Goal: Task Accomplishment & Management: Manage account settings

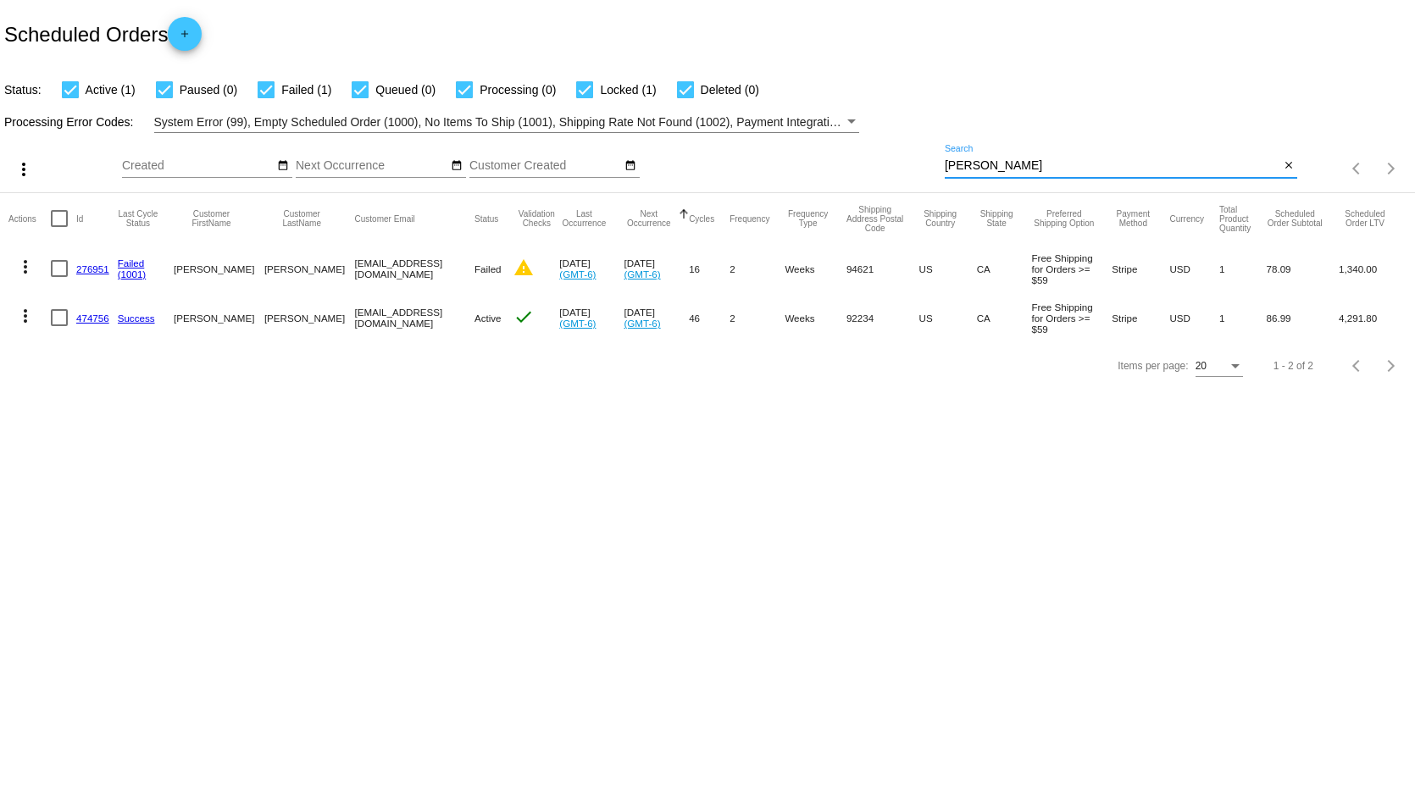
drag, startPoint x: 1017, startPoint y: 169, endPoint x: 890, endPoint y: 166, distance: 127.2
click at [890, 166] on div "more_vert Sep Jan Feb Mar [DATE]" at bounding box center [707, 163] width 1415 height 60
paste input "[EMAIL_ADDRESS][DOMAIN_NAME]"
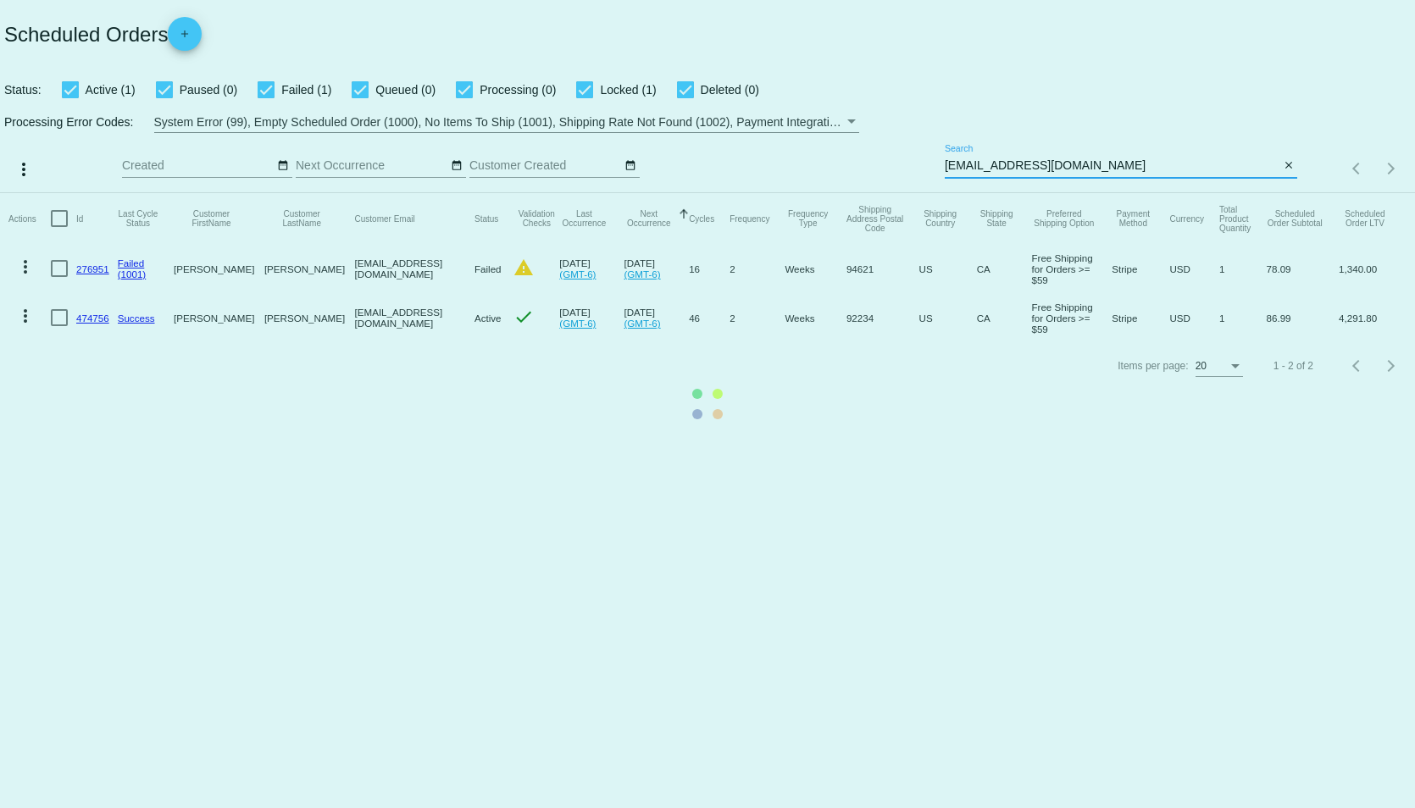
type input "[EMAIL_ADDRESS][DOMAIN_NAME]"
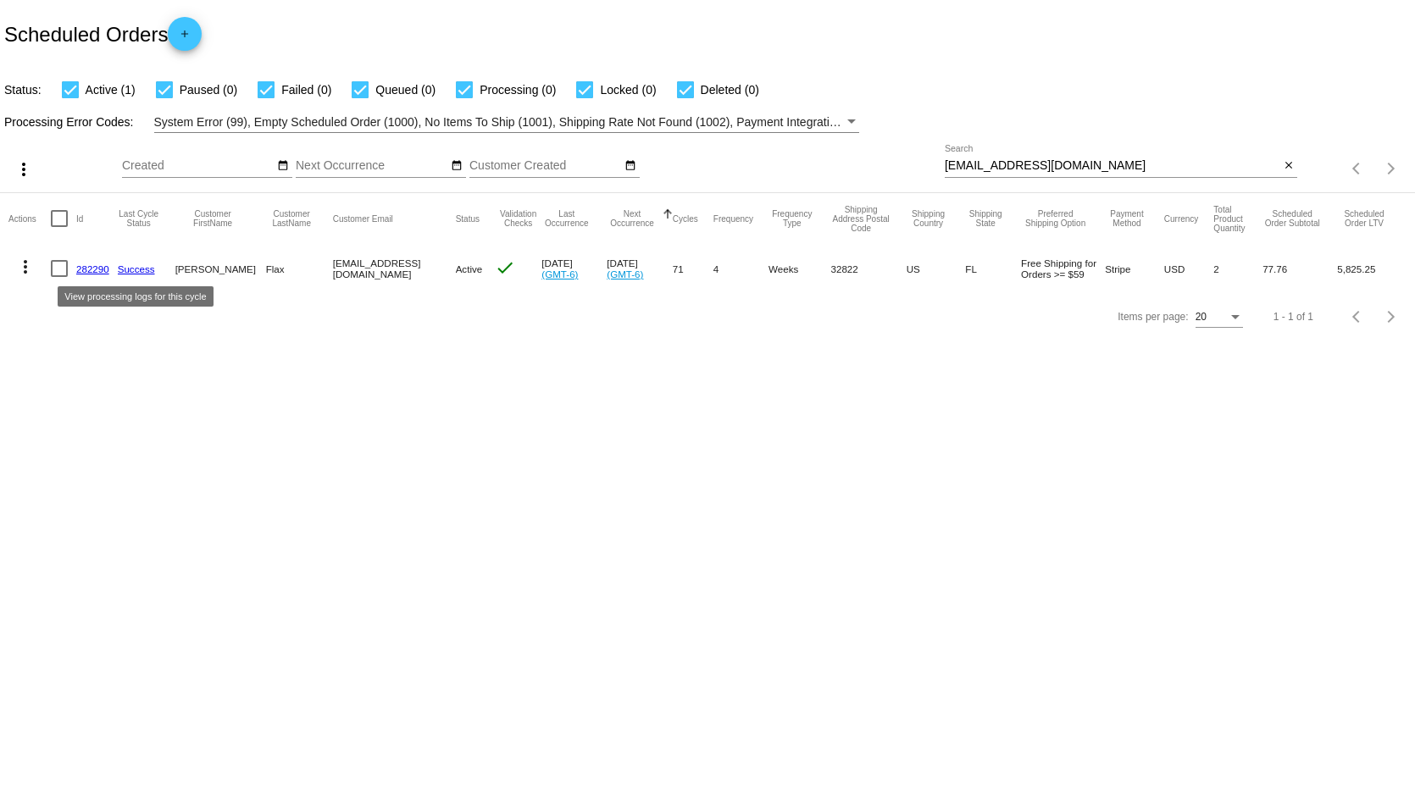
click at [127, 273] on link "Success" at bounding box center [136, 269] width 37 height 11
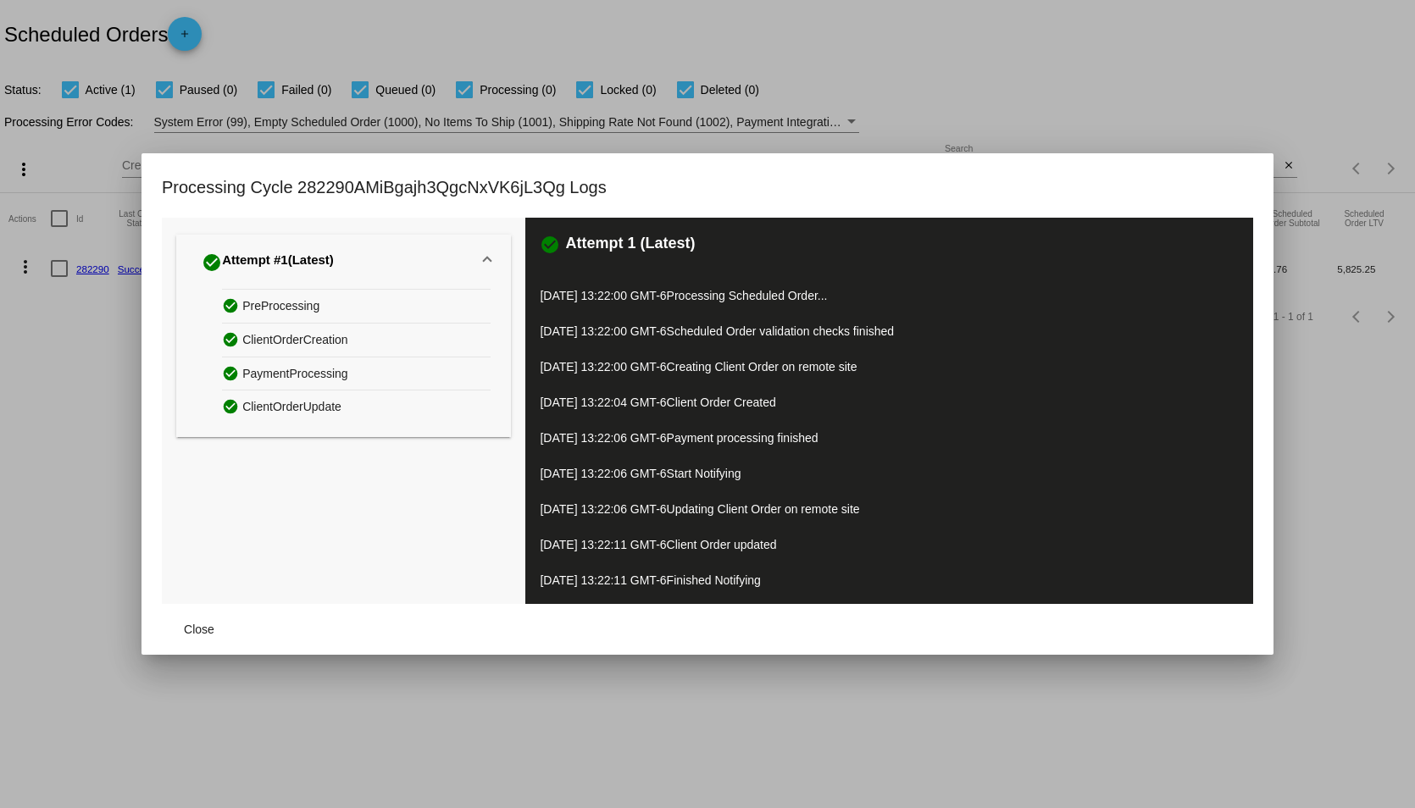
click at [1245, 182] on div "Processing Cycle 282290AMiBgajh3QgcNxVK6jL3Qg Logs" at bounding box center [708, 196] width 1092 height 44
click at [192, 630] on span "Close" at bounding box center [199, 630] width 31 height 14
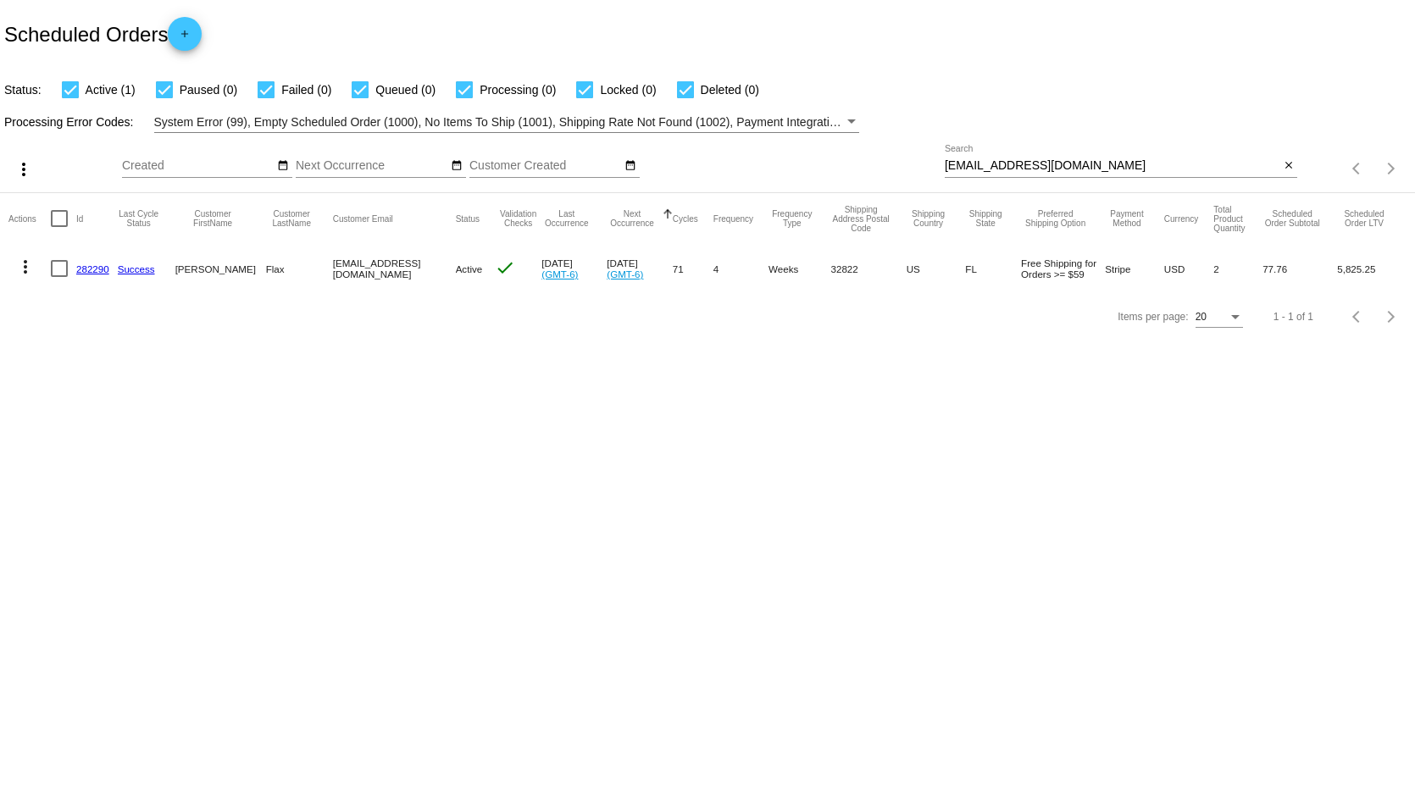
click at [92, 268] on link "282290" at bounding box center [92, 269] width 33 height 11
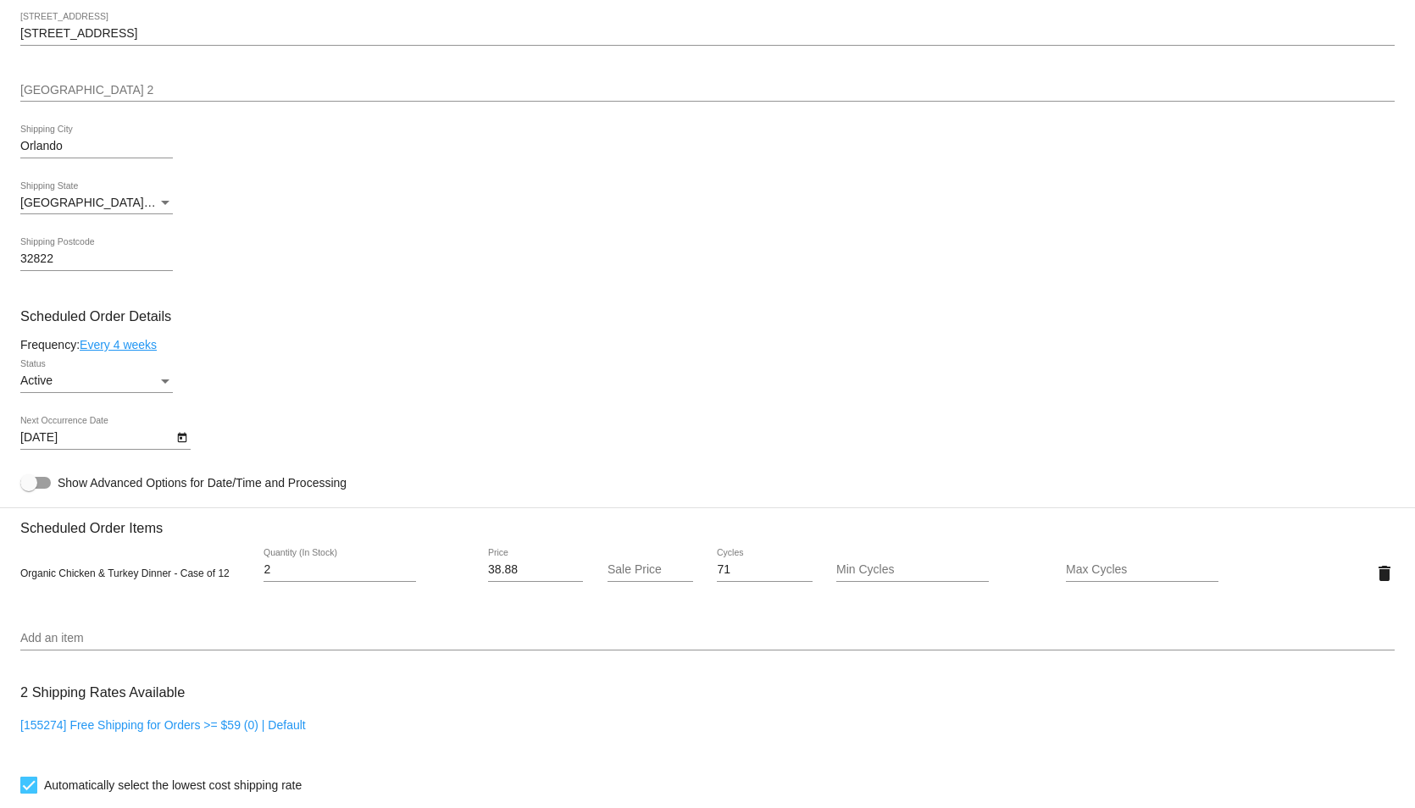
scroll to position [763, 0]
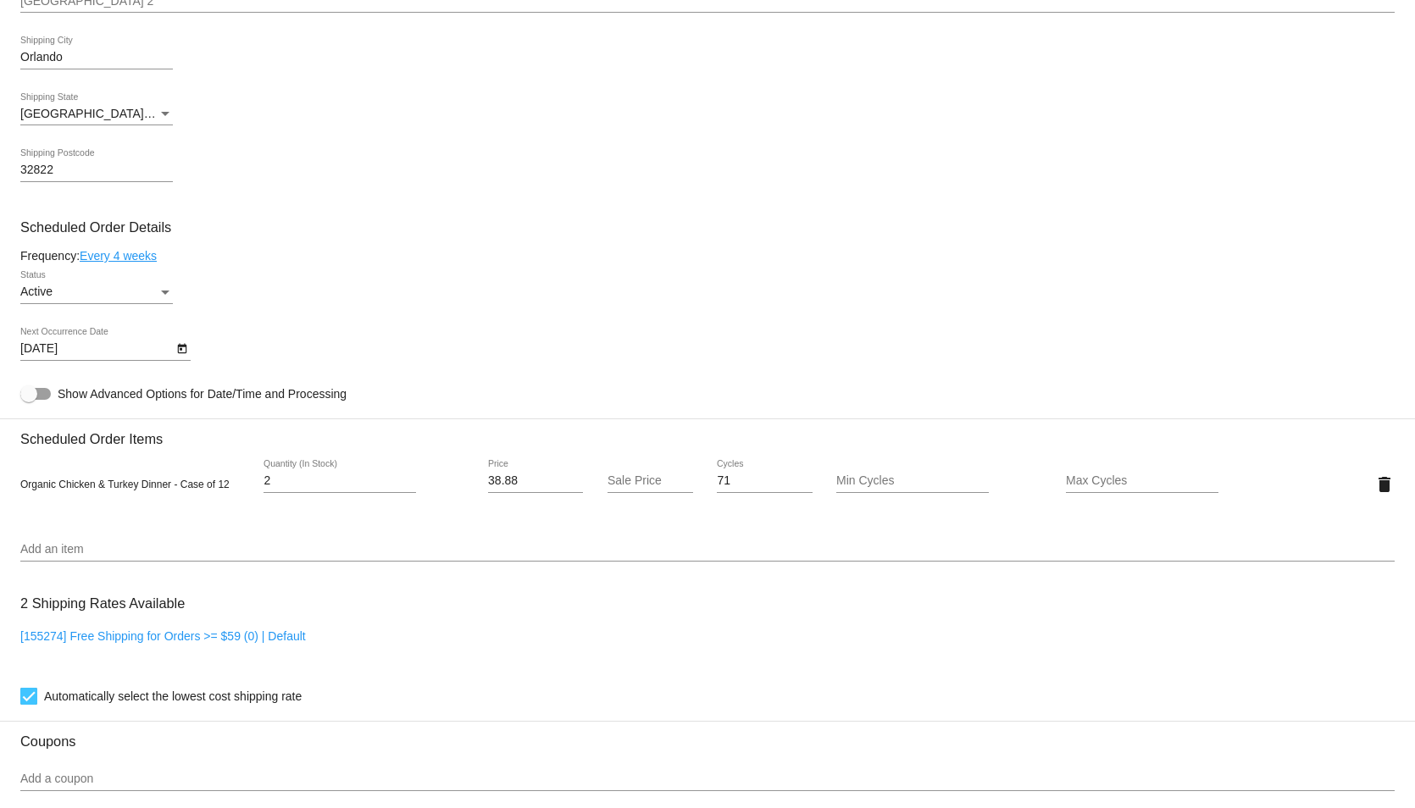
click at [150, 361] on div "9/19/2025 Next Occurrence Date" at bounding box center [96, 344] width 153 height 33
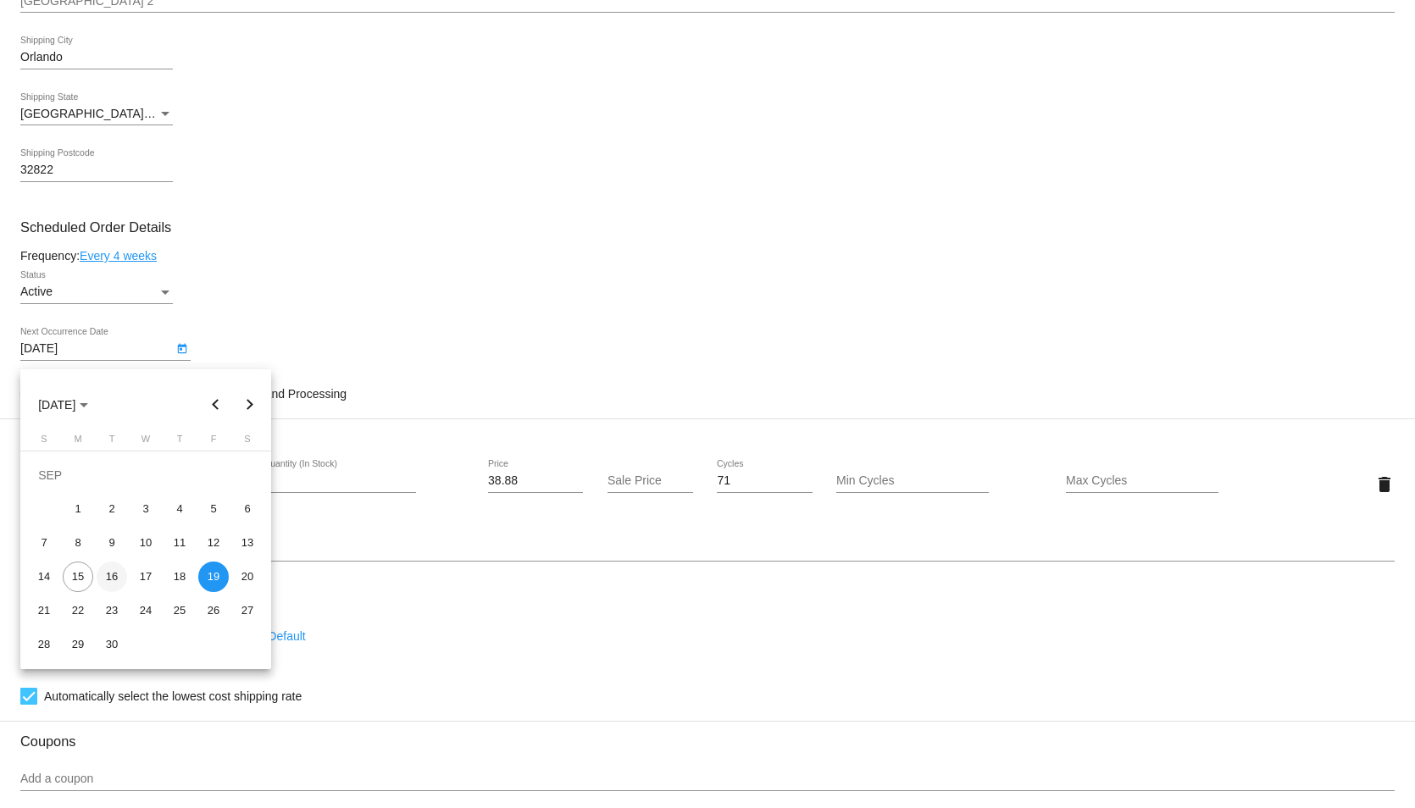
click at [108, 580] on div "16" at bounding box center [112, 577] width 31 height 31
type input "9/16/2025"
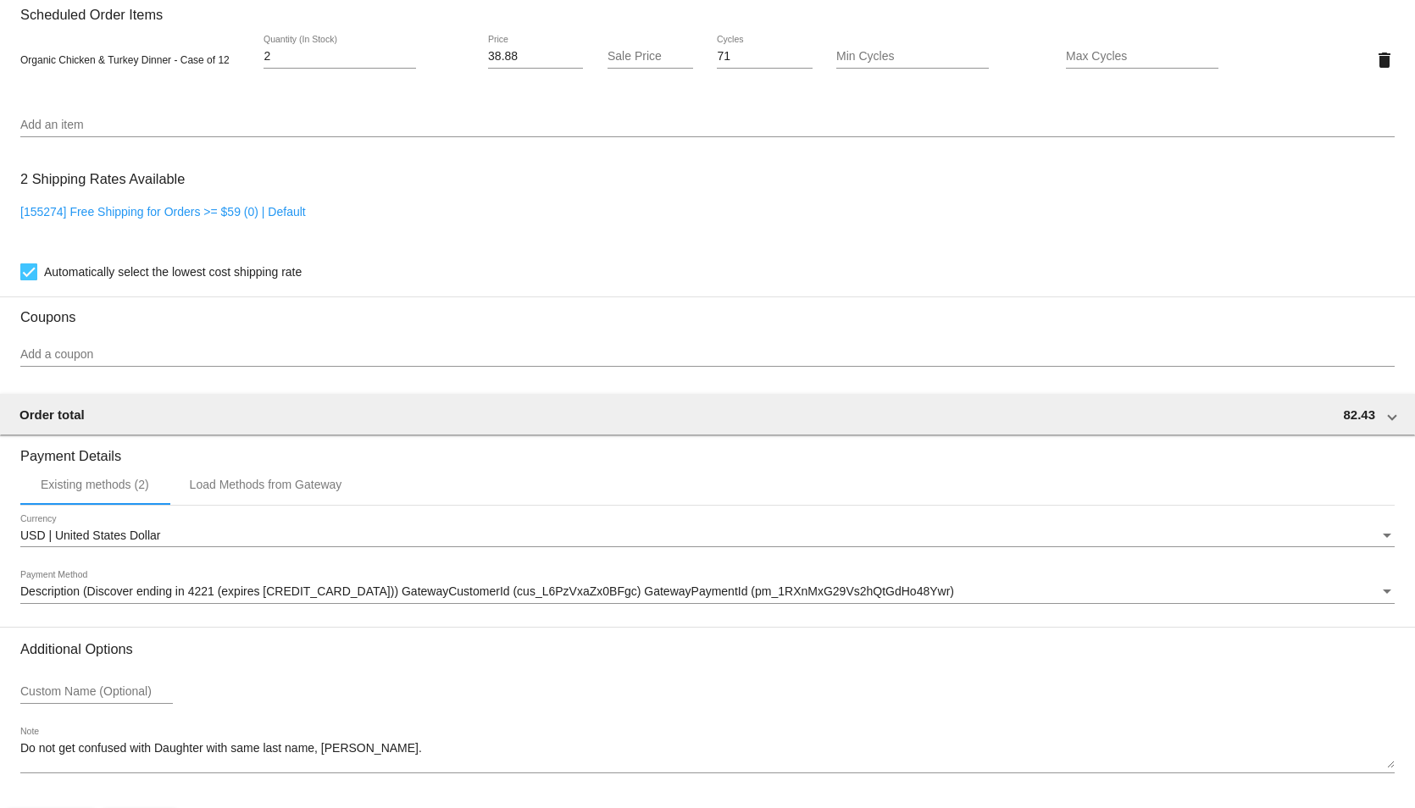
scroll to position [1258, 0]
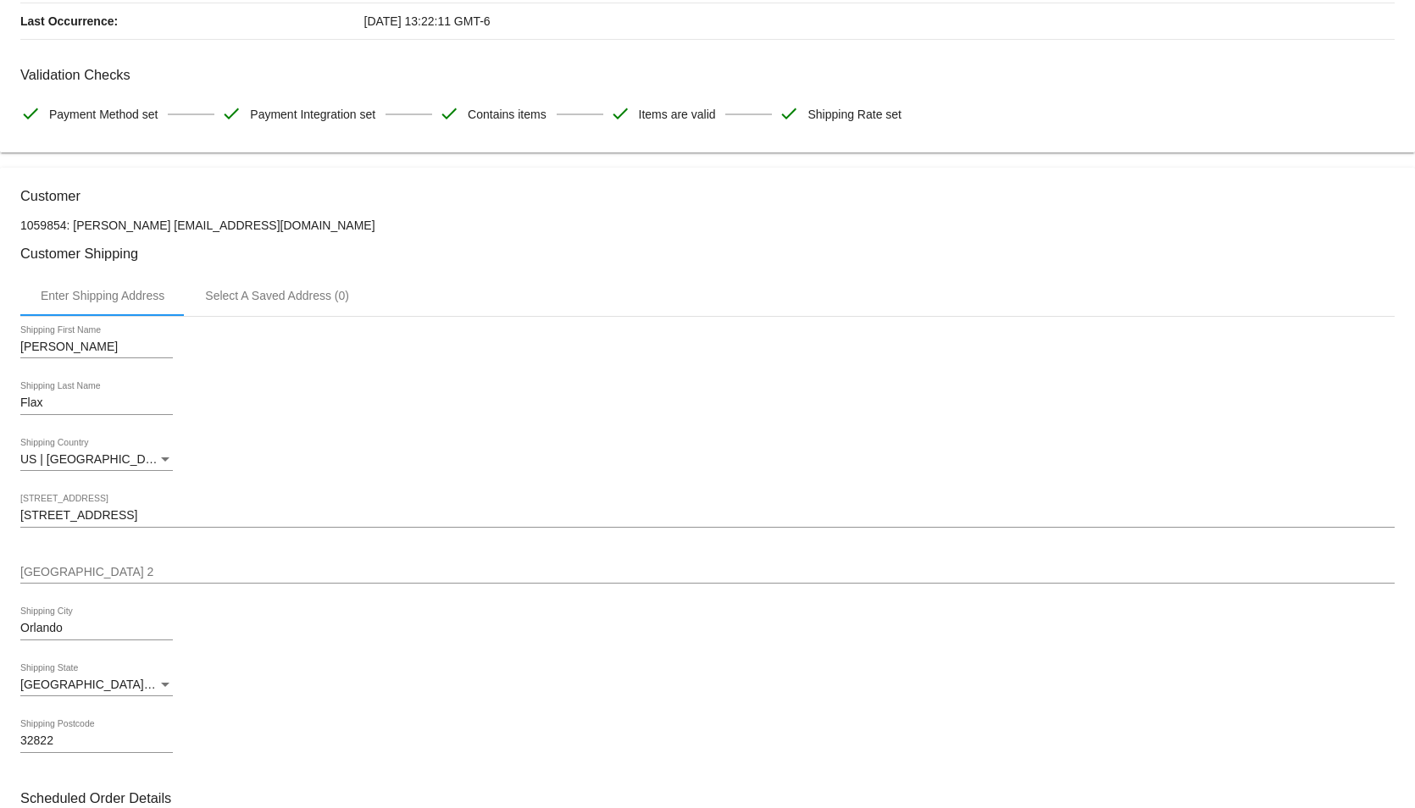
scroll to position [0, 0]
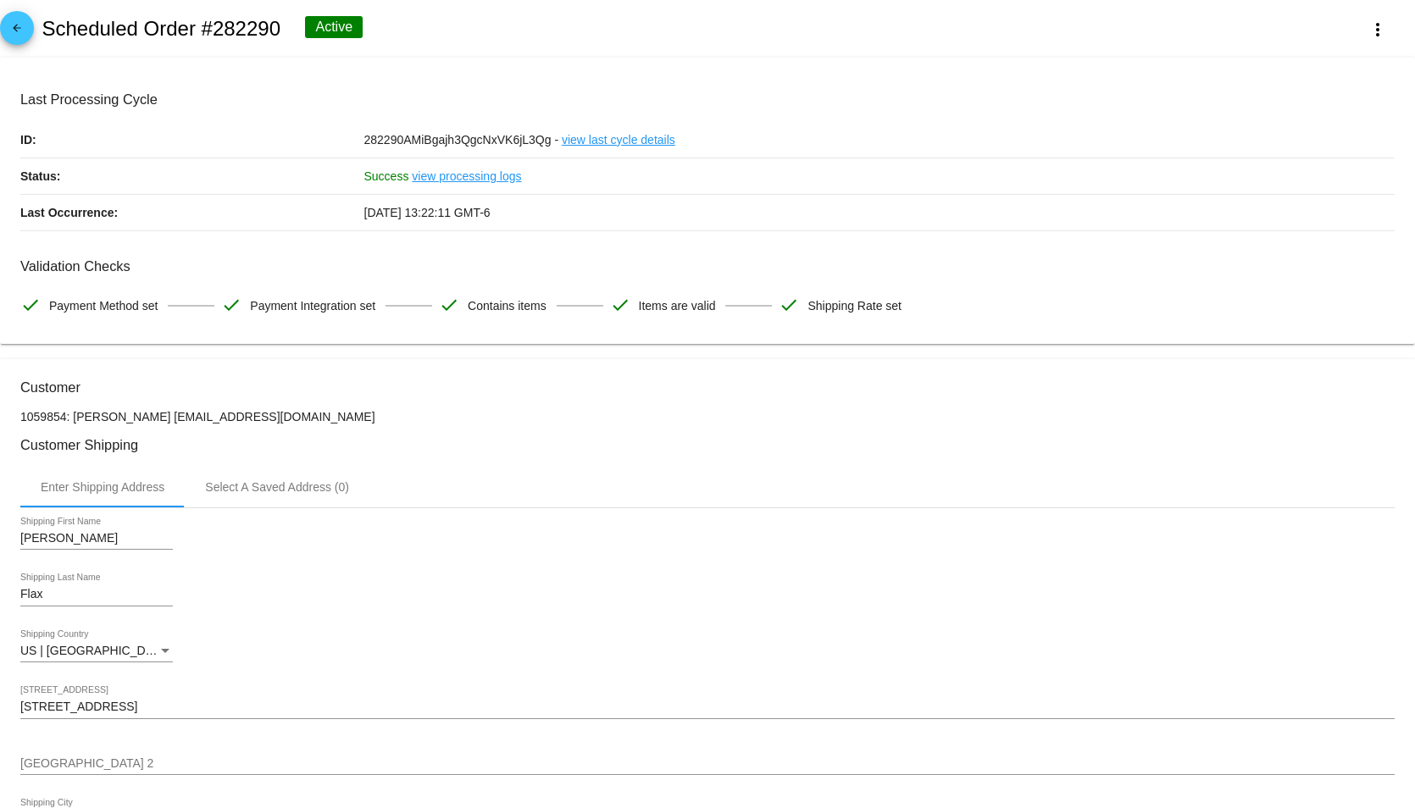
click at [26, 31] on mat-icon "arrow_back" at bounding box center [17, 32] width 20 height 20
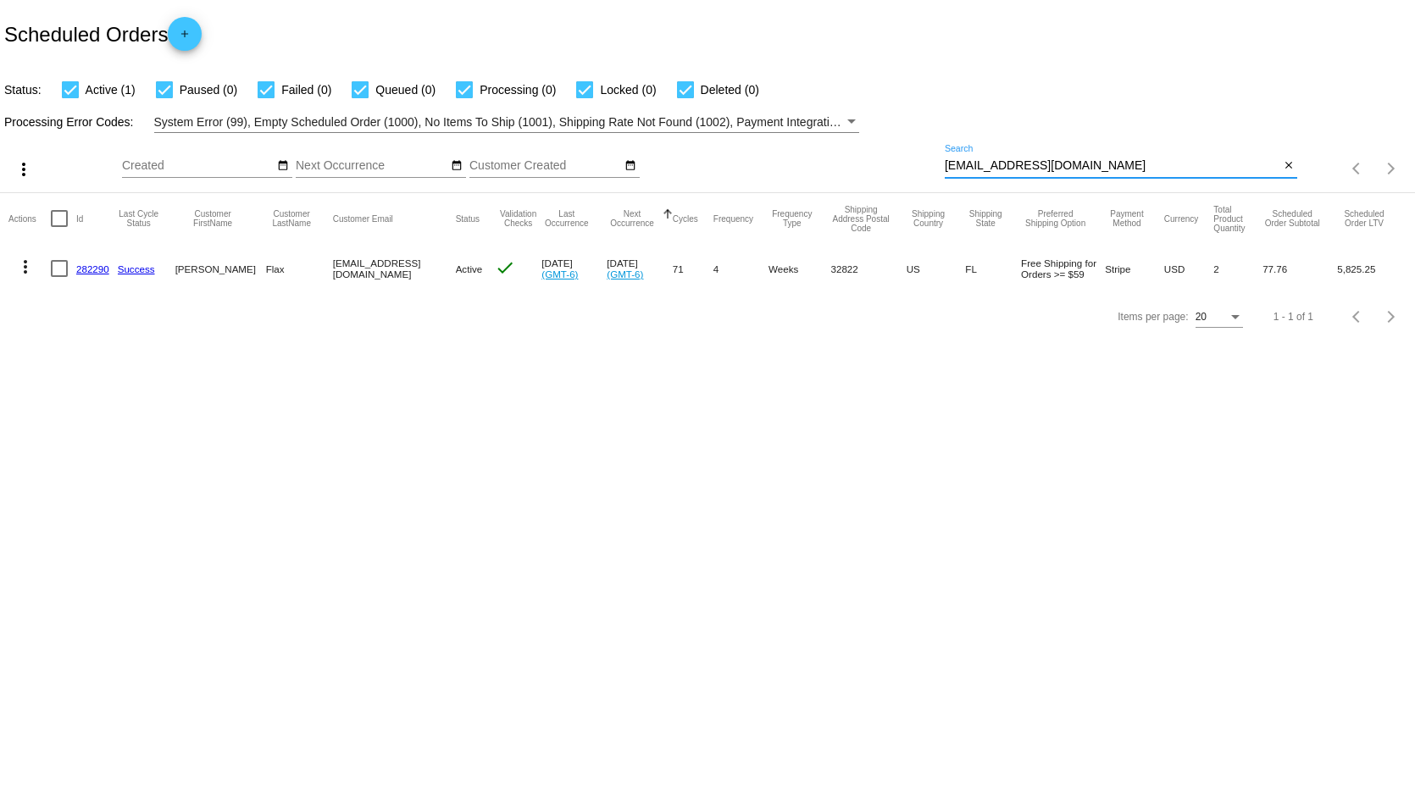
drag, startPoint x: 1071, startPoint y: 164, endPoint x: 890, endPoint y: 157, distance: 181.5
click at [890, 157] on div "more_vert Sep Jan Feb Mar [DATE]" at bounding box center [707, 163] width 1415 height 60
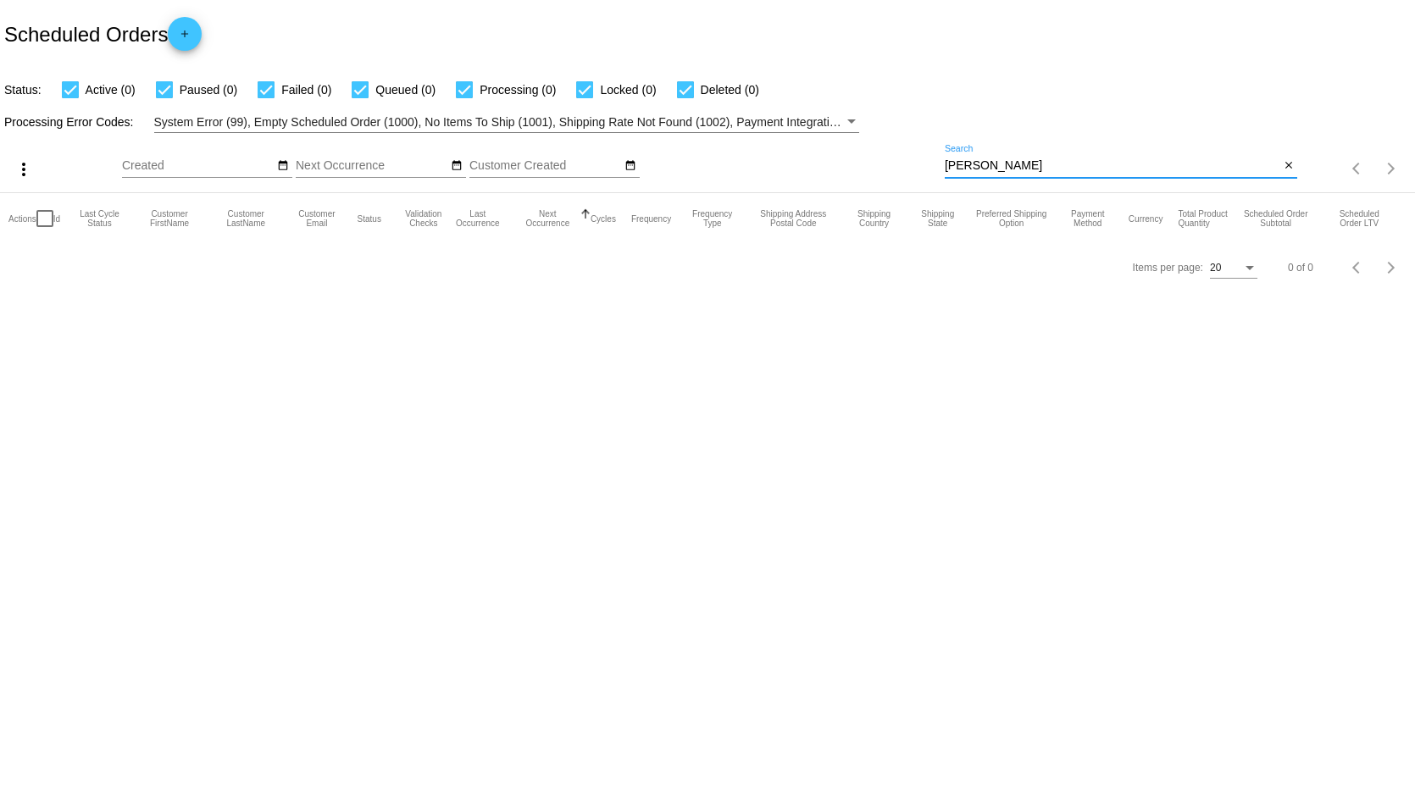
type input "[PERSON_NAME]"
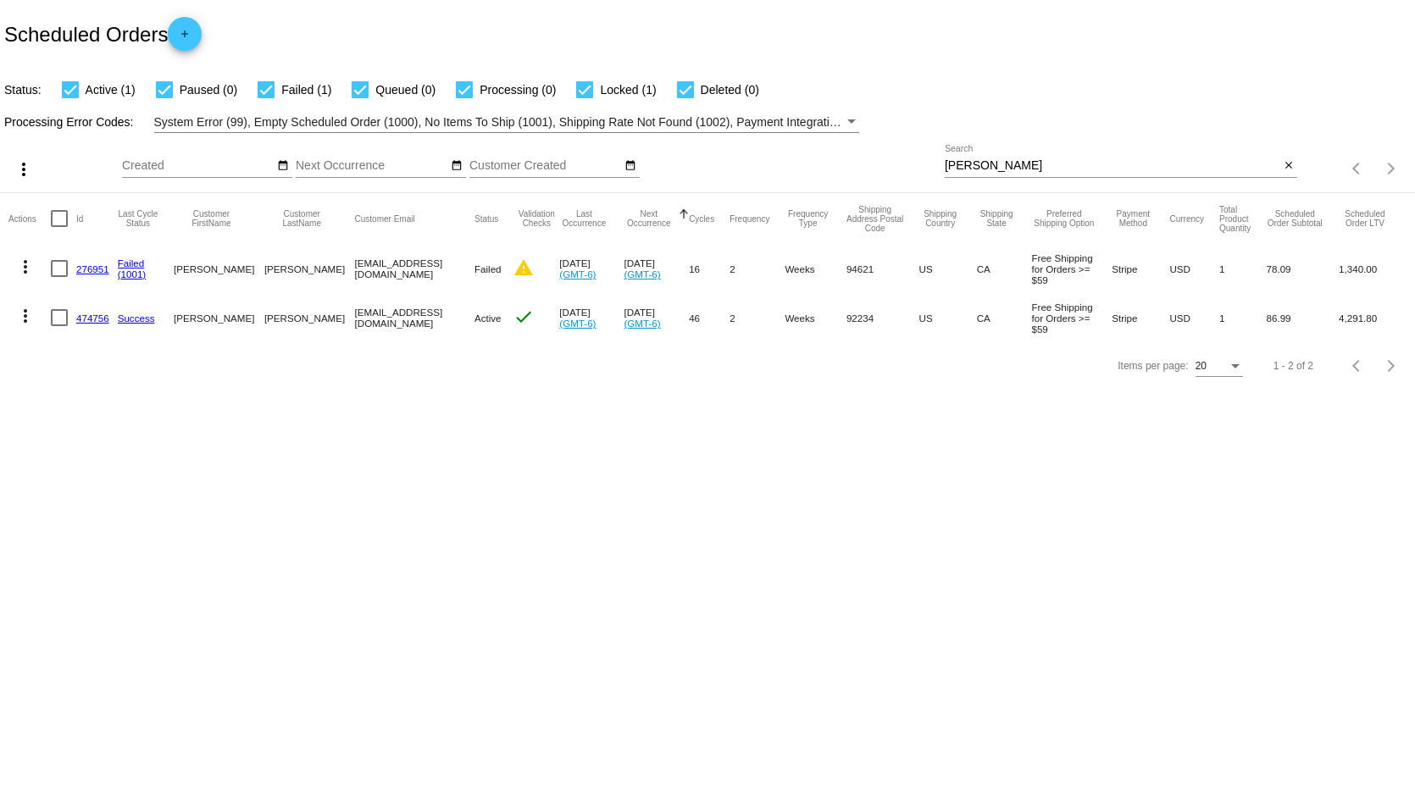
click at [93, 315] on link "474756" at bounding box center [92, 318] width 33 height 11
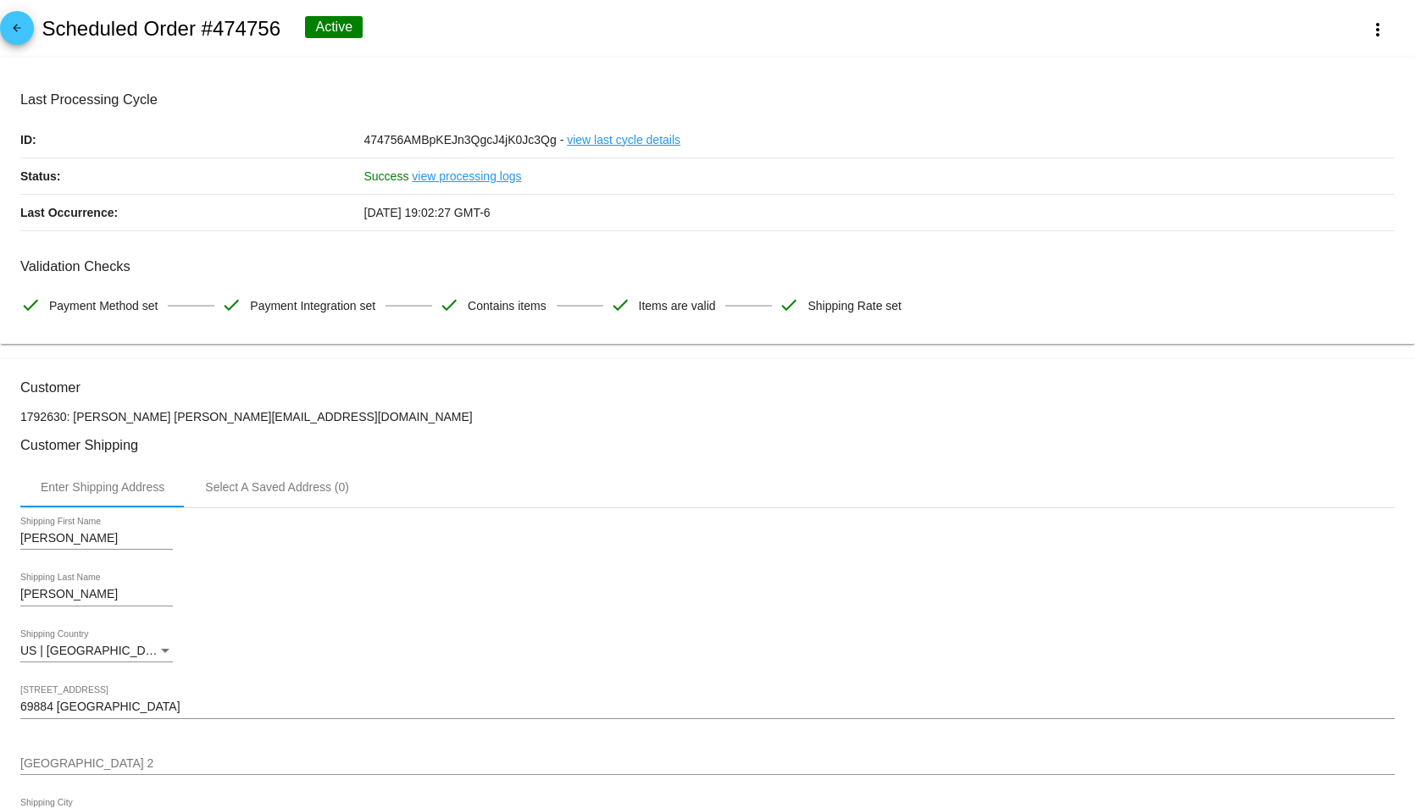
click at [471, 181] on link "view processing logs" at bounding box center [466, 176] width 109 height 36
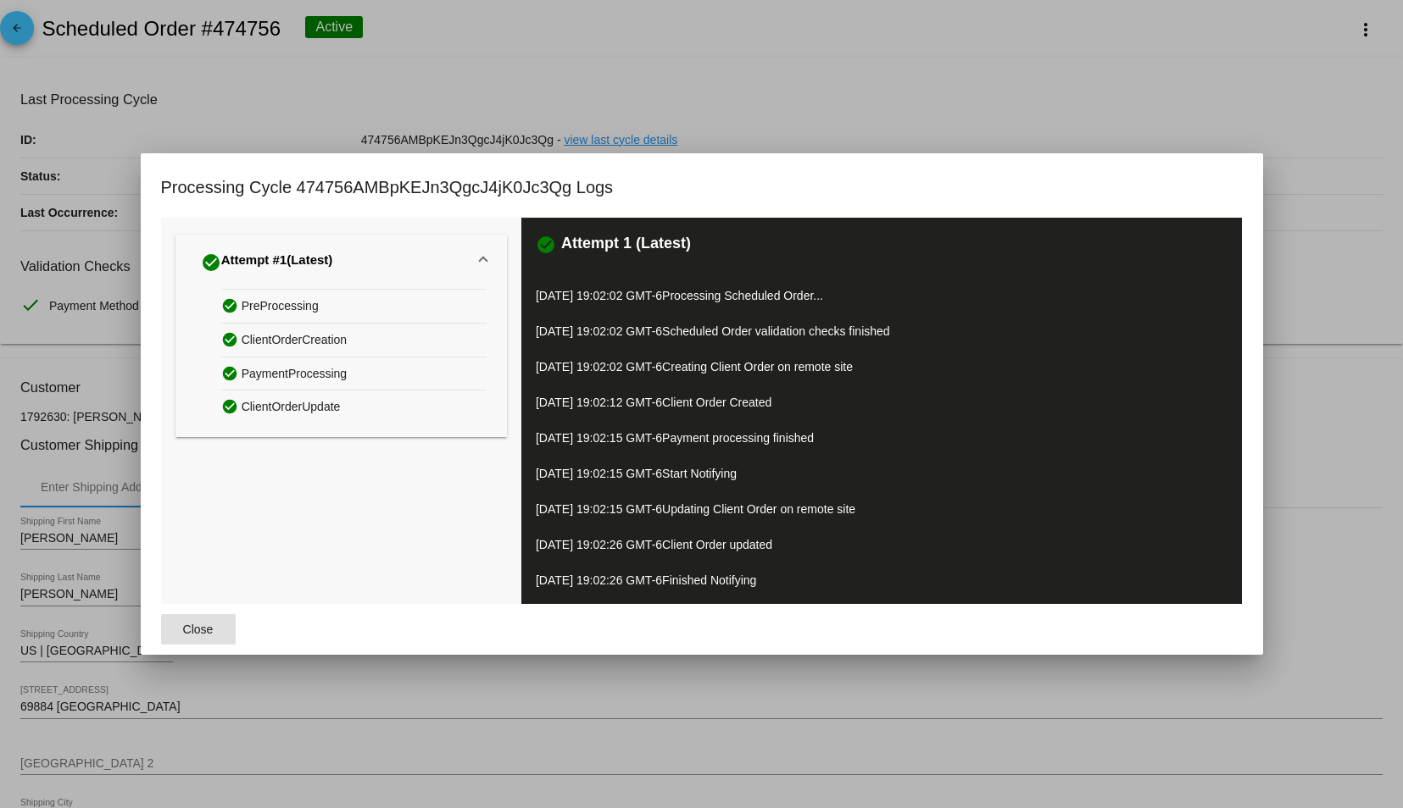
click at [185, 630] on span "Close" at bounding box center [198, 630] width 31 height 14
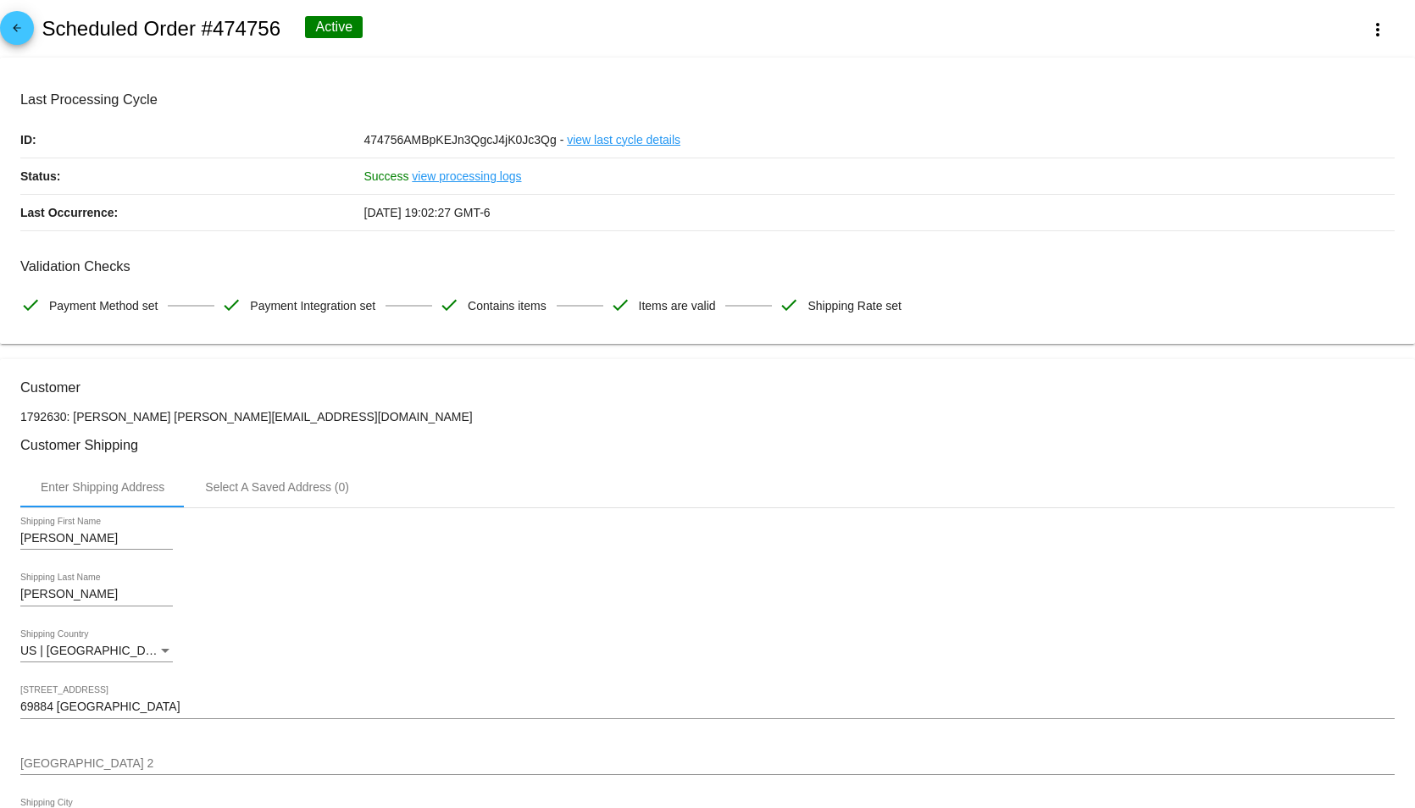
click at [633, 138] on link "view last cycle details" at bounding box center [624, 140] width 114 height 36
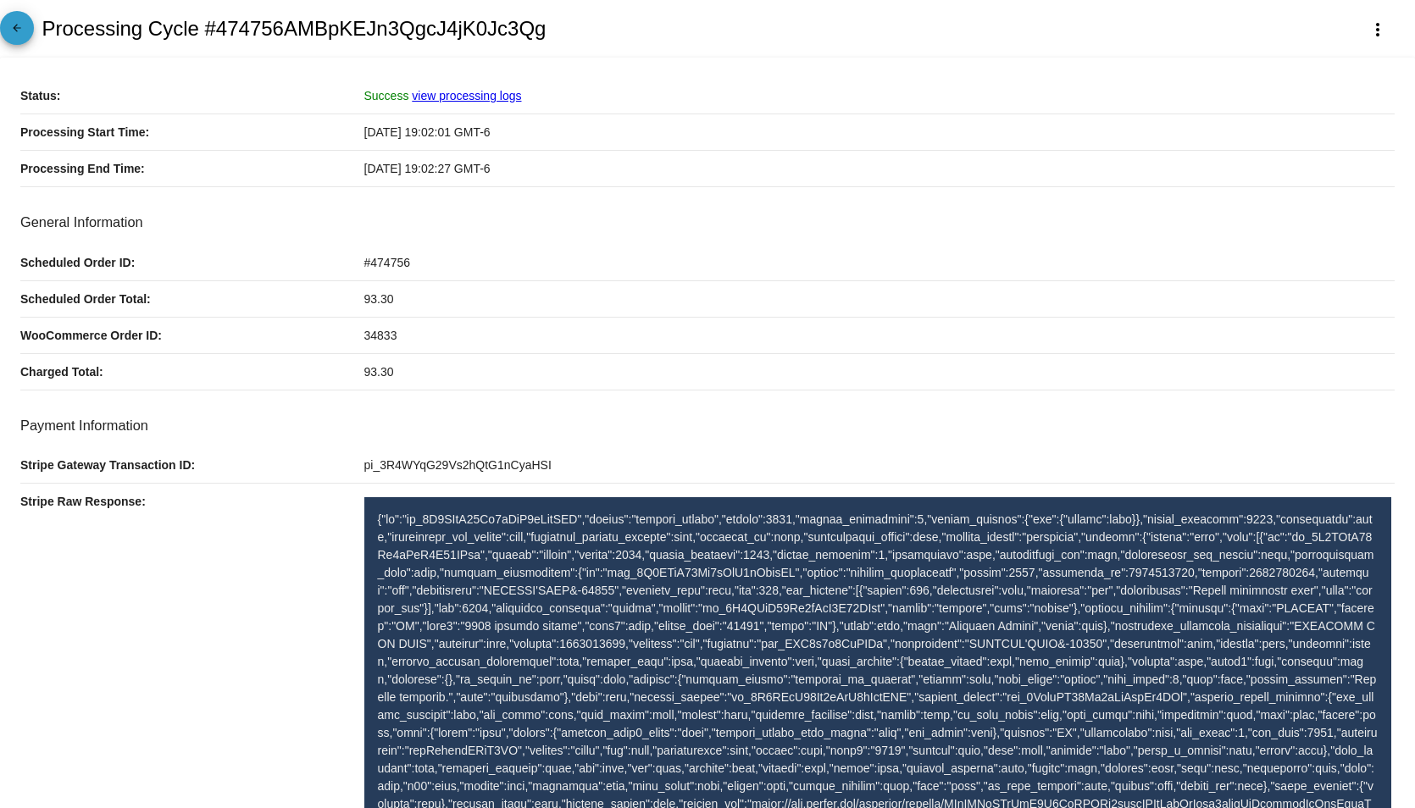
click at [19, 30] on mat-icon "arrow_back" at bounding box center [17, 32] width 20 height 20
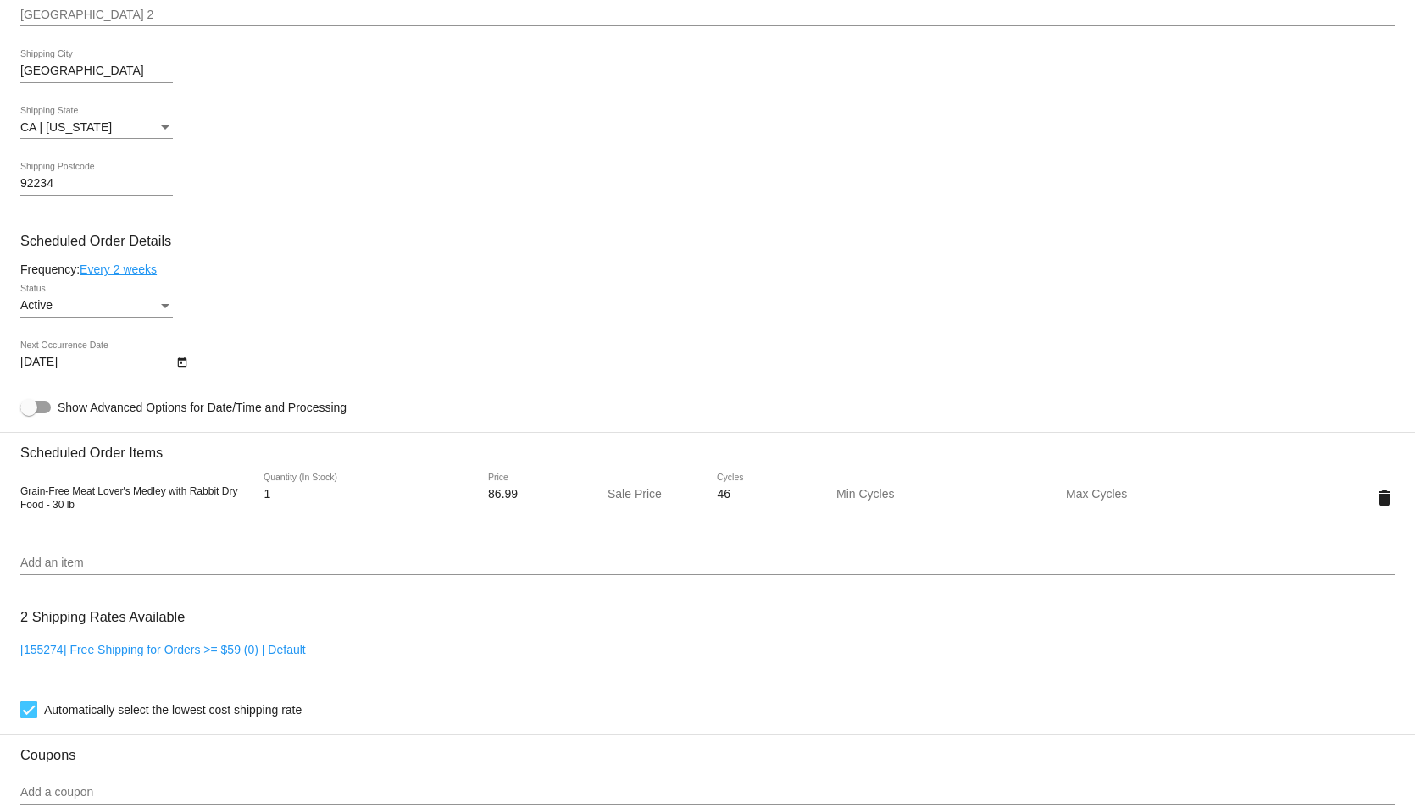
scroll to position [932, 0]
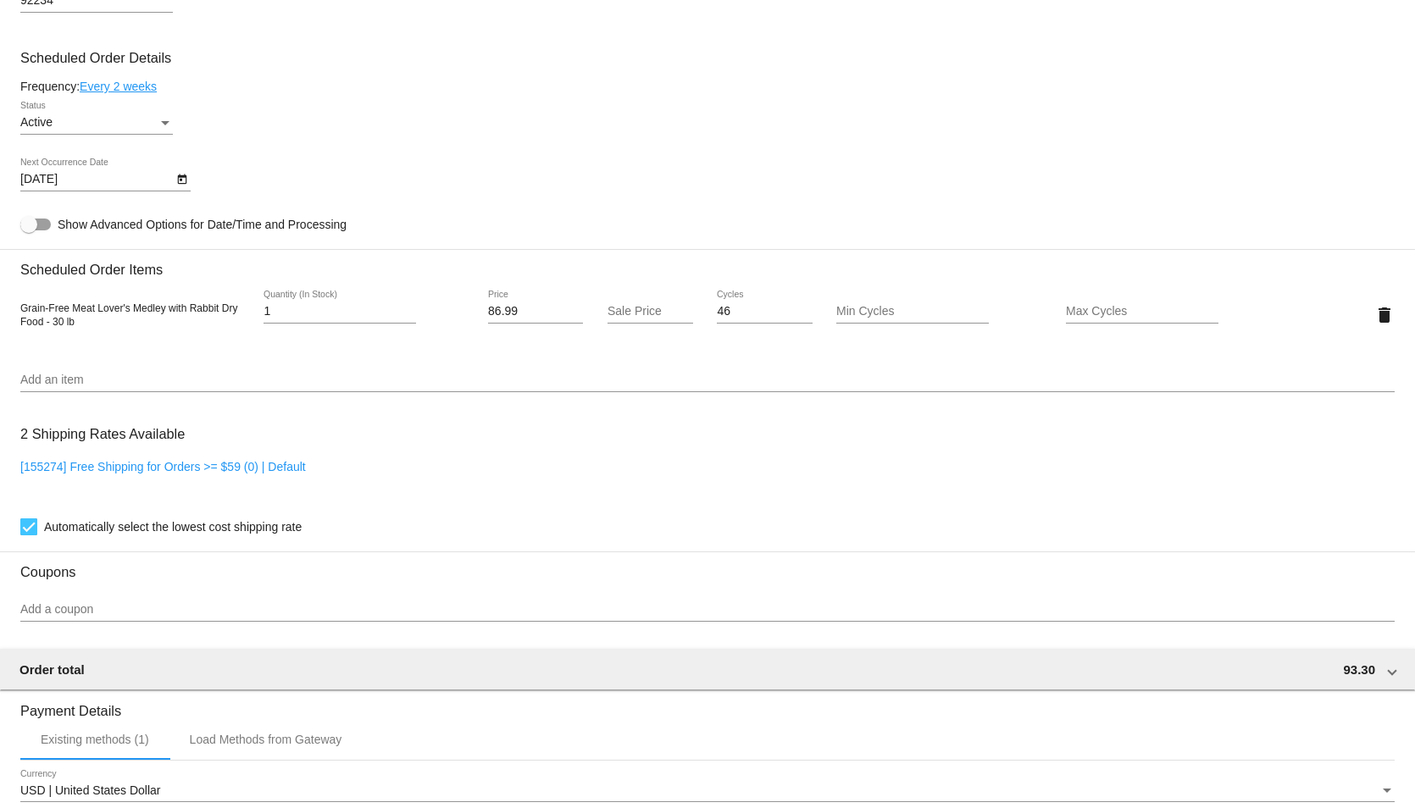
click at [39, 231] on div at bounding box center [35, 225] width 31 height 12
click at [29, 231] on input "Show Advanced Options for Date/Time and Processing" at bounding box center [28, 231] width 1 height 1
checkbox input "true"
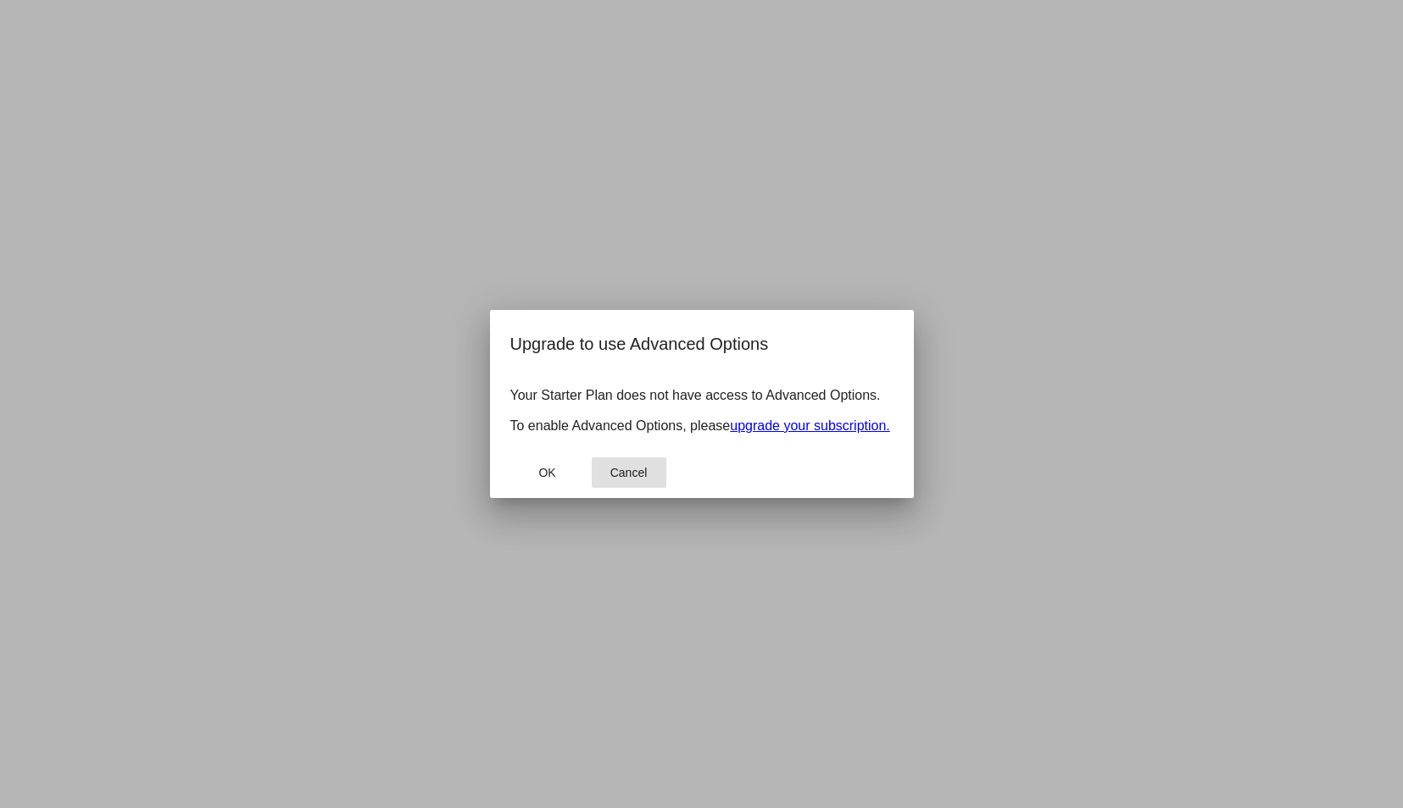
click at [634, 478] on span "Cancel" at bounding box center [628, 473] width 37 height 14
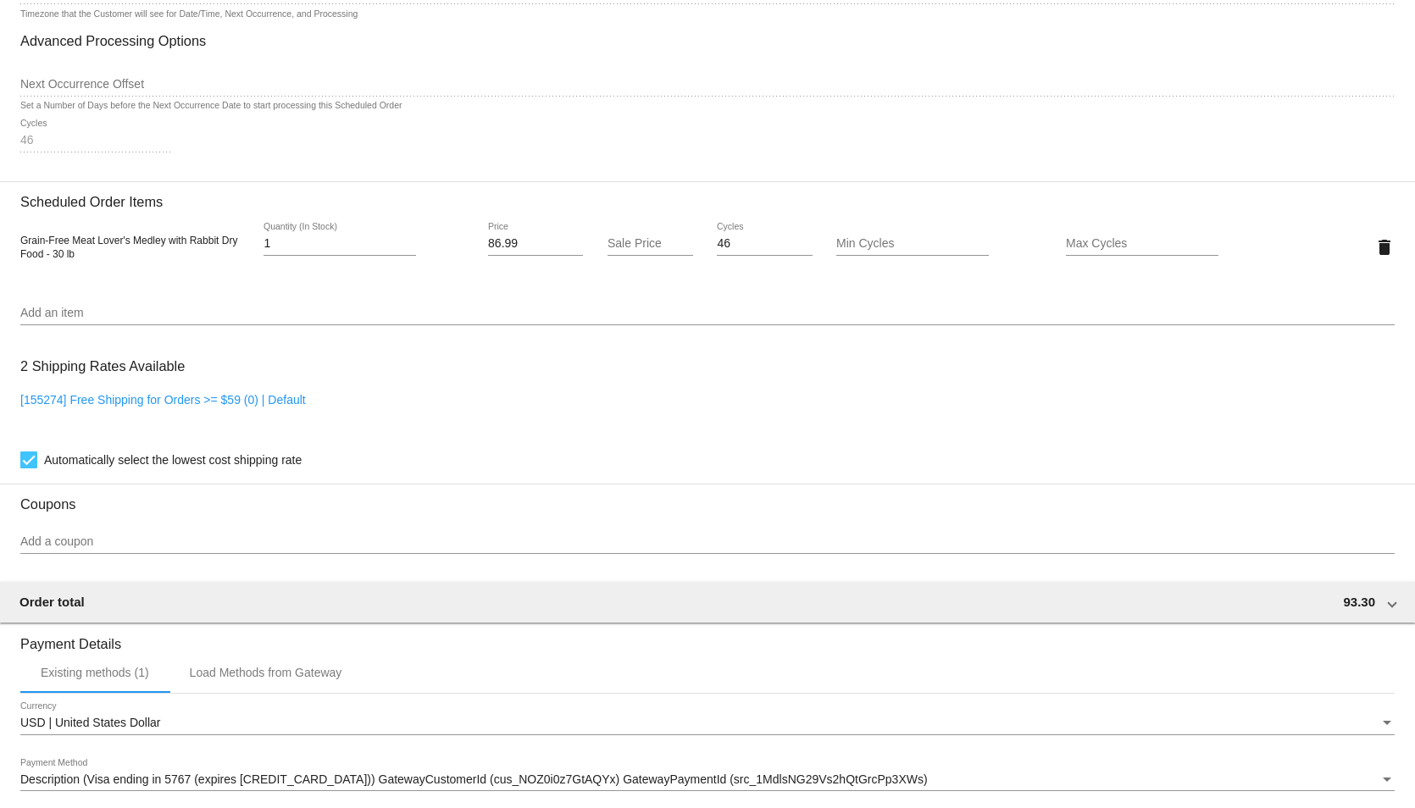
scroll to position [1102, 0]
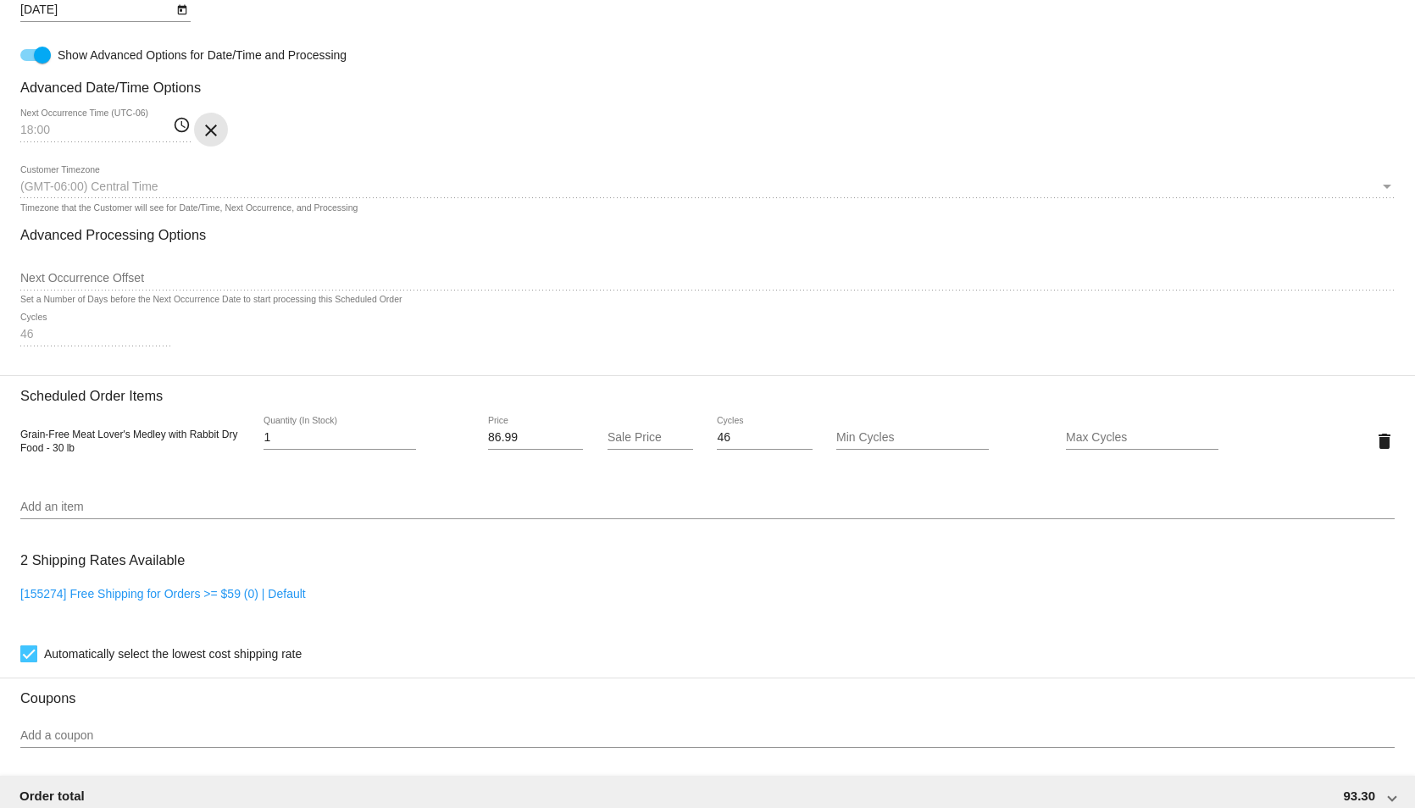
click at [216, 141] on mat-icon "clear" at bounding box center [211, 130] width 20 height 20
click at [215, 129] on button "clear" at bounding box center [211, 130] width 34 height 34
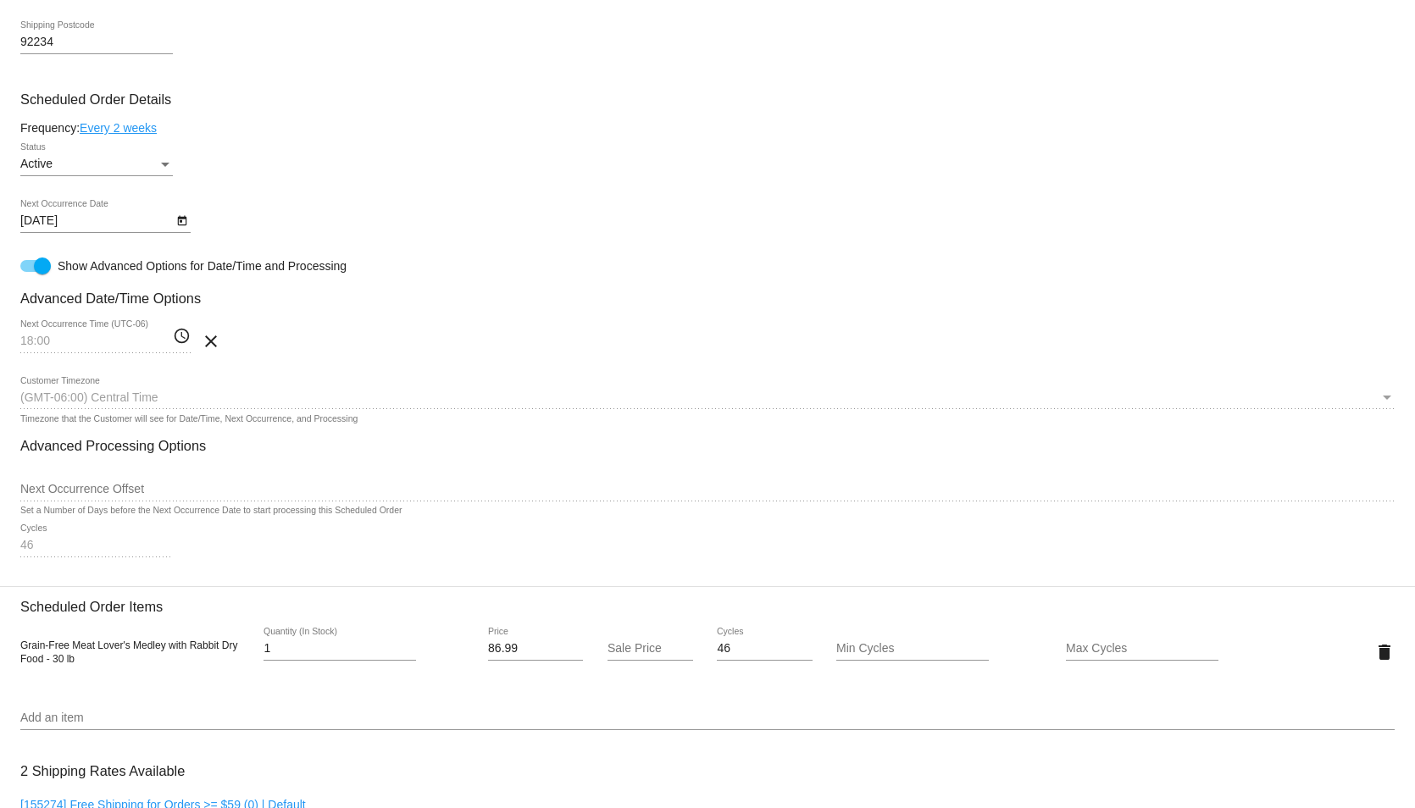
scroll to position [593, 0]
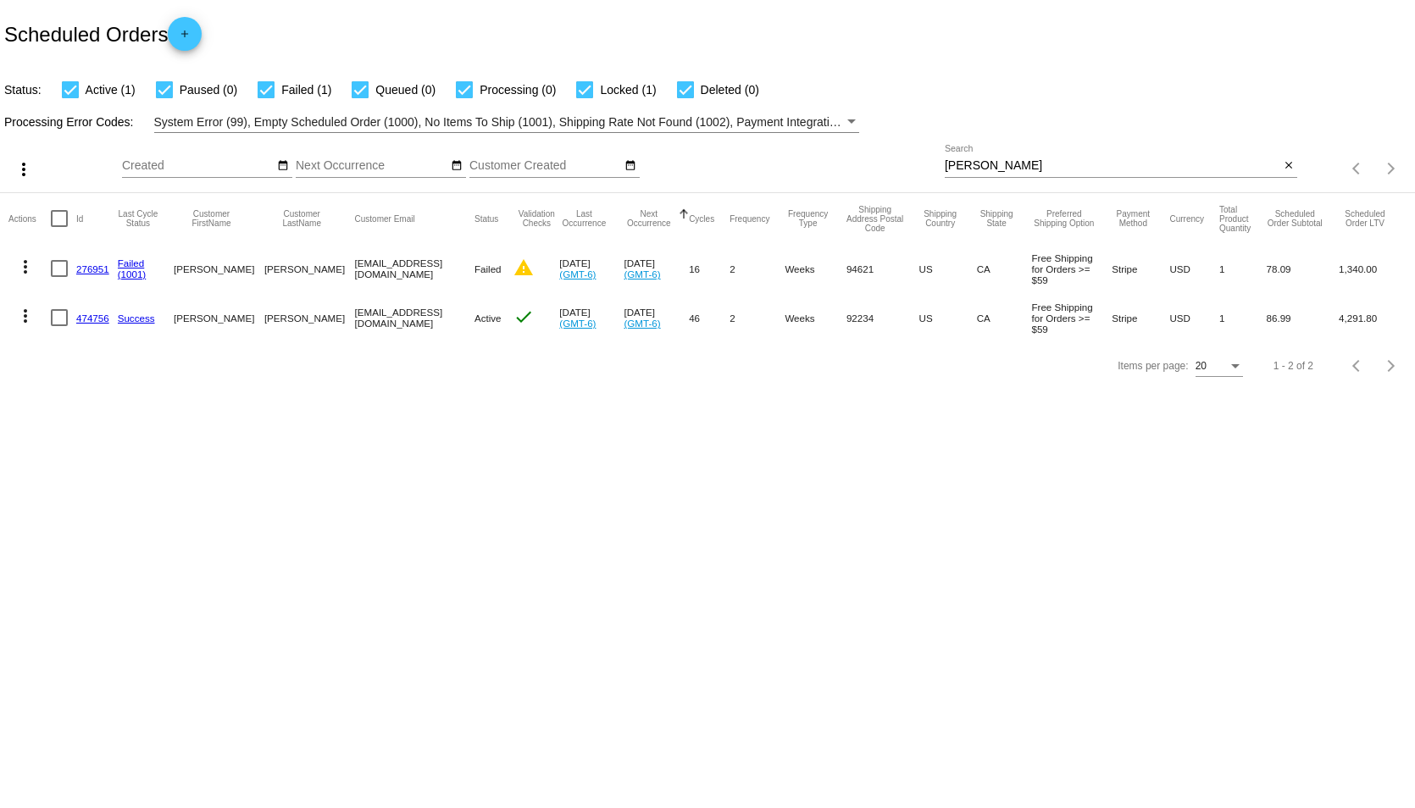
click at [31, 317] on mat-icon "more_vert" at bounding box center [25, 316] width 20 height 20
click at [123, 435] on span "Process Now" at bounding box center [93, 438] width 69 height 14
click at [28, 319] on mat-icon "more_vert" at bounding box center [25, 316] width 20 height 20
drag, startPoint x: 1031, startPoint y: 168, endPoint x: 1020, endPoint y: 165, distance: 11.3
click at [1026, 167] on div at bounding box center [707, 404] width 1415 height 808
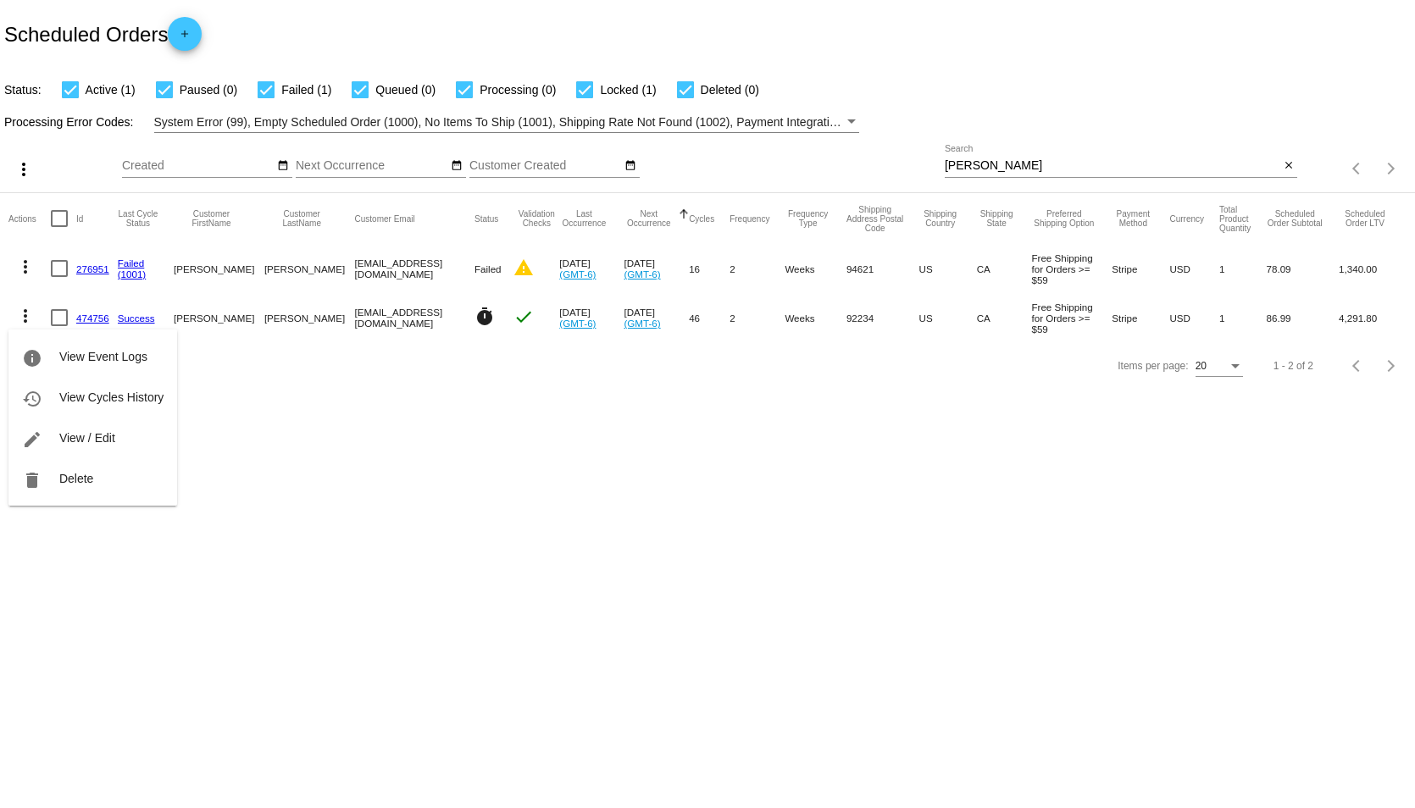
click at [981, 168] on input "meares" at bounding box center [1112, 166] width 335 height 14
click at [1290, 166] on mat-icon "close" at bounding box center [1289, 166] width 12 height 14
click at [1169, 165] on div "search" at bounding box center [1121, 169] width 353 height 26
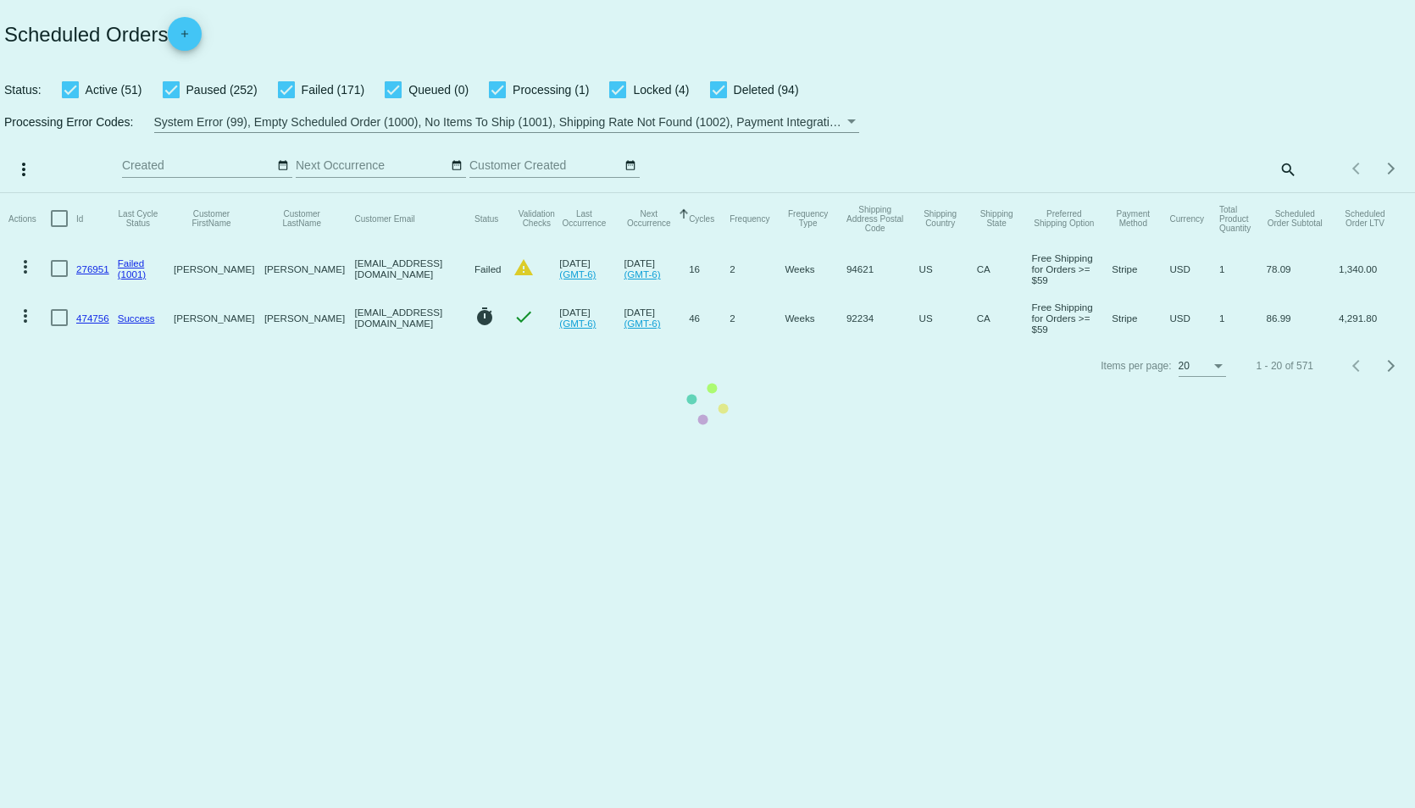
drag, startPoint x: 1286, startPoint y: 168, endPoint x: 1264, endPoint y: 169, distance: 22.1
click at [1286, 193] on mat-table "Actions Id Last Cycle Status Customer FirstName Customer LastName Customer Emai…" at bounding box center [707, 267] width 1415 height 149
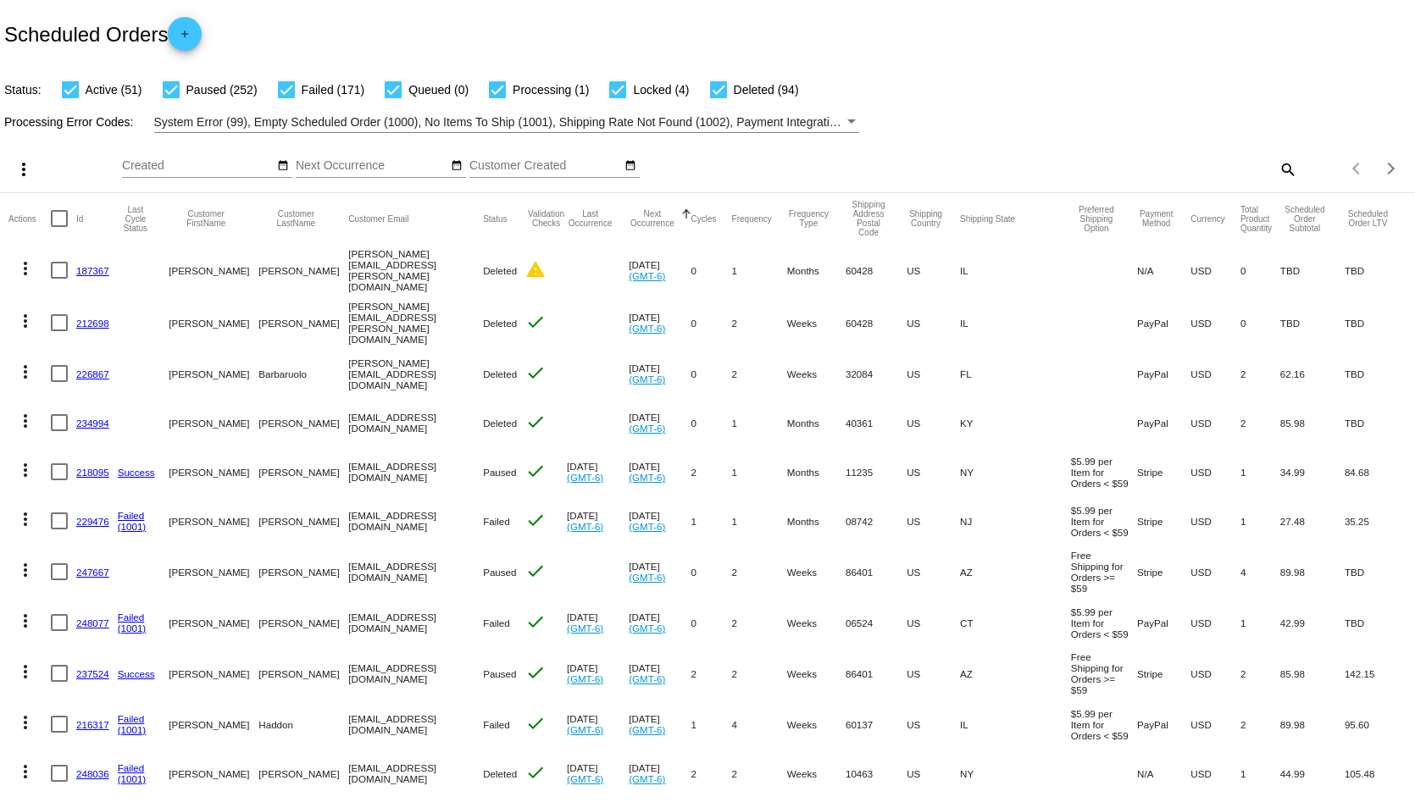
click at [1237, 171] on div "search" at bounding box center [1121, 169] width 353 height 26
click at [1277, 175] on mat-icon "search" at bounding box center [1287, 169] width 20 height 26
click at [1246, 171] on input "Search" at bounding box center [1121, 166] width 353 height 14
paste input "[EMAIL_ADDRESS][DOMAIN_NAME]"
type input "[EMAIL_ADDRESS][DOMAIN_NAME]"
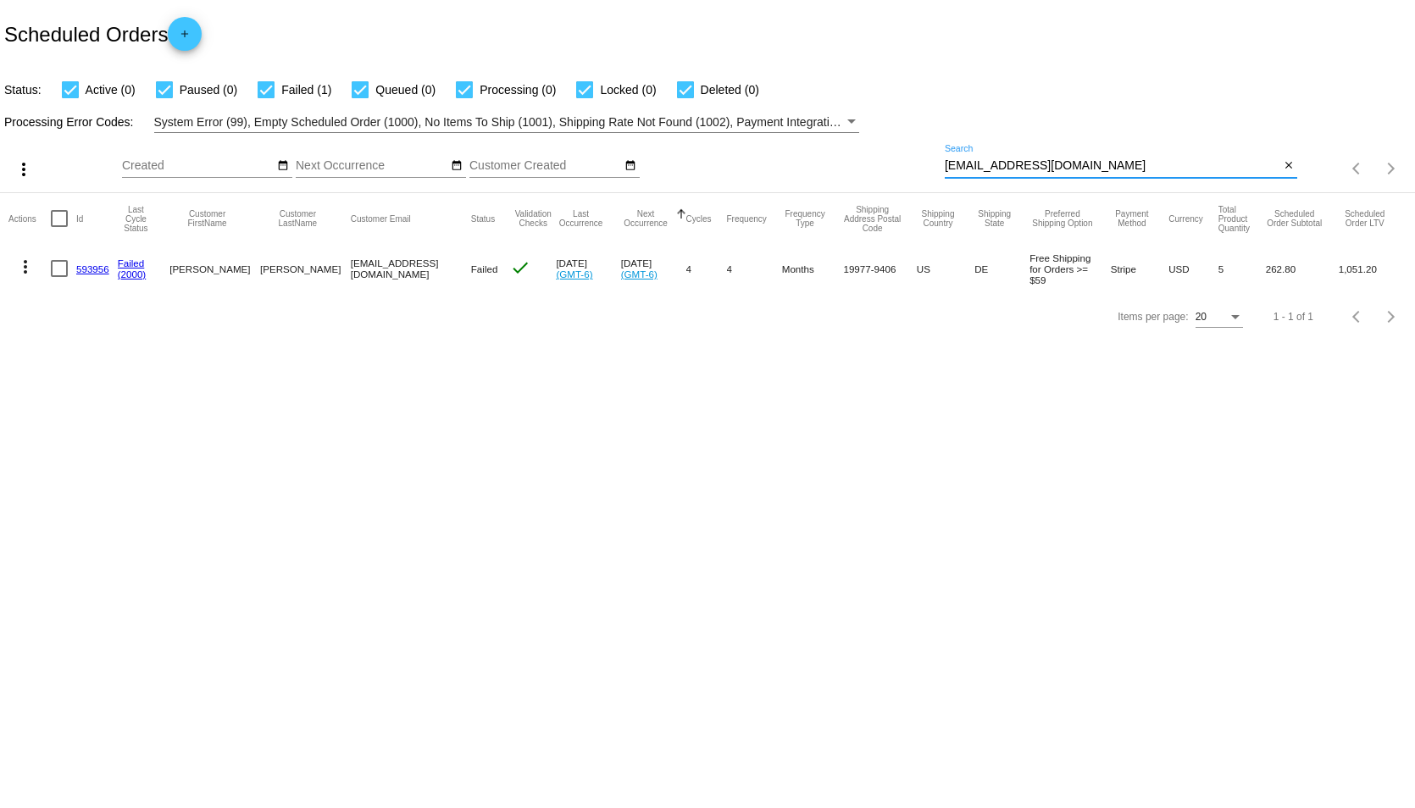
click at [134, 272] on link "(2000)" at bounding box center [132, 274] width 29 height 11
click at [134, 262] on link "Failed" at bounding box center [131, 263] width 27 height 11
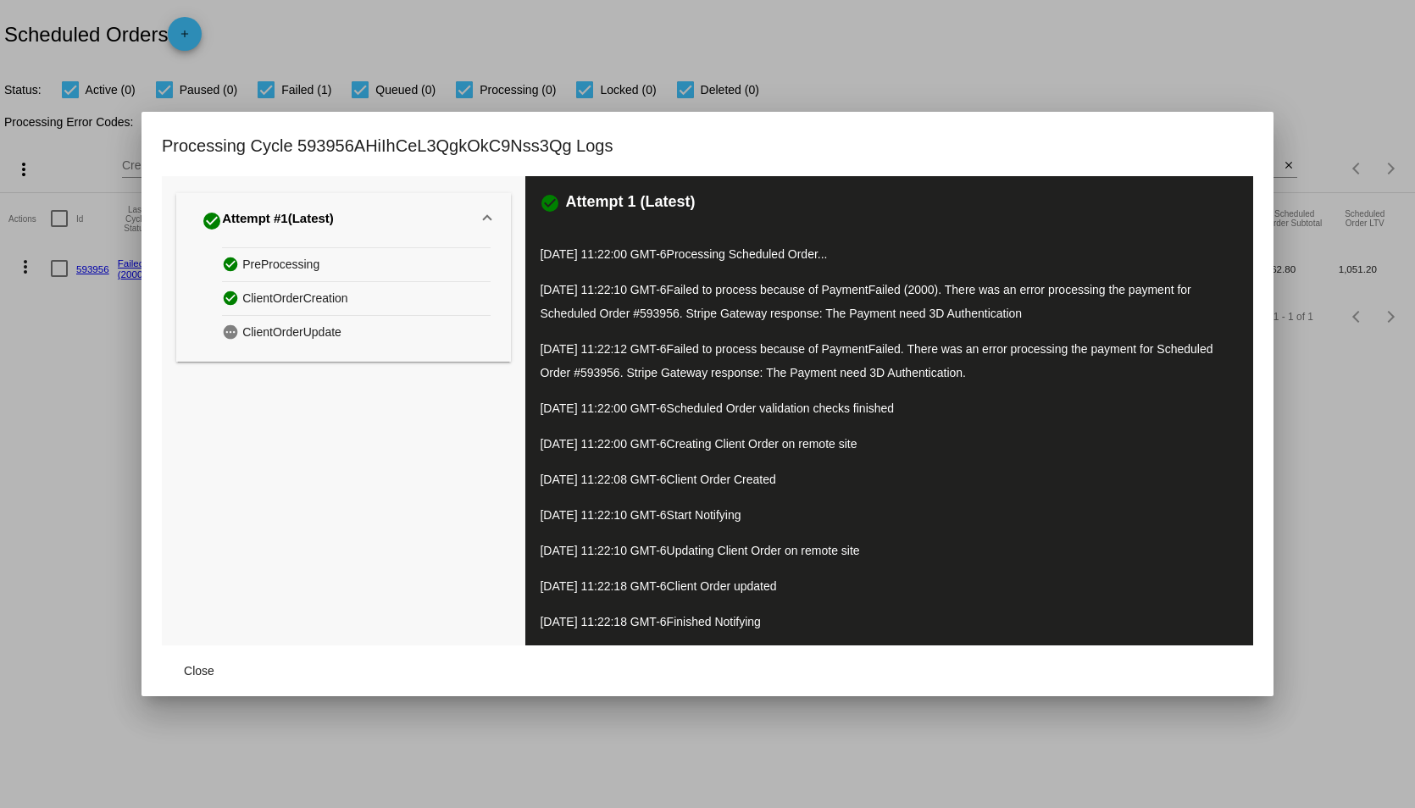
click at [272, 338] on span "ClientOrderUpdate" at bounding box center [291, 332] width 99 height 26
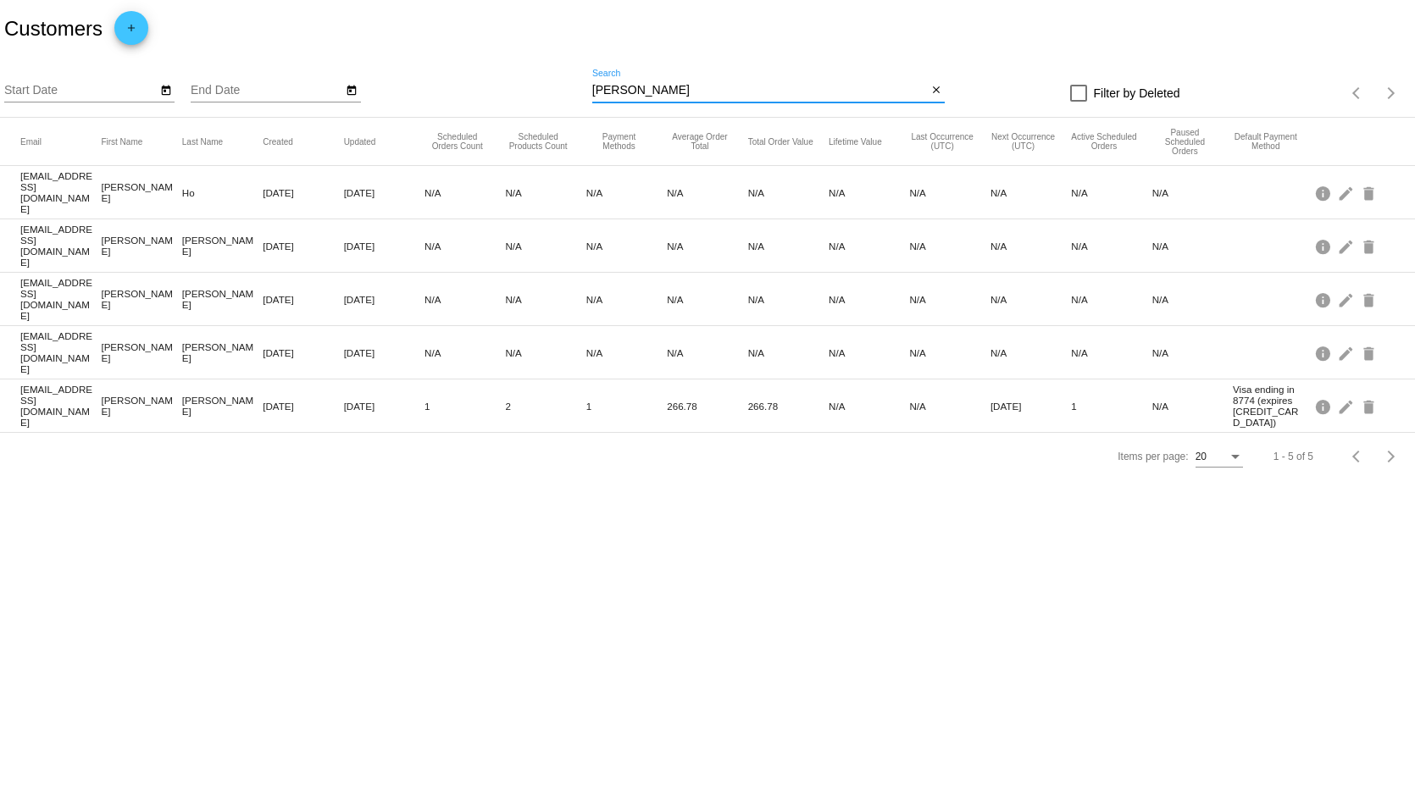
drag, startPoint x: 655, startPoint y: 92, endPoint x: 563, endPoint y: 97, distance: 92.5
click at [564, 97] on div "Start Date End Date quinn Search close Filter by Deleted Items per page: 20 1 -…" at bounding box center [707, 88] width 1415 height 60
paste input "zoomzoom378004@yahoo.com"
type input "zoomzoom378004@yahoo.com"
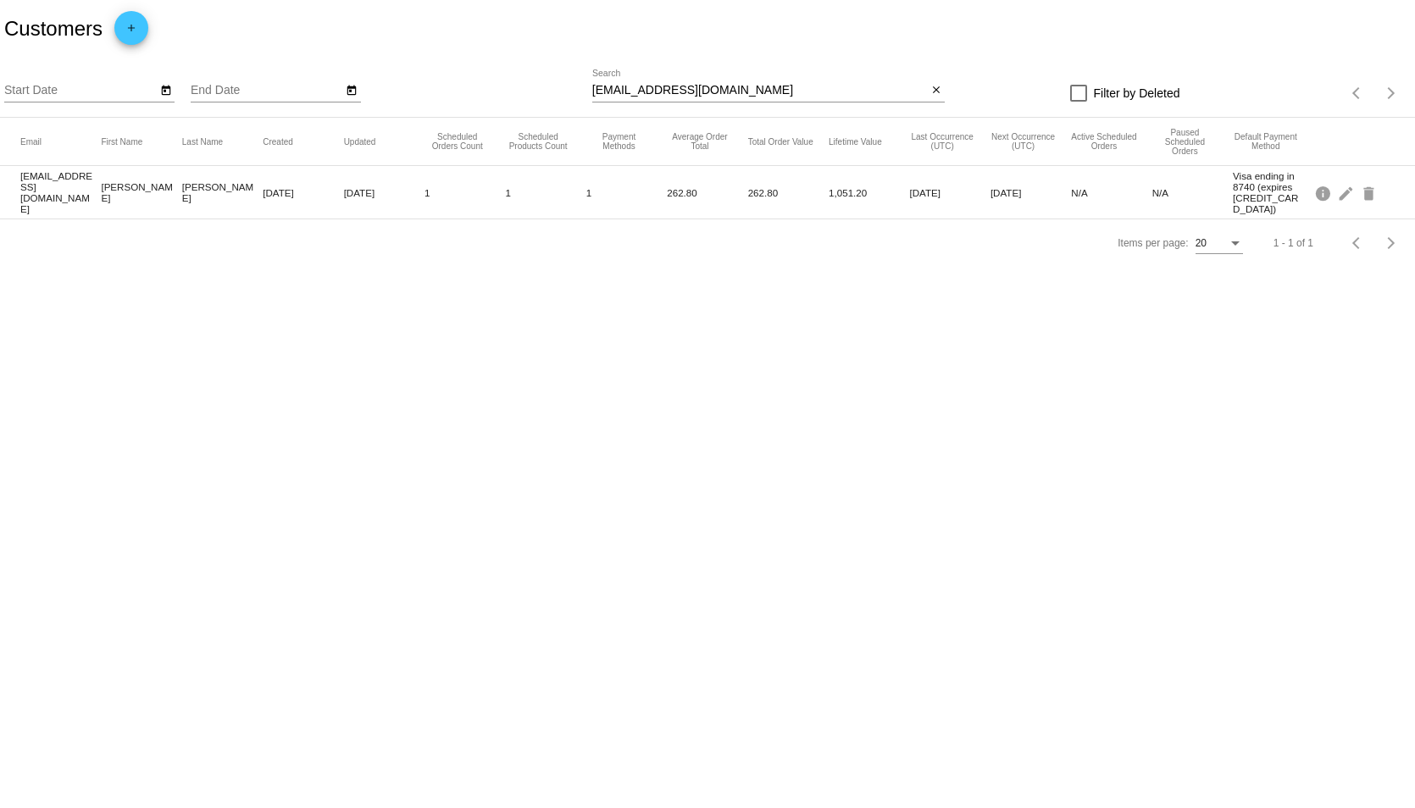
click at [53, 189] on mat-cell "zoomzoom378004@yahoo.com" at bounding box center [60, 192] width 81 height 53
click at [108, 189] on mat-cell "Donna" at bounding box center [141, 192] width 81 height 31
click at [1331, 193] on mat-icon "info" at bounding box center [1324, 193] width 20 height 26
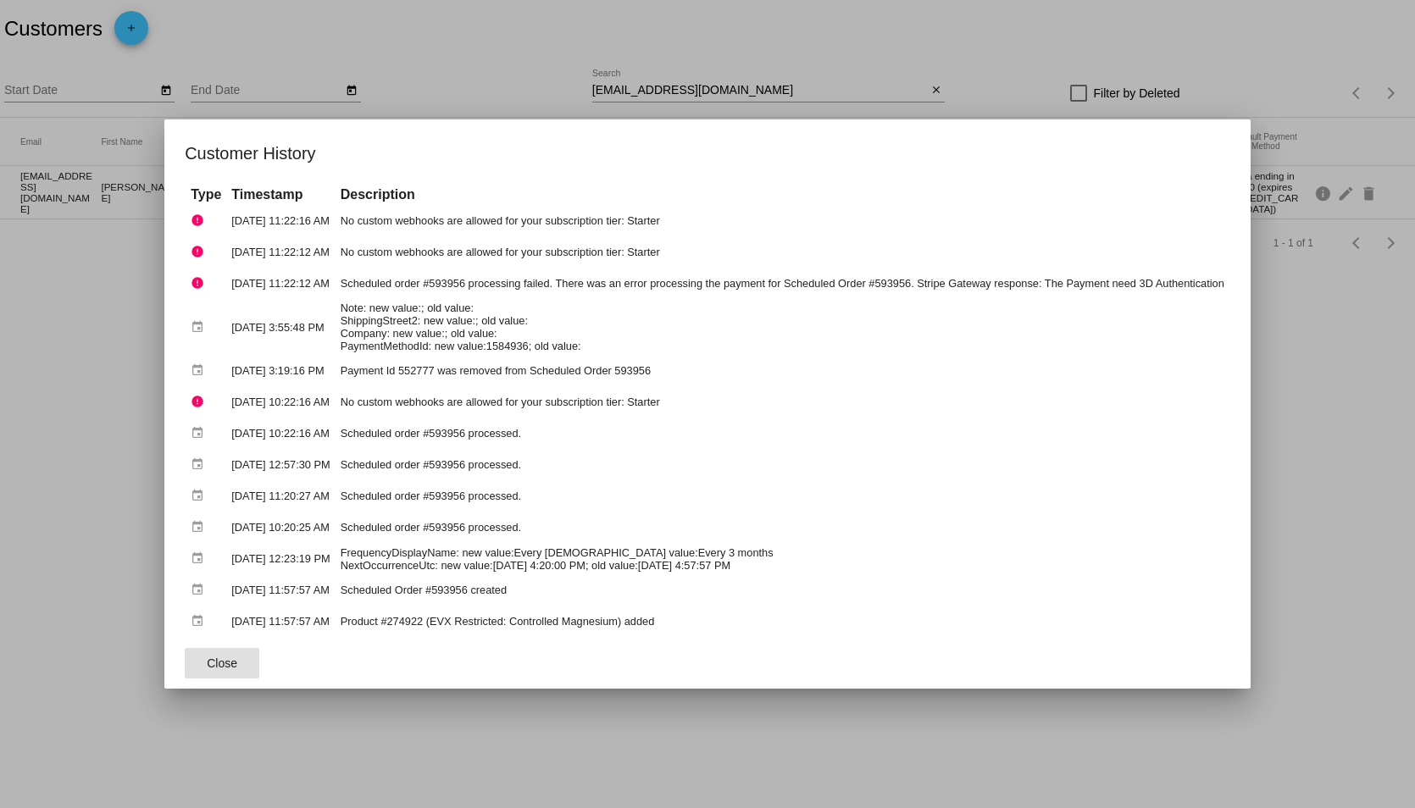
click at [218, 652] on button "Close" at bounding box center [222, 663] width 75 height 31
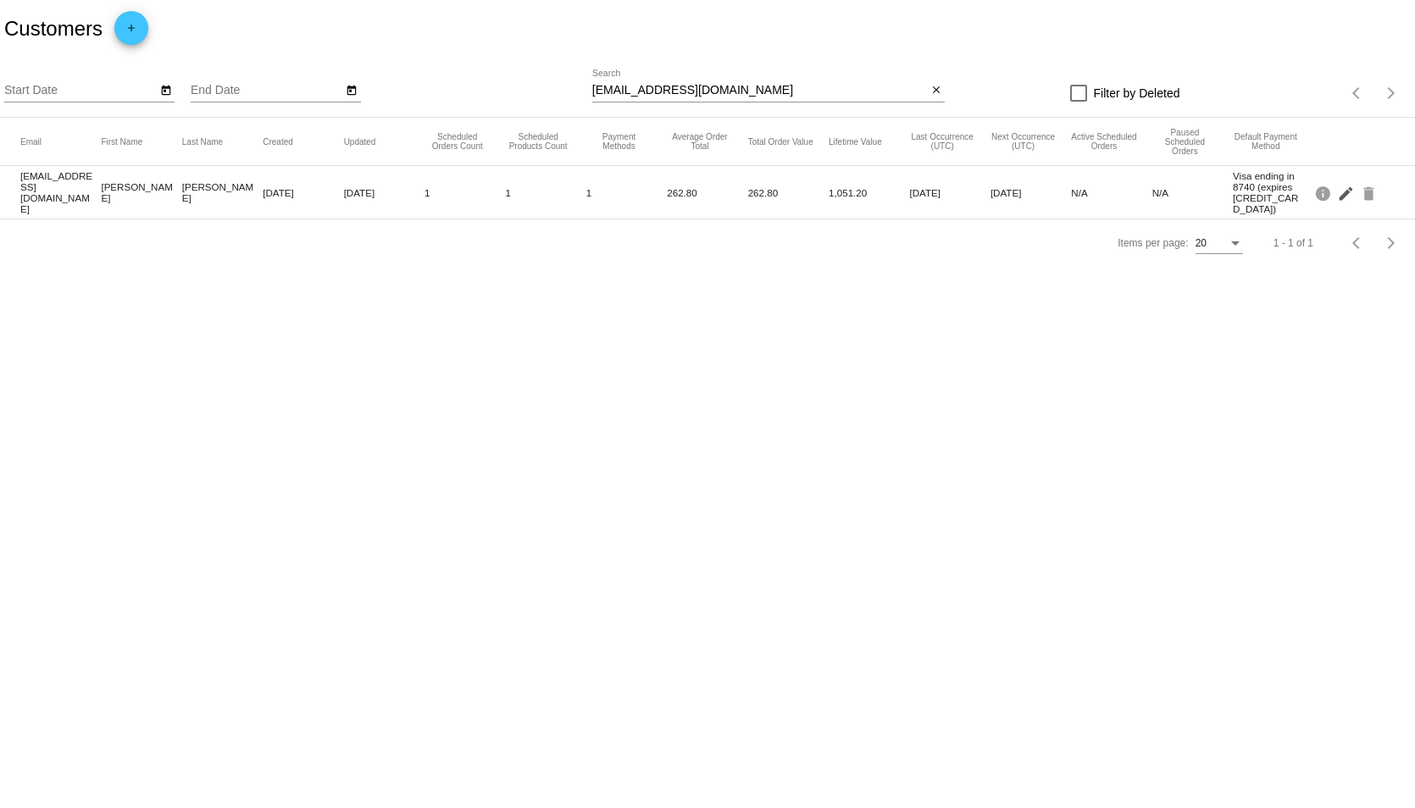
click at [1337, 194] on mat-icon "edit" at bounding box center [1347, 193] width 20 height 26
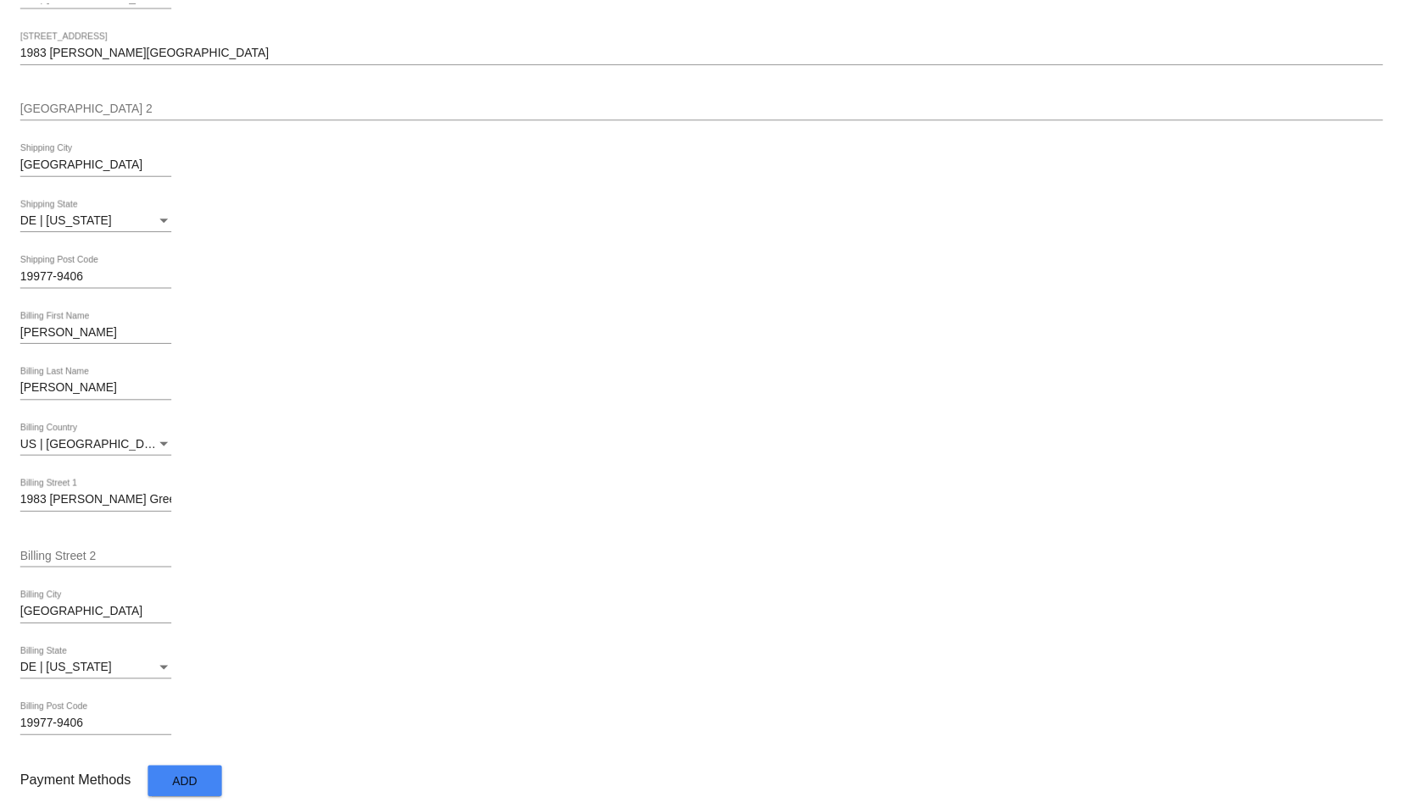
scroll to position [706, 0]
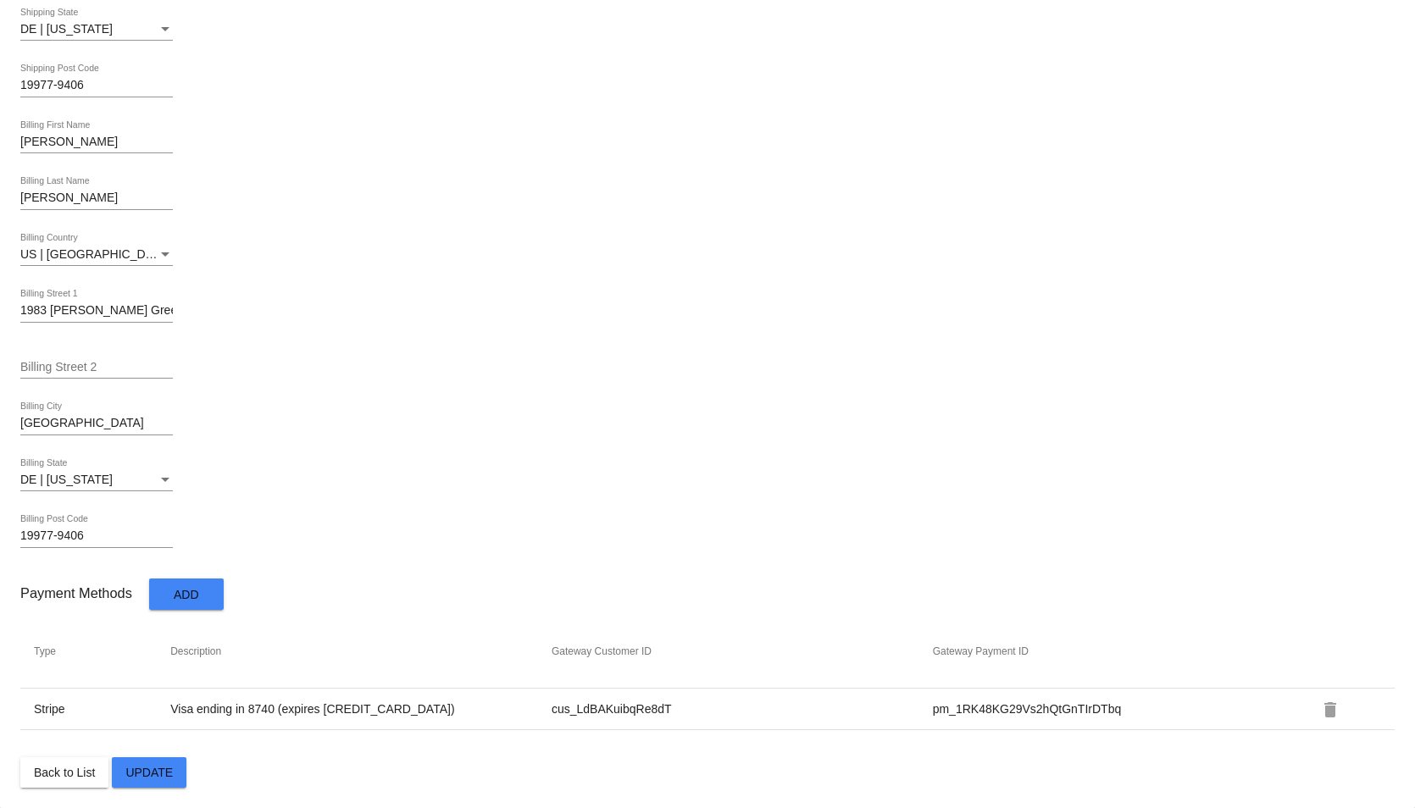
click at [183, 594] on span "Add" at bounding box center [186, 595] width 25 height 14
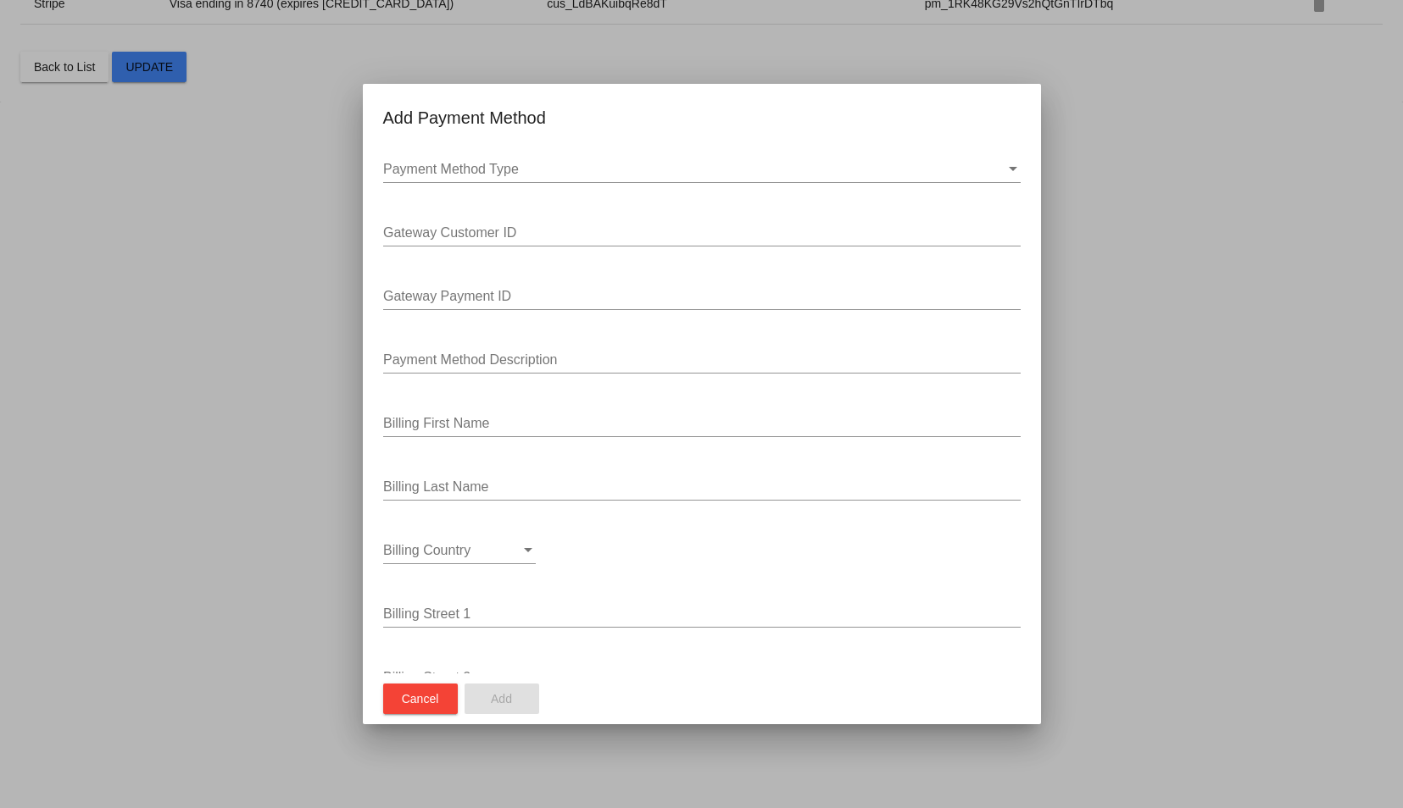
scroll to position [0, 0]
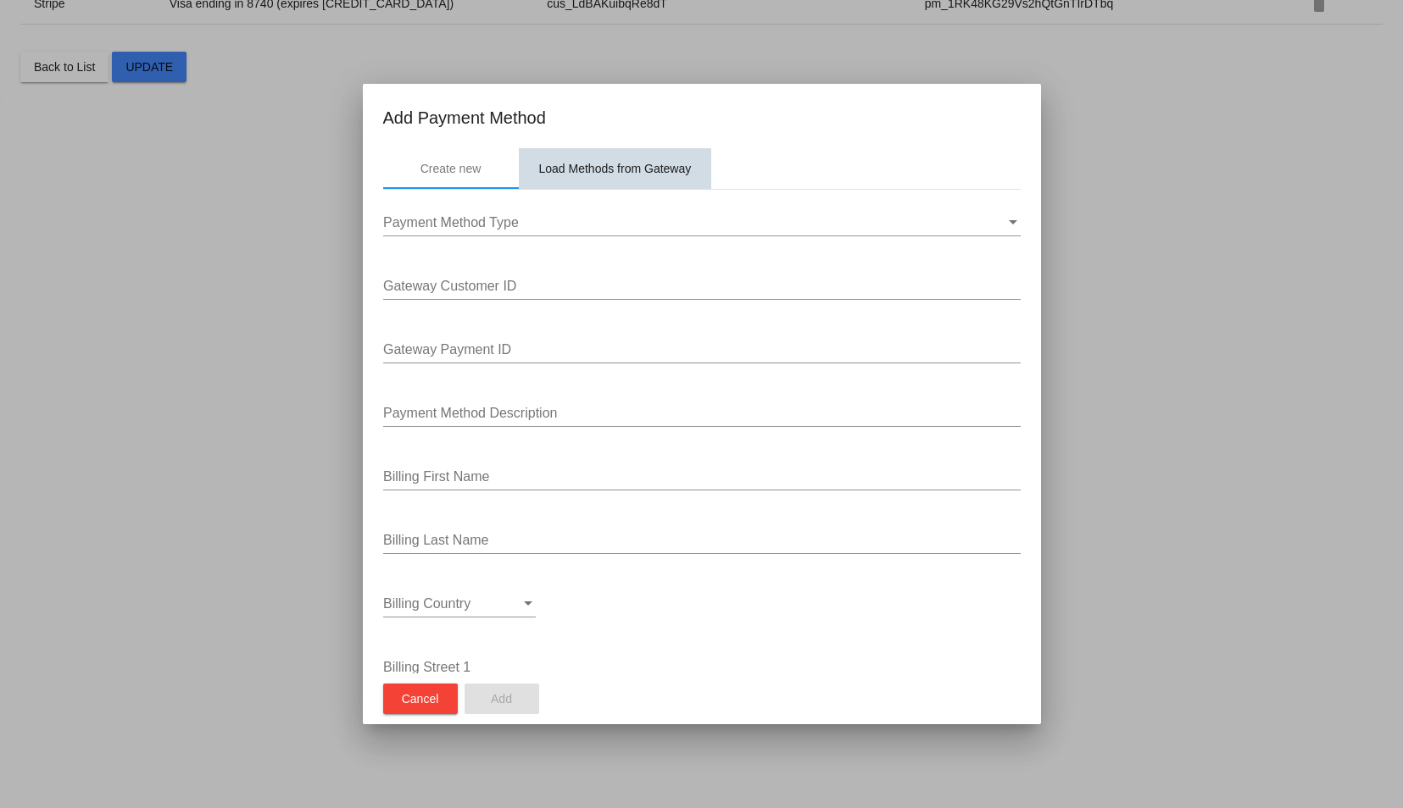
click at [594, 171] on div "Load Methods from Gateway" at bounding box center [615, 169] width 153 height 14
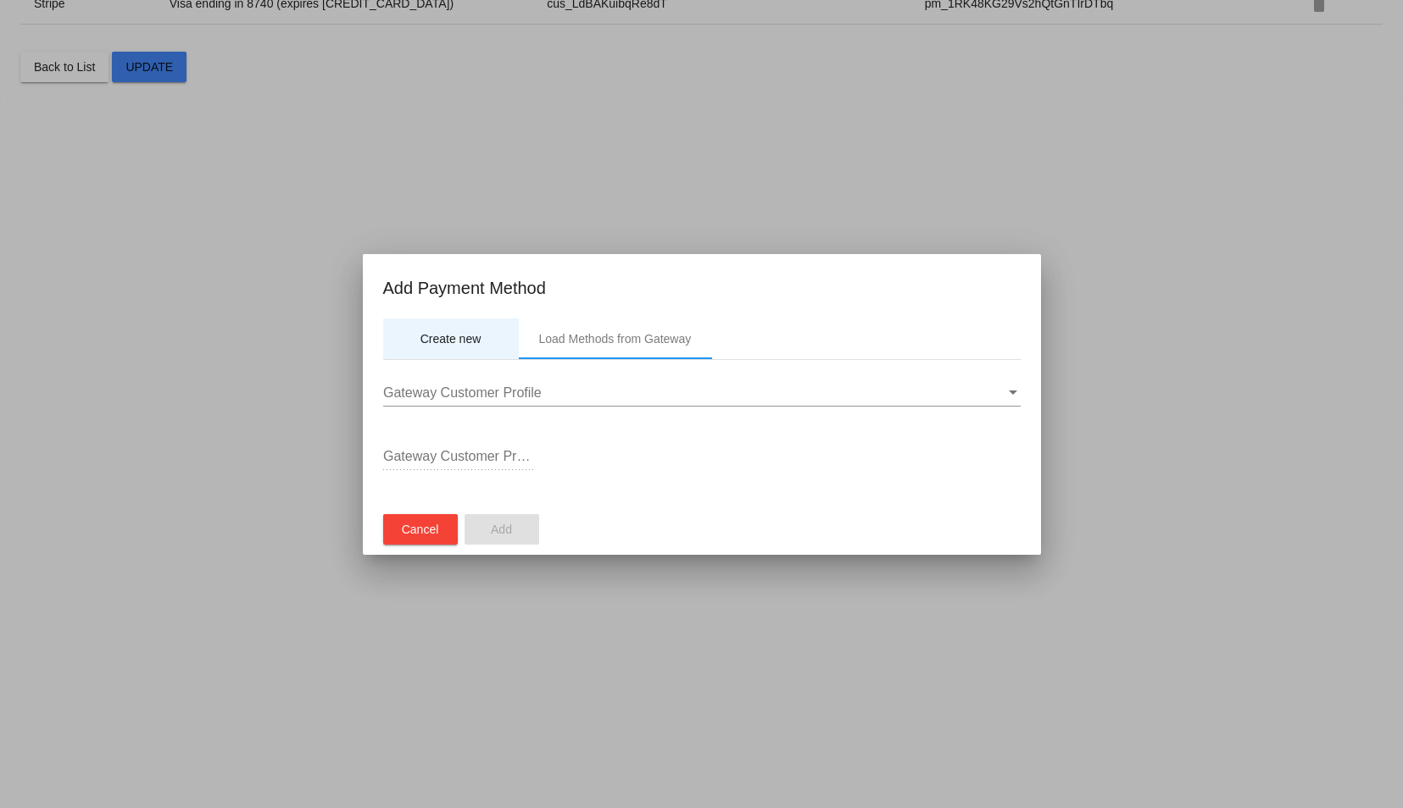
click at [437, 338] on div "Create new" at bounding box center [450, 339] width 61 height 14
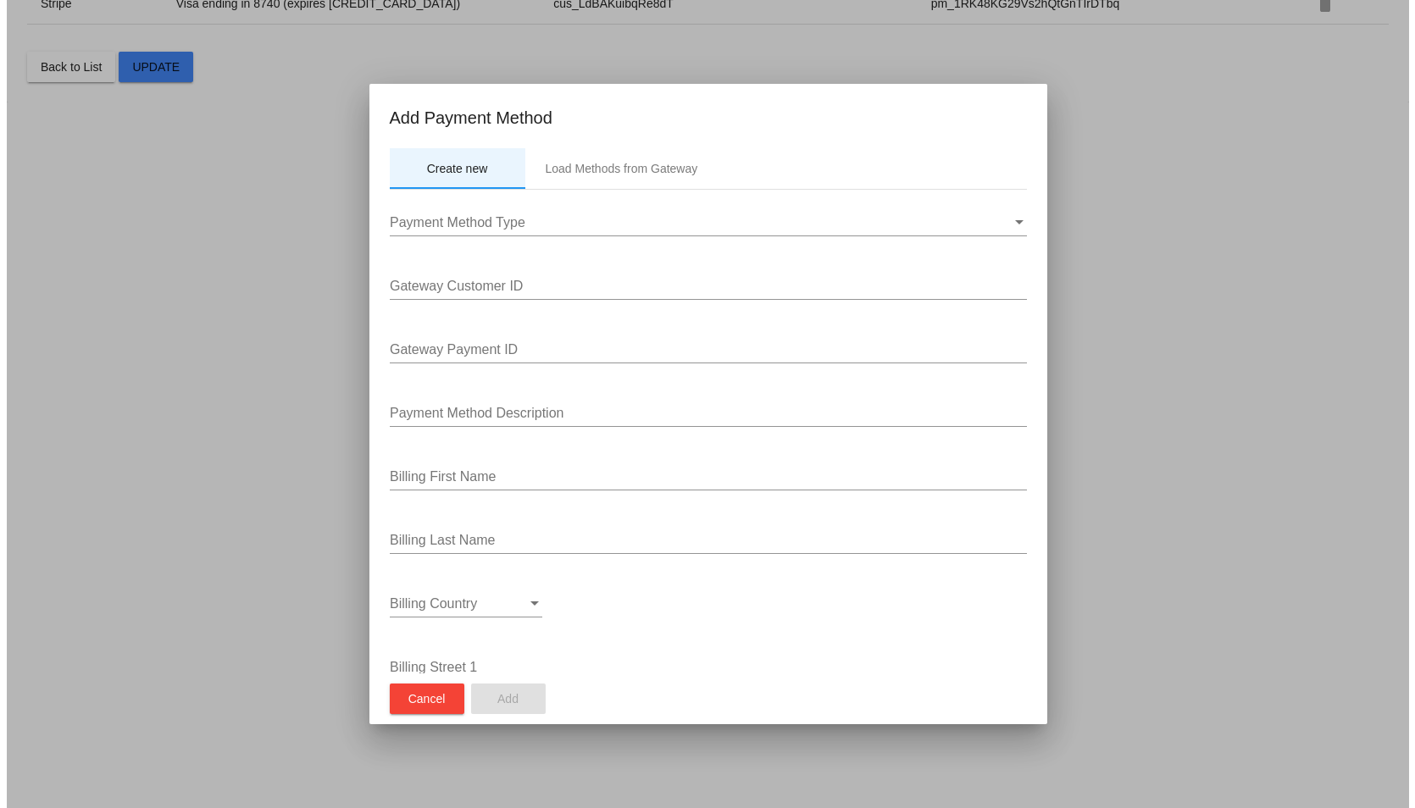
scroll to position [287, 0]
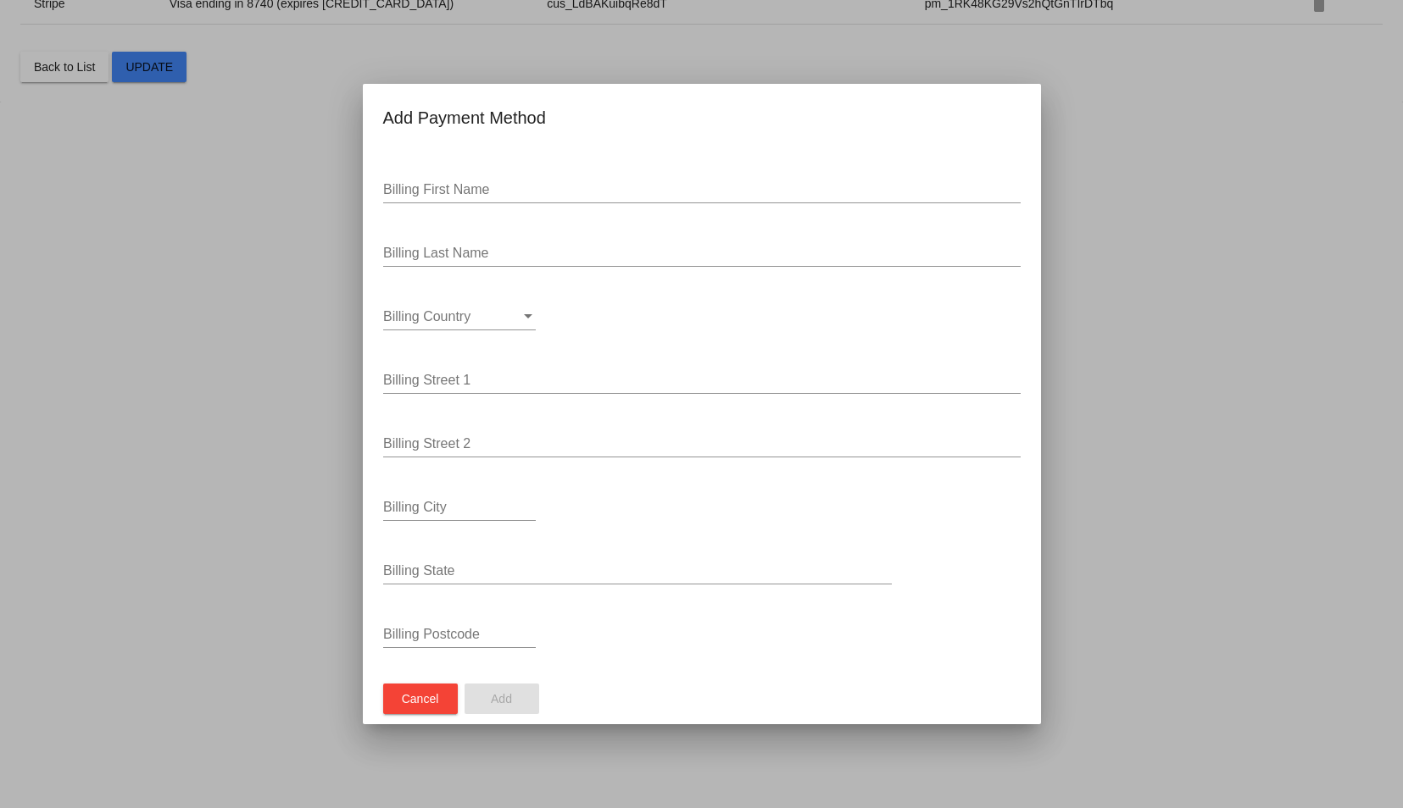
click at [431, 698] on span "Cancel" at bounding box center [420, 699] width 37 height 14
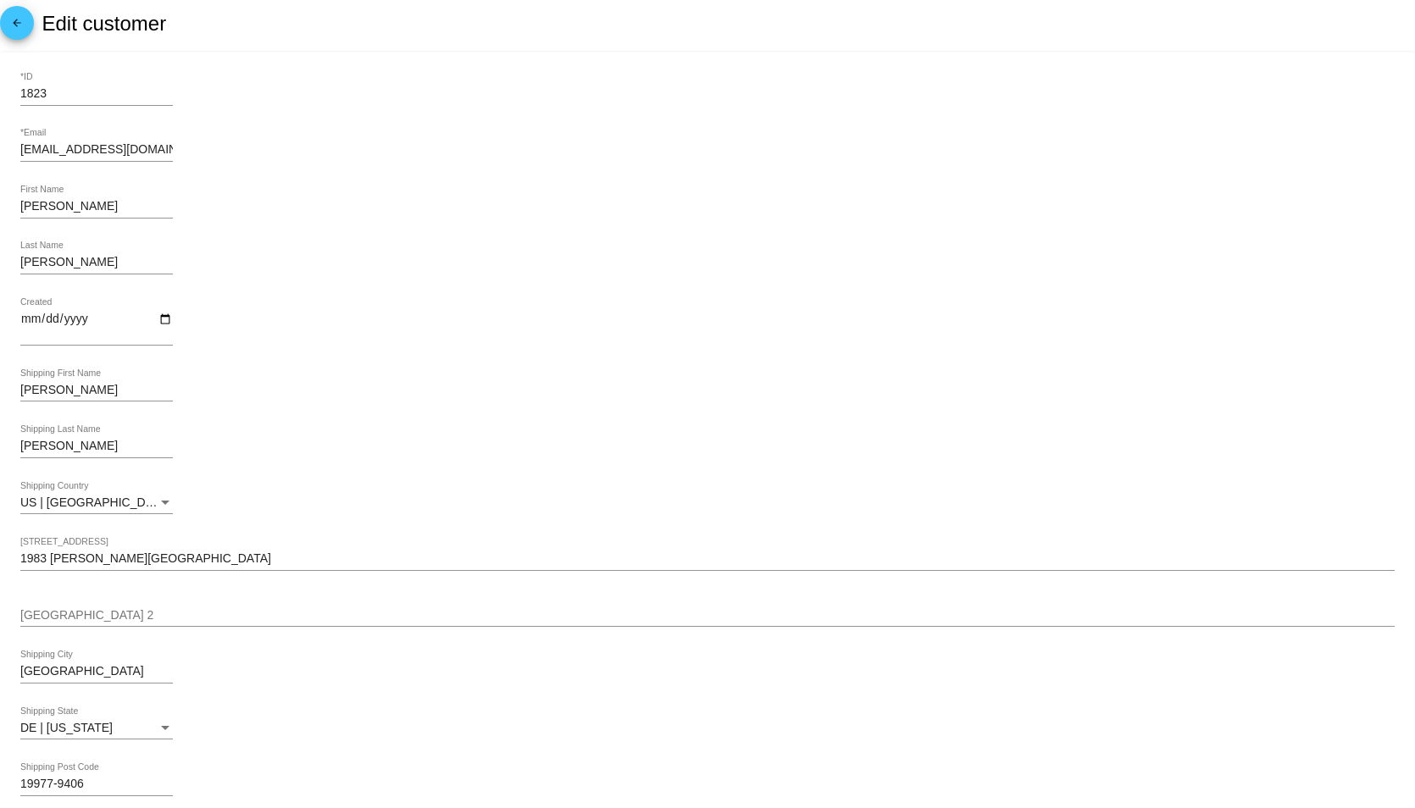
scroll to position [0, 0]
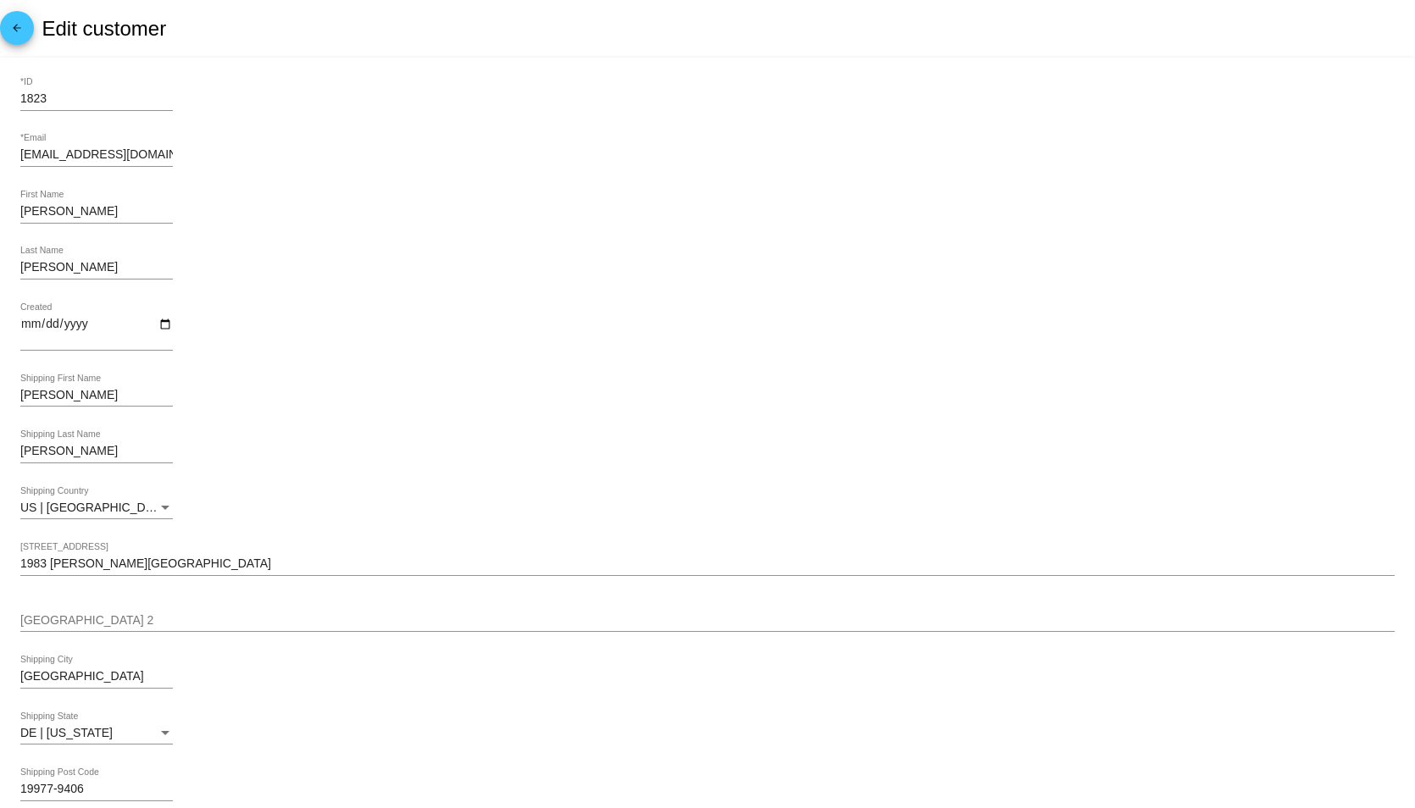
click at [11, 24] on mat-icon "arrow_back" at bounding box center [17, 32] width 20 height 20
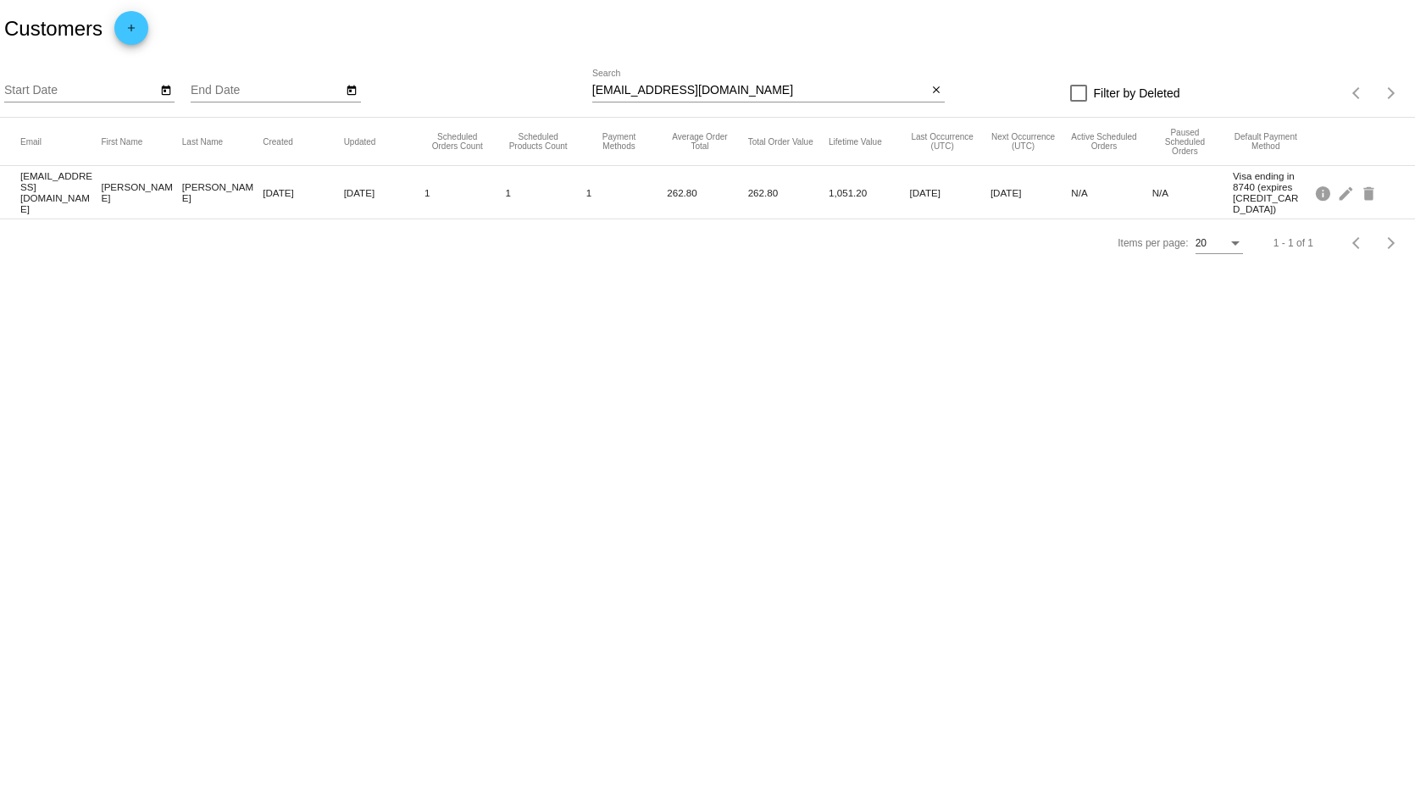
click at [603, 197] on mat-cell "1" at bounding box center [626, 192] width 81 height 19
click at [1346, 192] on mat-icon "edit" at bounding box center [1347, 193] width 20 height 26
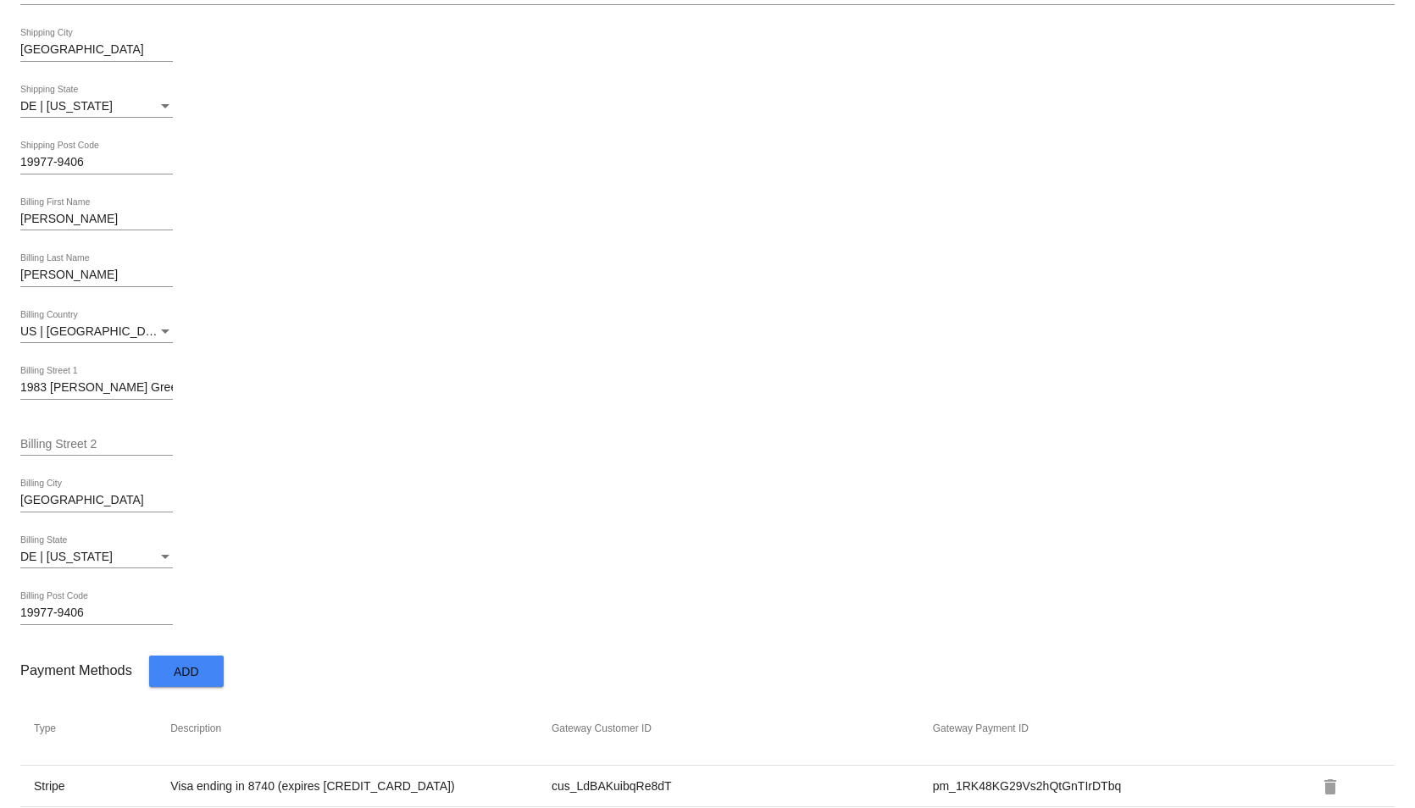
scroll to position [706, 0]
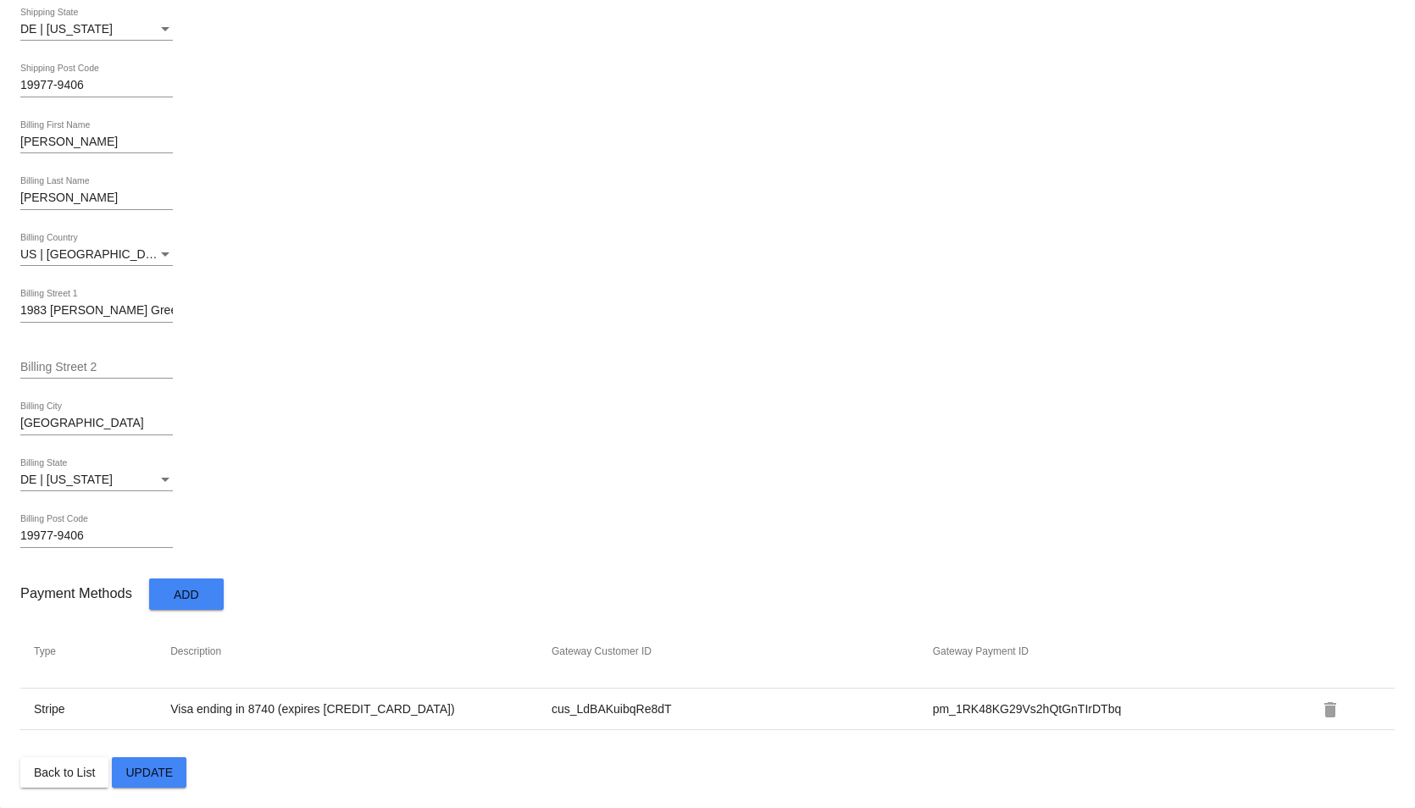
click at [64, 772] on span "Back to List" at bounding box center [64, 773] width 61 height 14
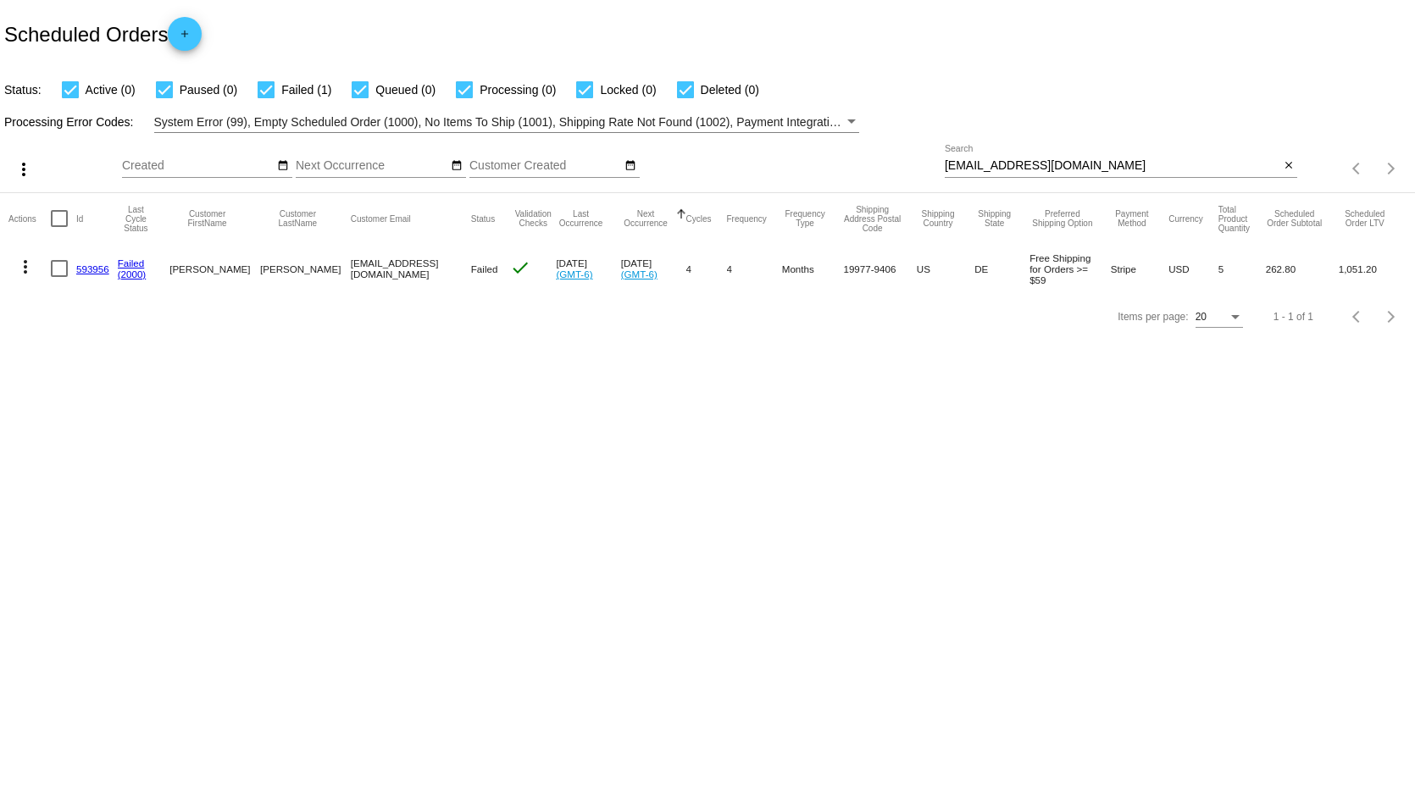
click at [94, 265] on link "593956" at bounding box center [92, 269] width 33 height 11
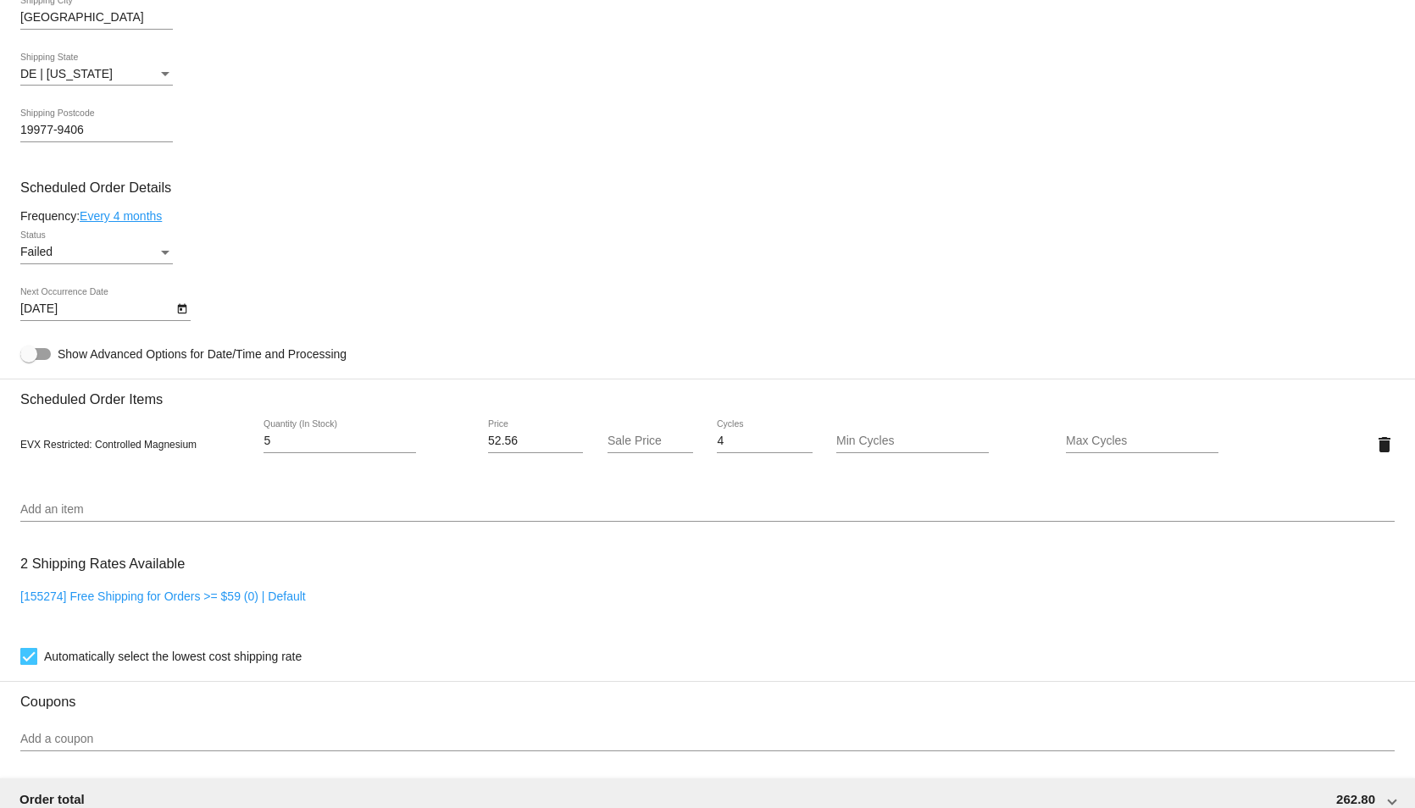
scroll to position [932, 0]
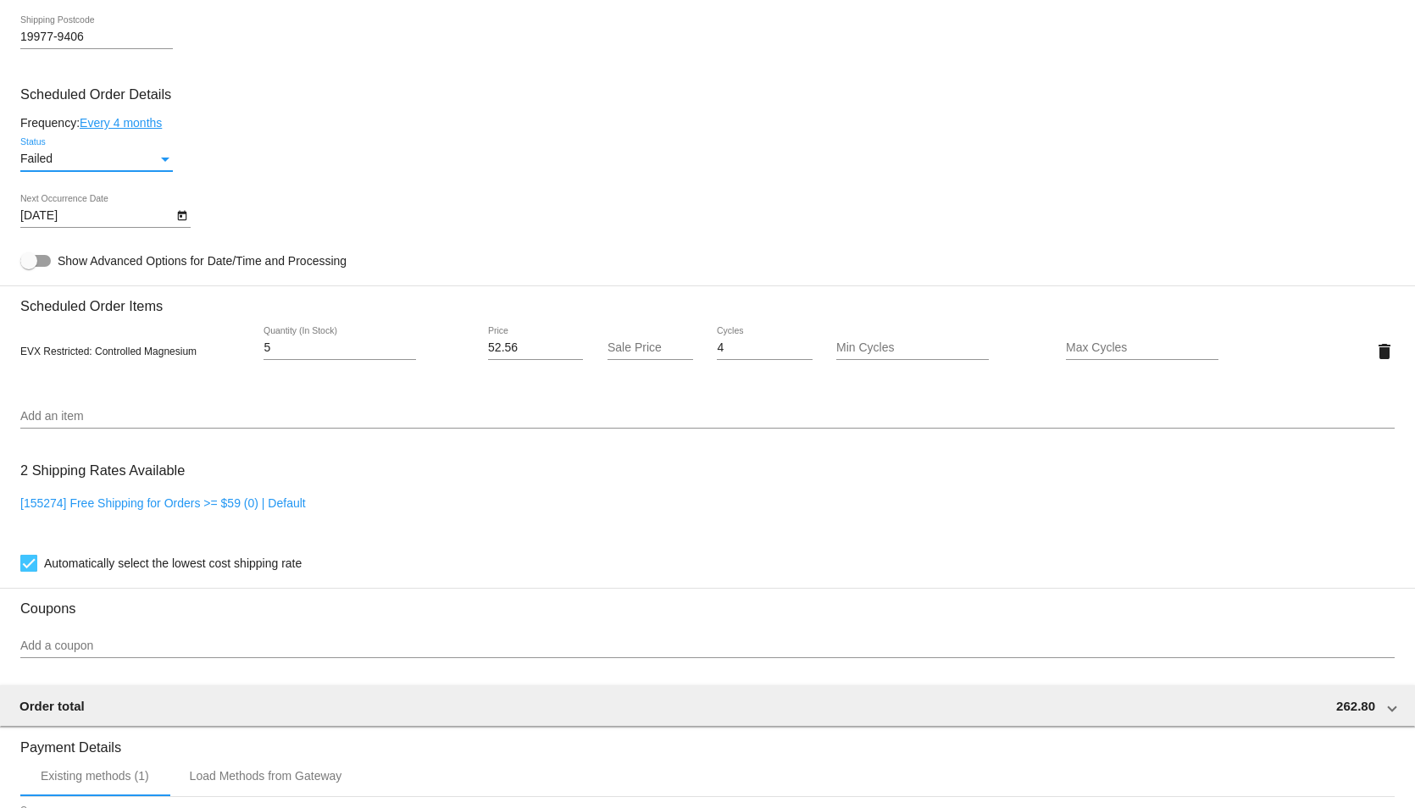
click at [164, 166] on div "Status" at bounding box center [165, 160] width 15 height 14
click at [66, 99] on span "Active" at bounding box center [96, 97] width 153 height 36
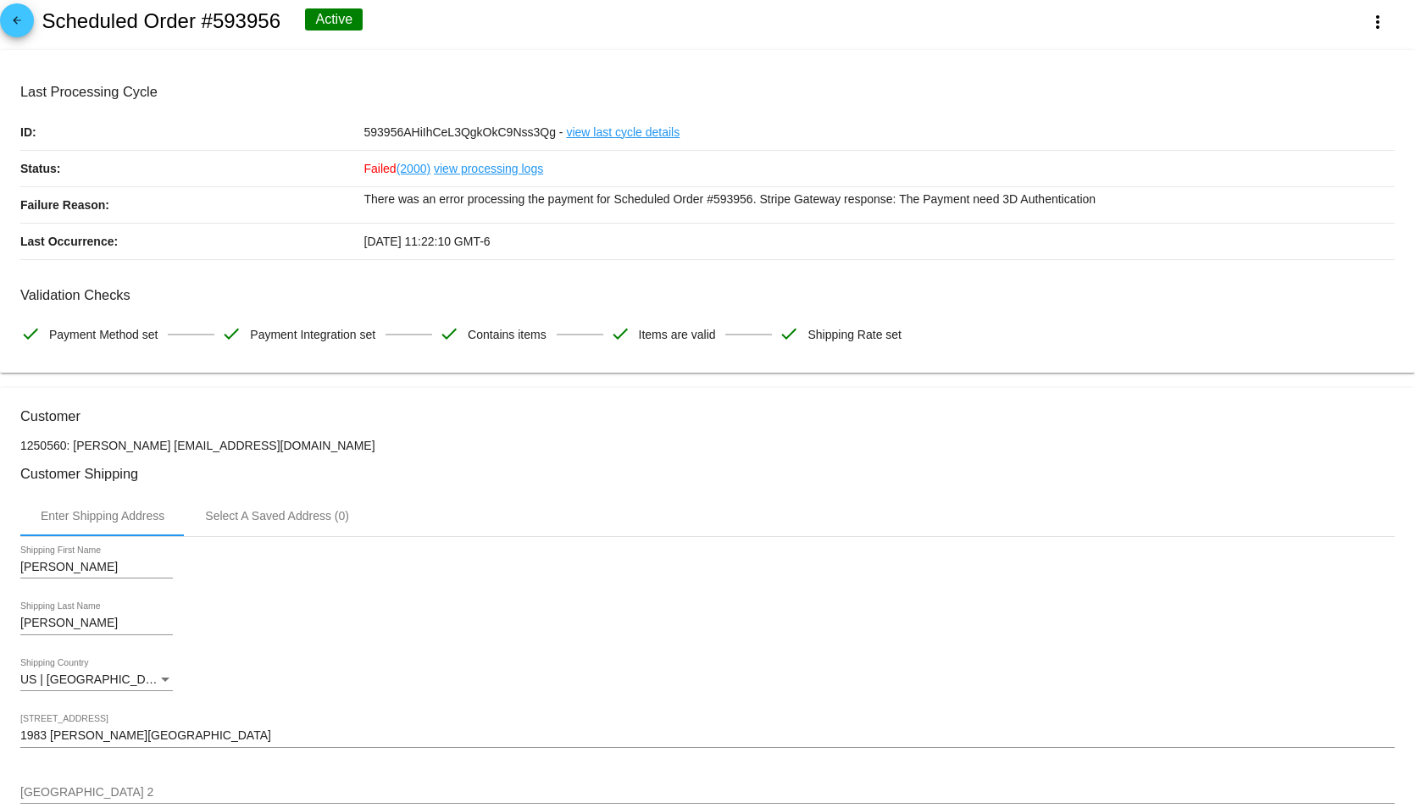
scroll to position [0, 0]
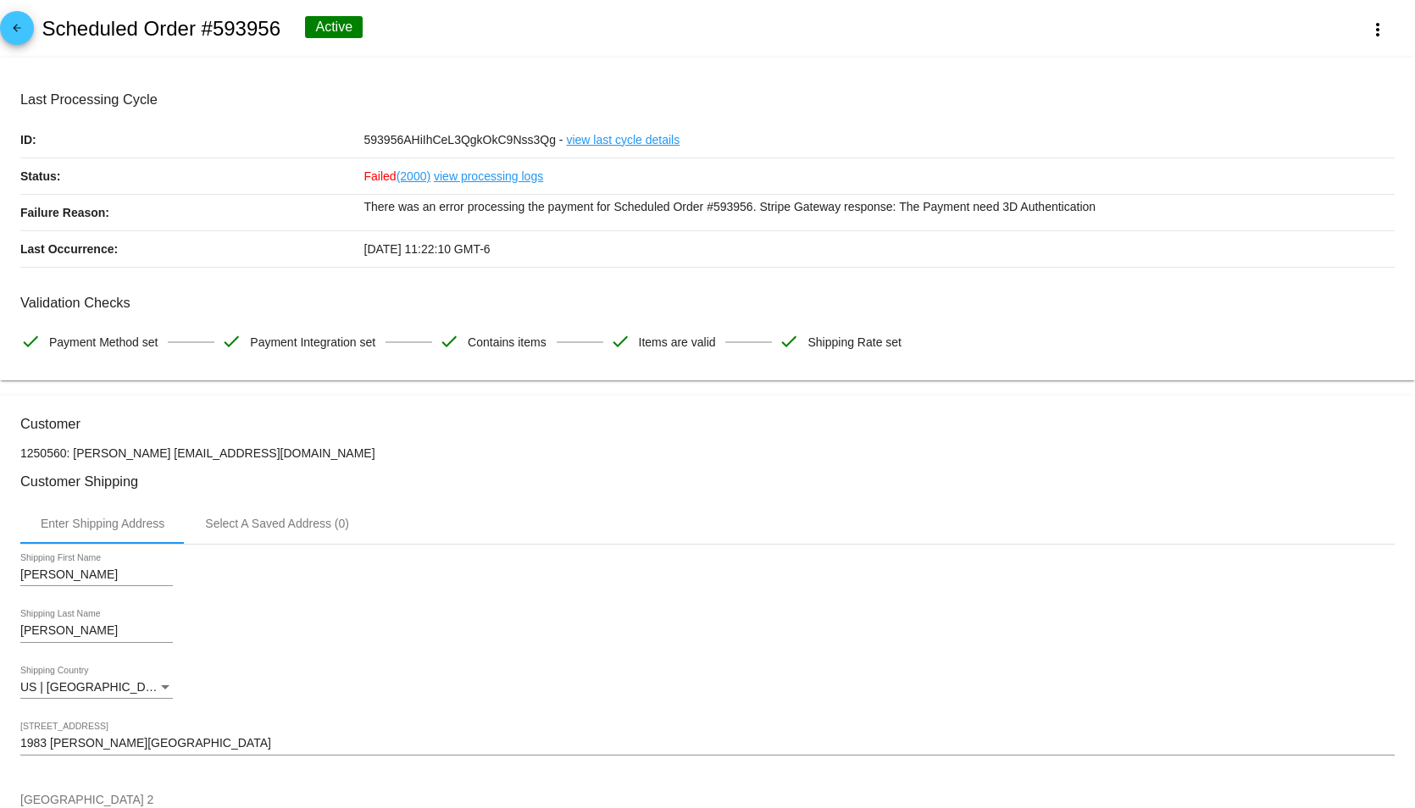
click at [322, 263] on p "Last Occurrence:" at bounding box center [192, 249] width 344 height 36
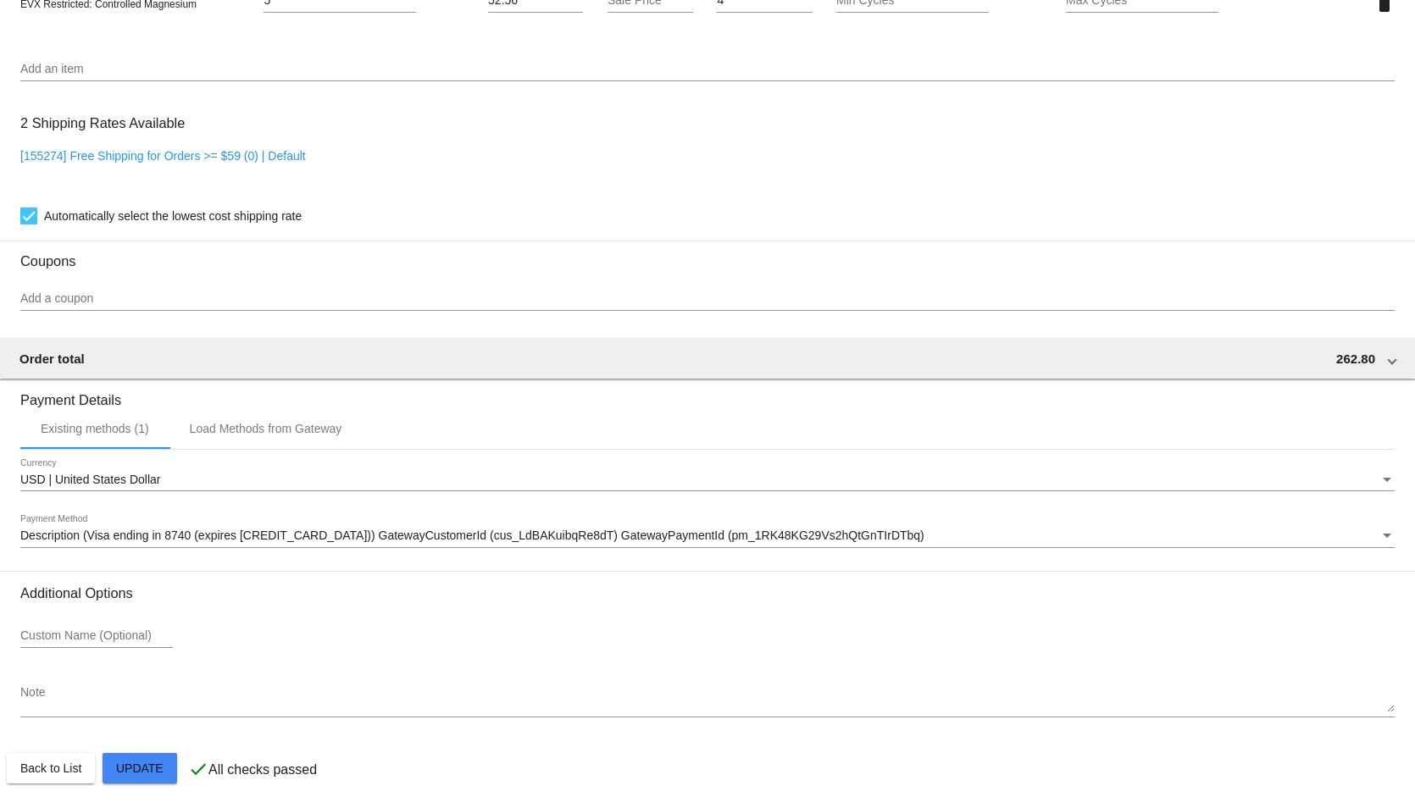
scroll to position [1294, 0]
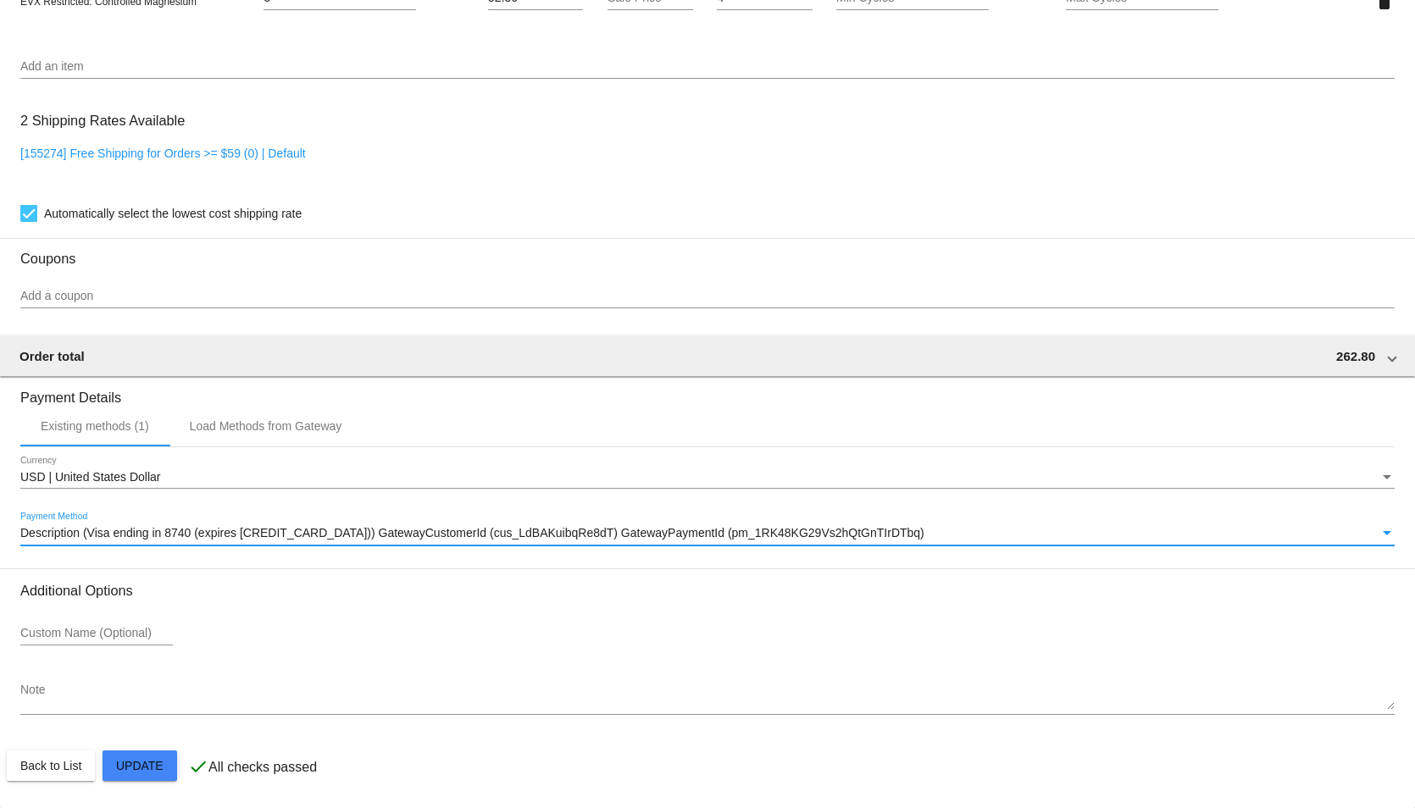
click at [376, 538] on span "Description (Visa ending in 8740 (expires 05/29)) GatewayCustomerId (cus_LdBAKu…" at bounding box center [472, 533] width 904 height 14
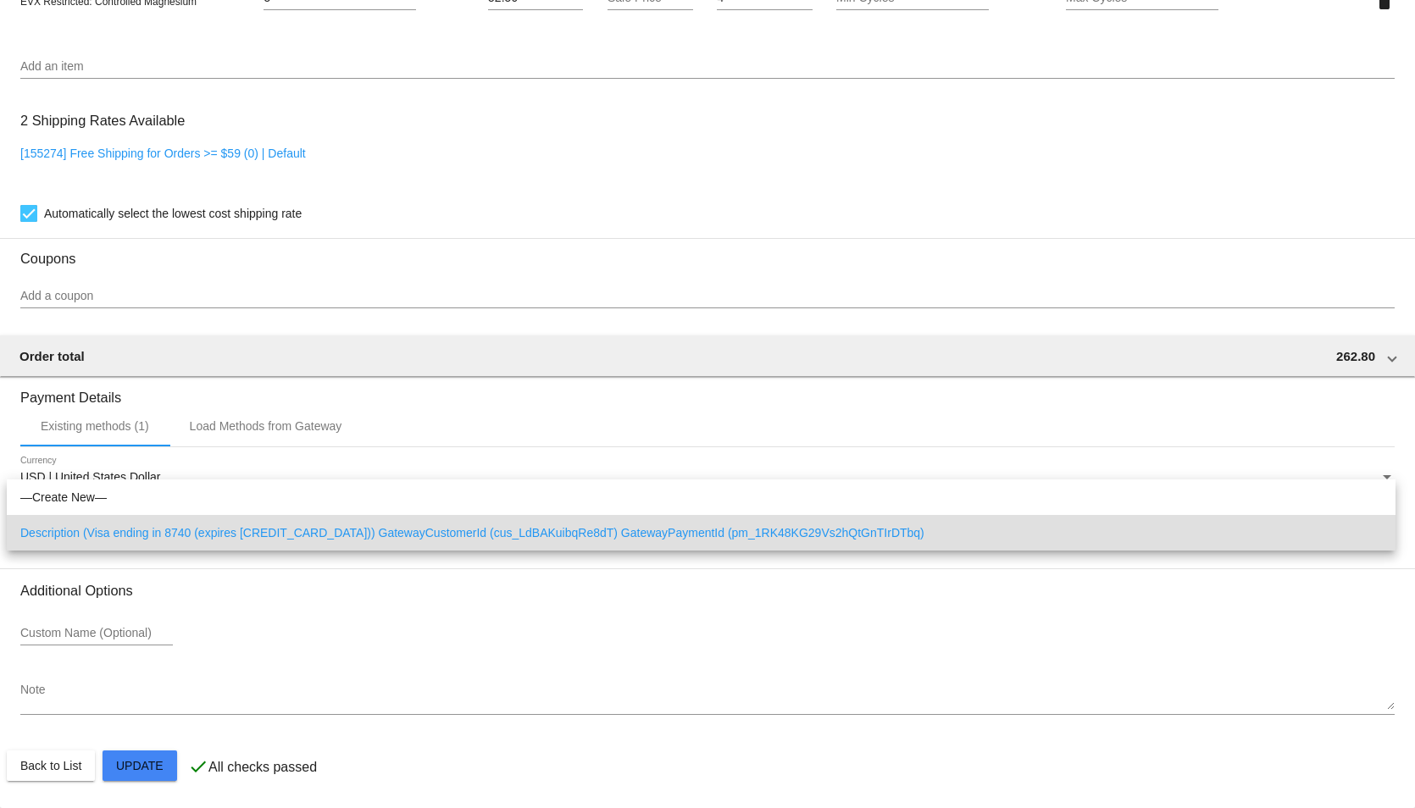
click at [352, 536] on span "Description (Visa ending in 8740 (expires 05/29)) GatewayCustomerId (cus_LdBAKu…" at bounding box center [701, 533] width 1362 height 36
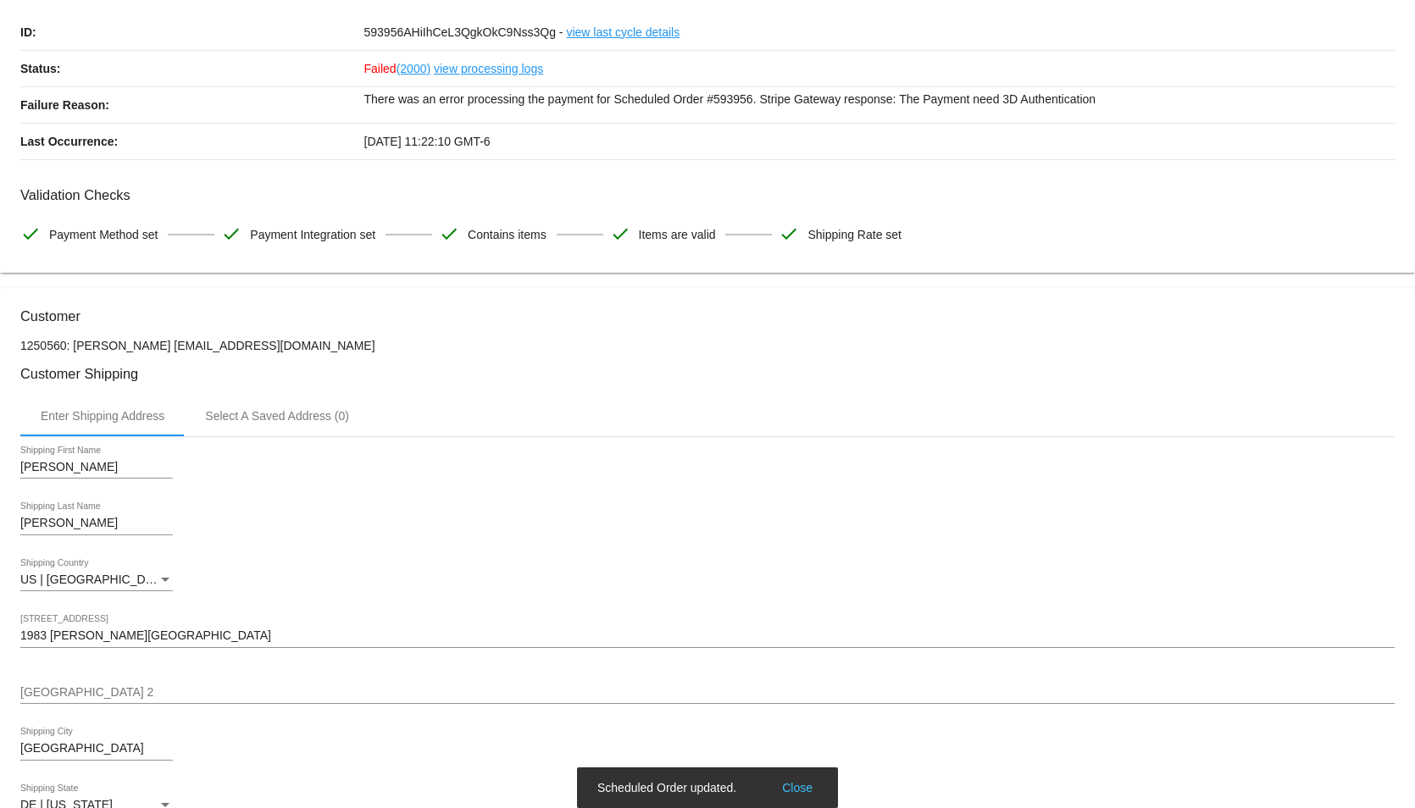
scroll to position [0, 0]
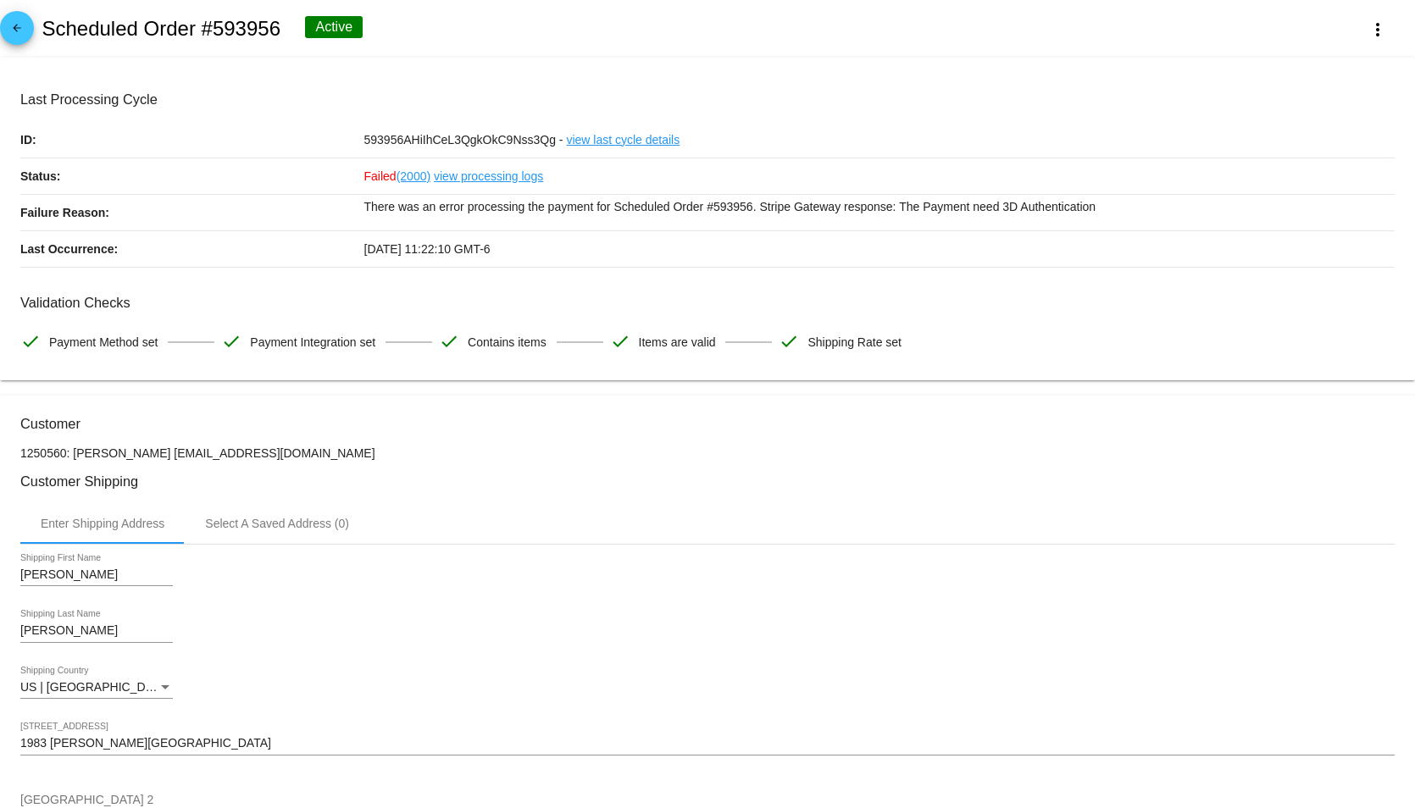
click at [16, 32] on mat-icon "arrow_back" at bounding box center [17, 32] width 20 height 20
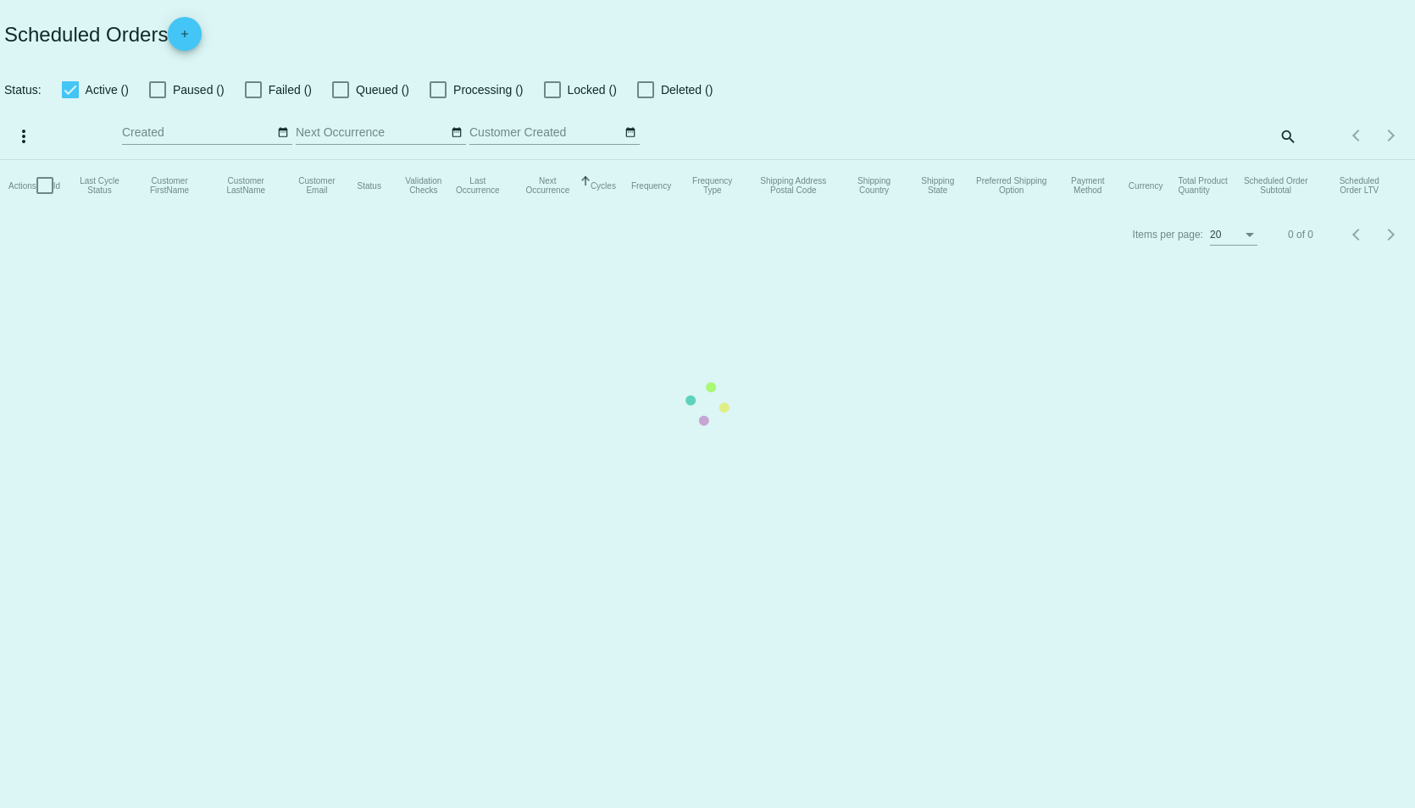
checkbox input "true"
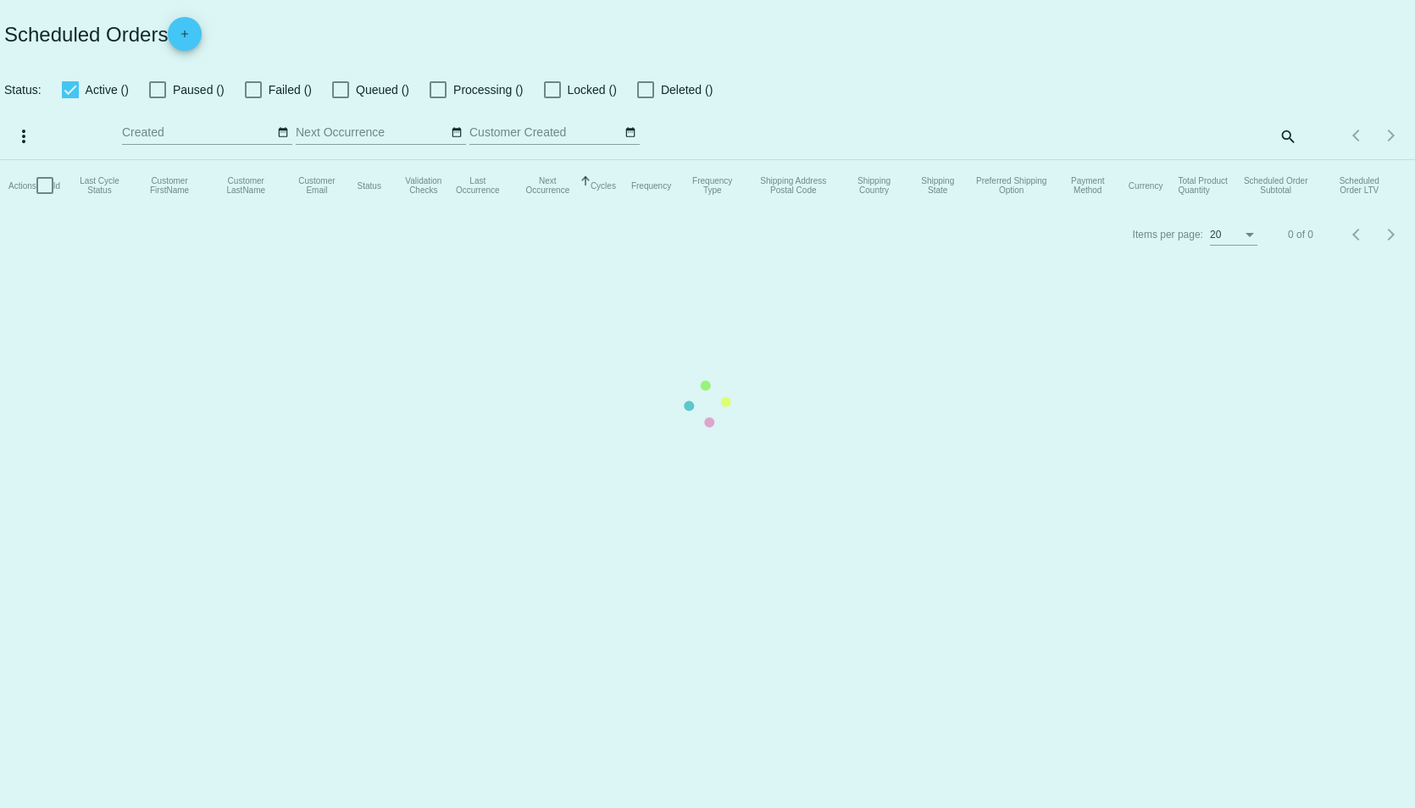
checkbox input "true"
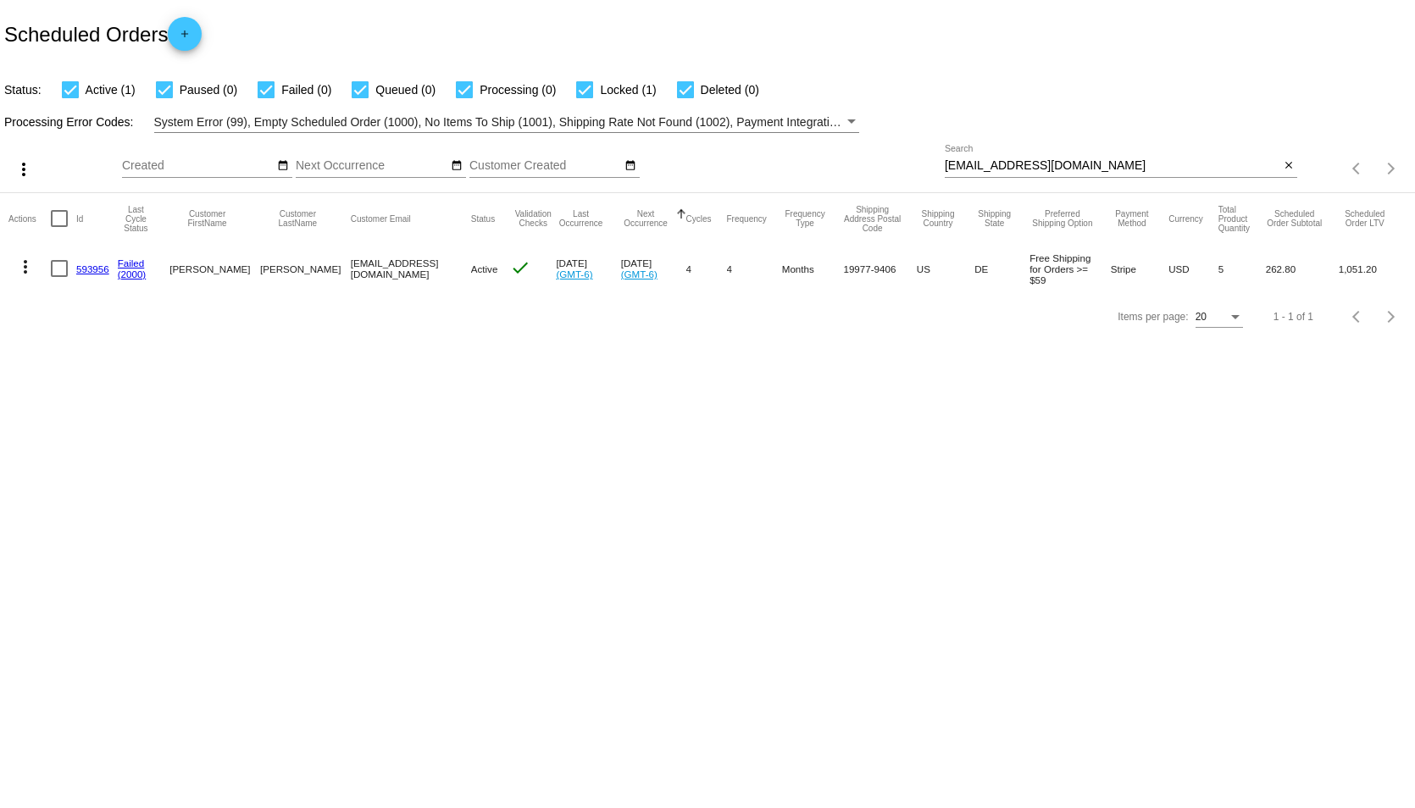
click at [17, 263] on mat-icon "more_vert" at bounding box center [25, 267] width 20 height 20
click at [100, 395] on span "Process Now" at bounding box center [93, 389] width 69 height 14
click at [95, 269] on link "593956" at bounding box center [92, 269] width 33 height 11
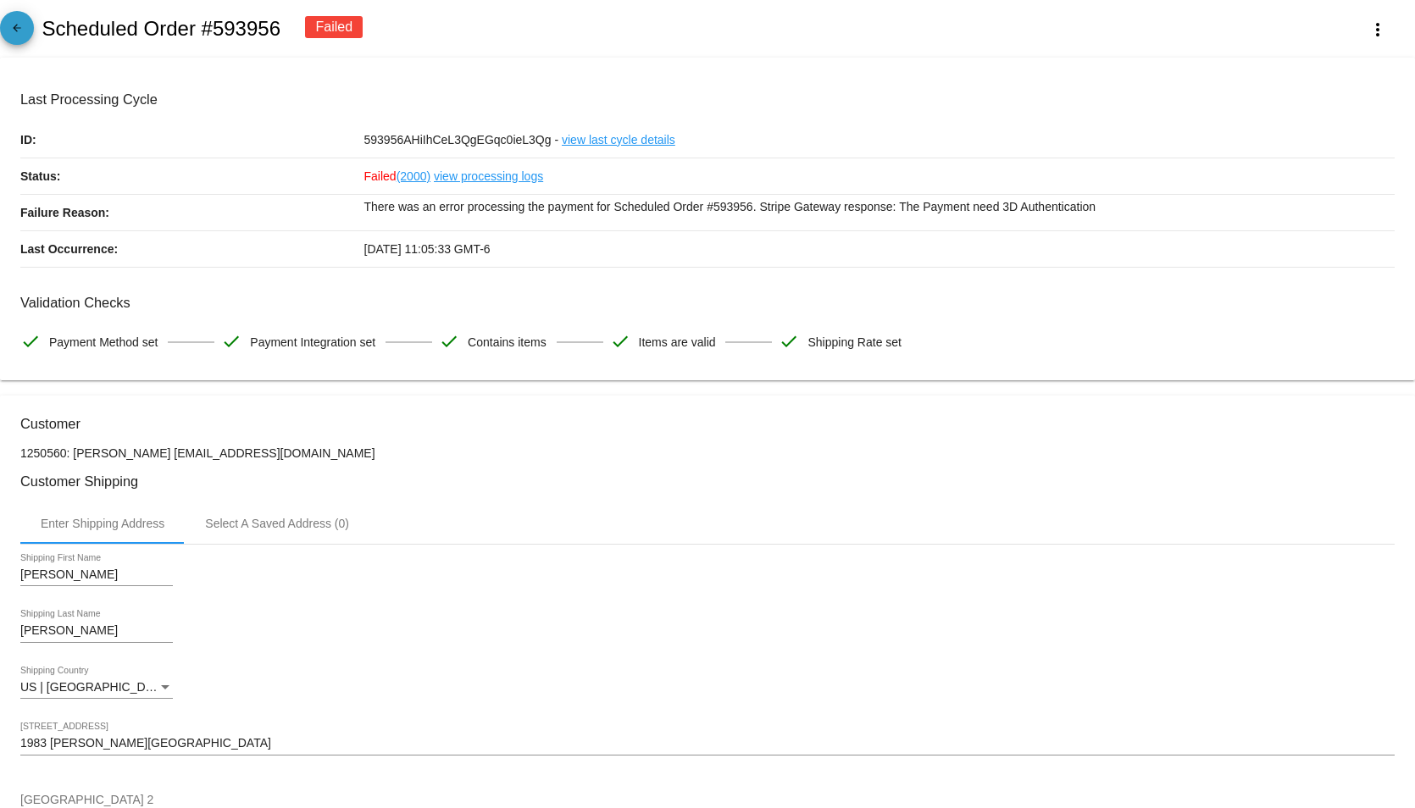
click at [22, 30] on mat-icon "arrow_back" at bounding box center [17, 32] width 20 height 20
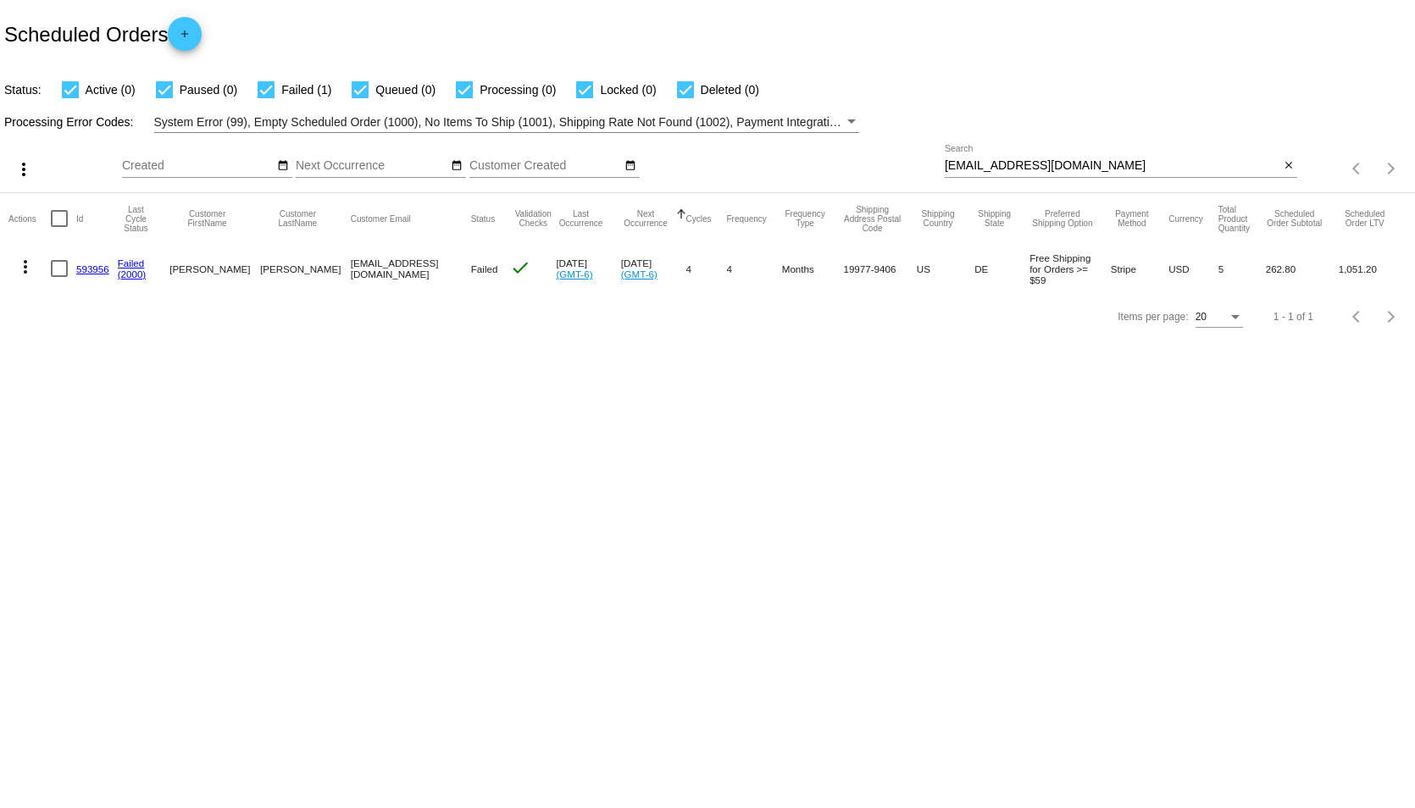
click at [92, 265] on link "593956" at bounding box center [92, 269] width 33 height 11
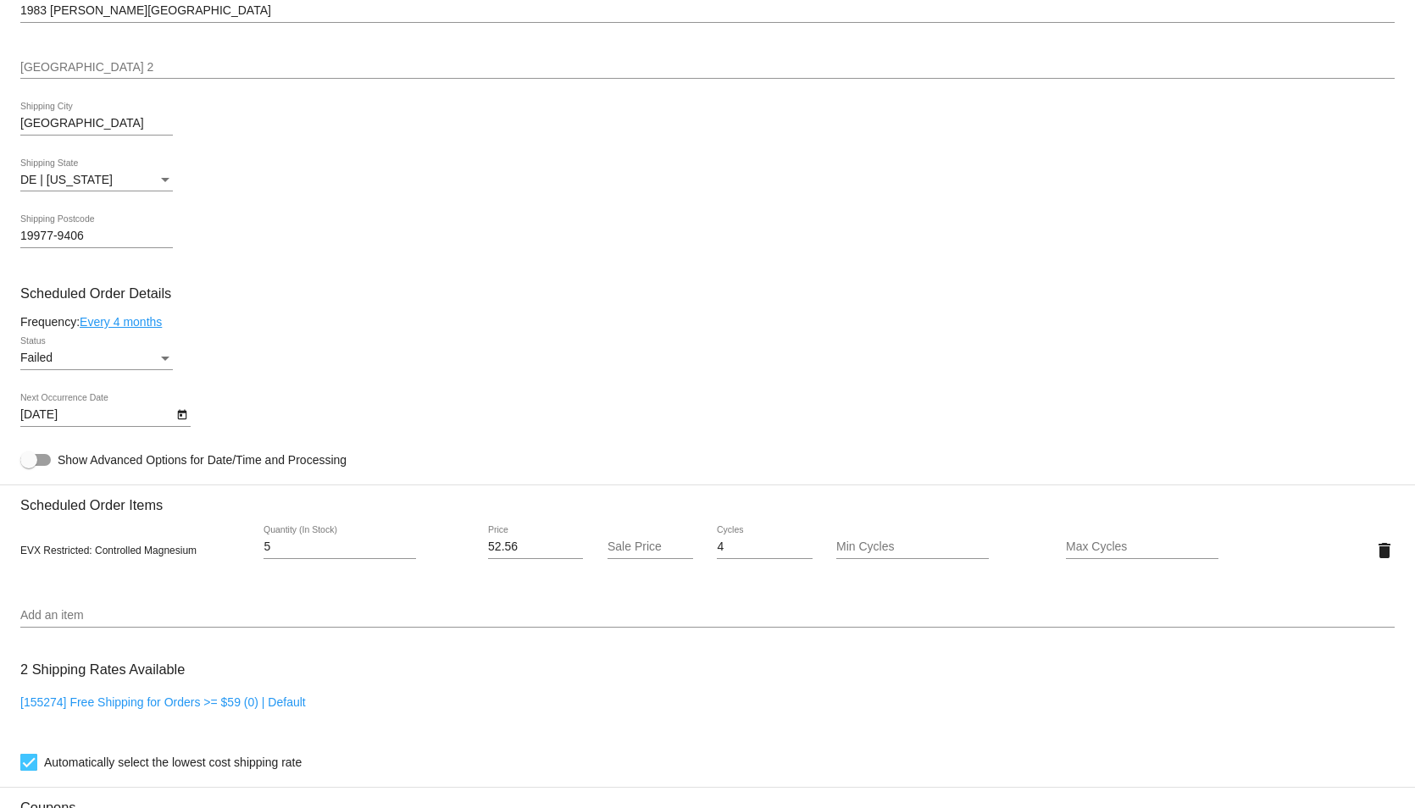
scroll to position [763, 0]
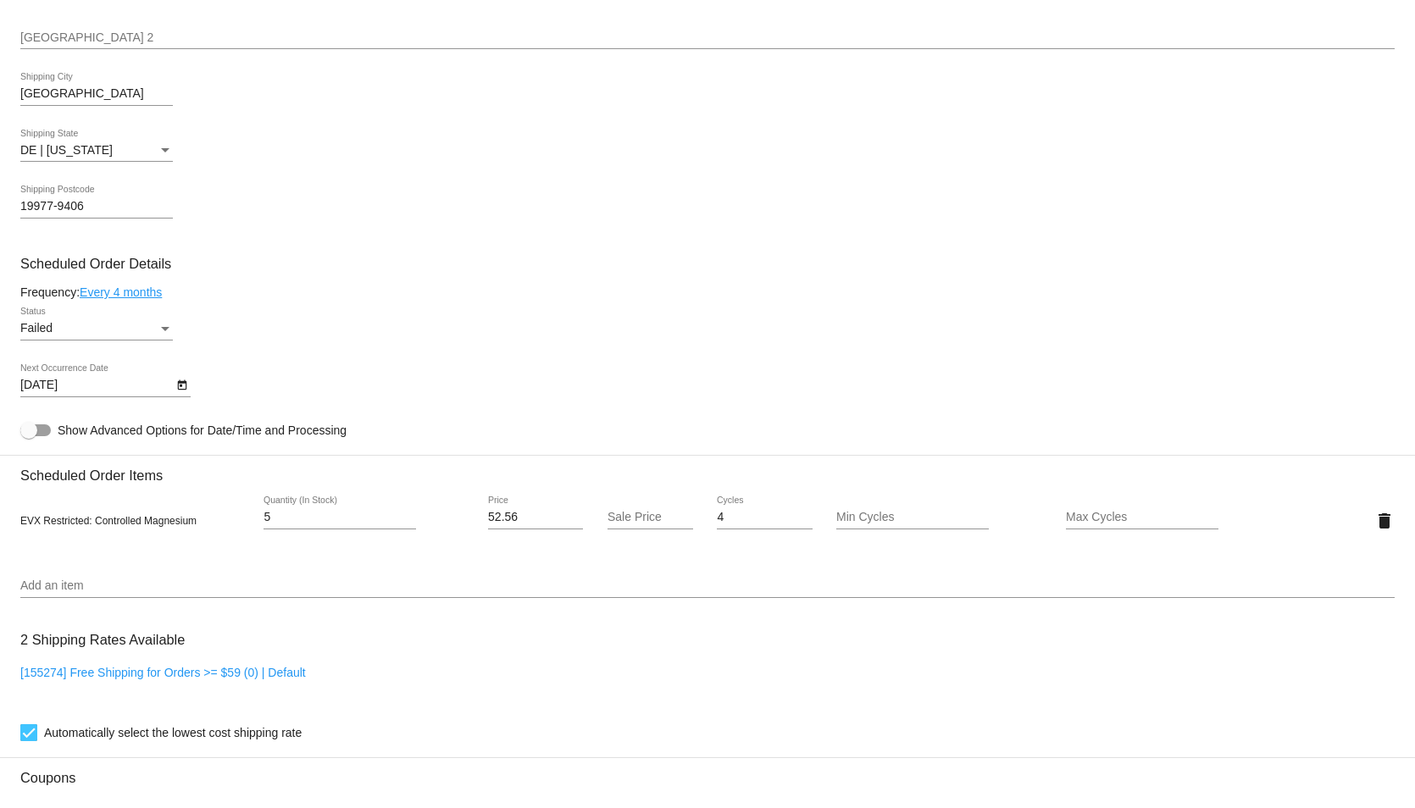
click at [167, 331] on div "Status" at bounding box center [165, 329] width 8 height 4
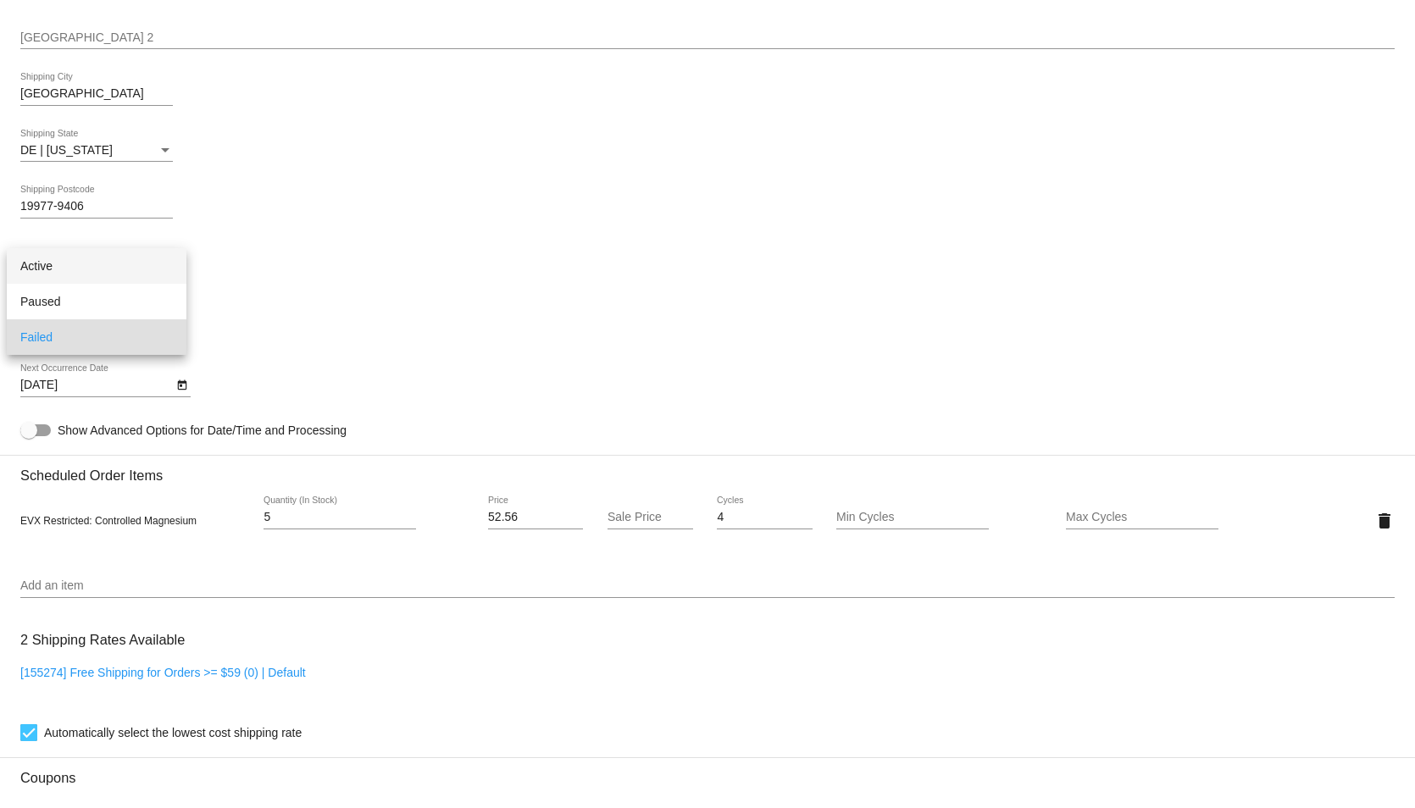
click at [82, 267] on span "Active" at bounding box center [96, 266] width 153 height 36
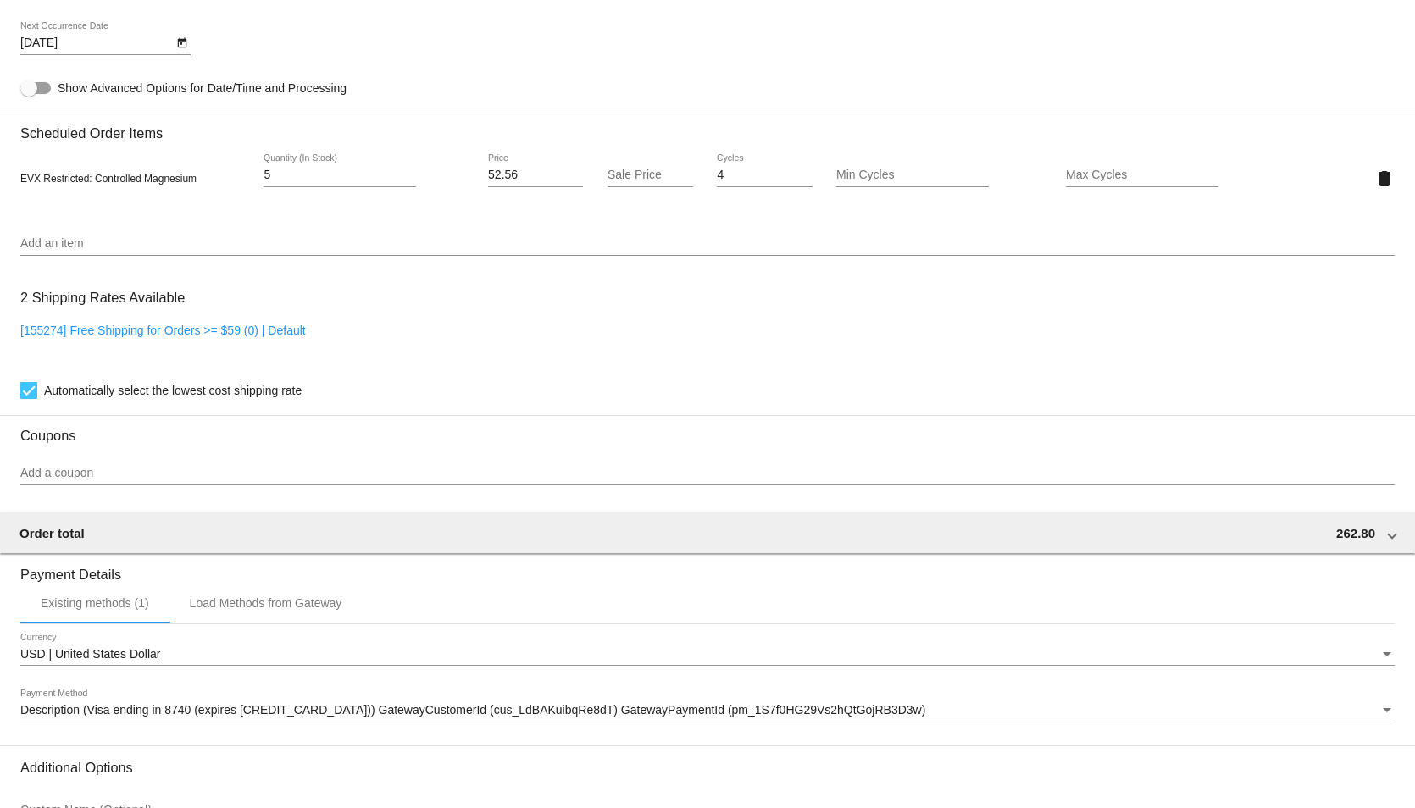
scroll to position [1017, 0]
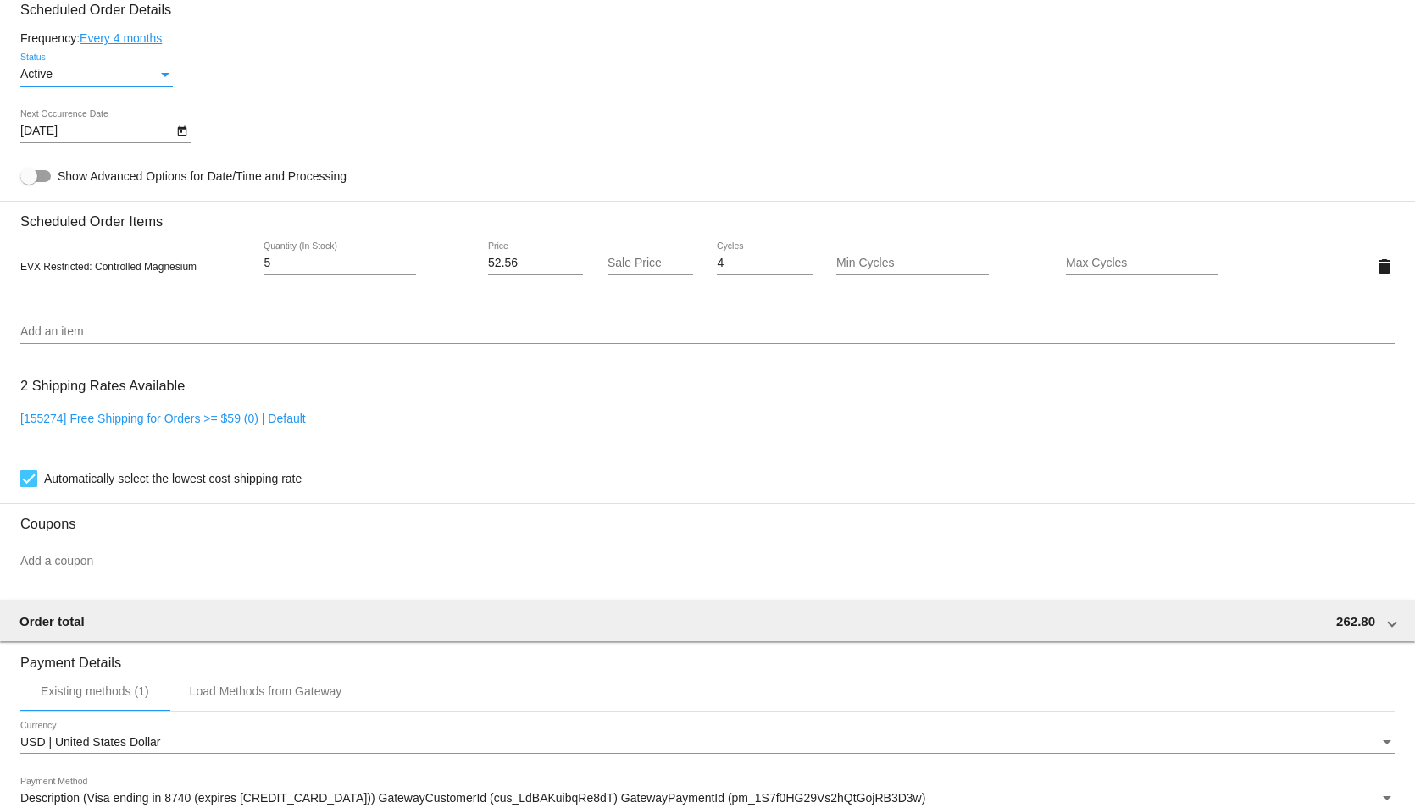
click at [190, 139] on button "Open calendar" at bounding box center [182, 130] width 18 height 18
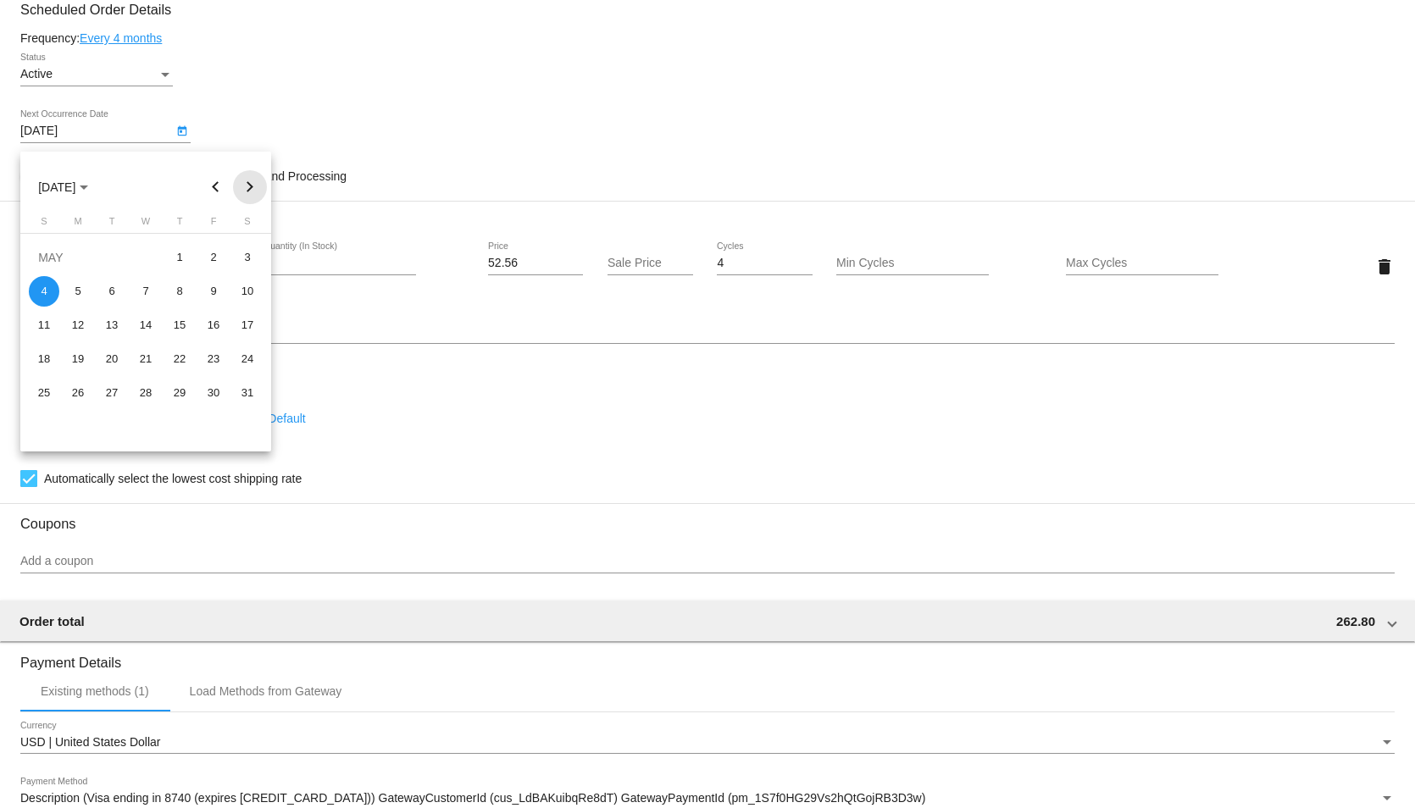
click at [249, 183] on button "Next month" at bounding box center [250, 187] width 34 height 34
click at [82, 359] on div "15" at bounding box center [78, 359] width 31 height 31
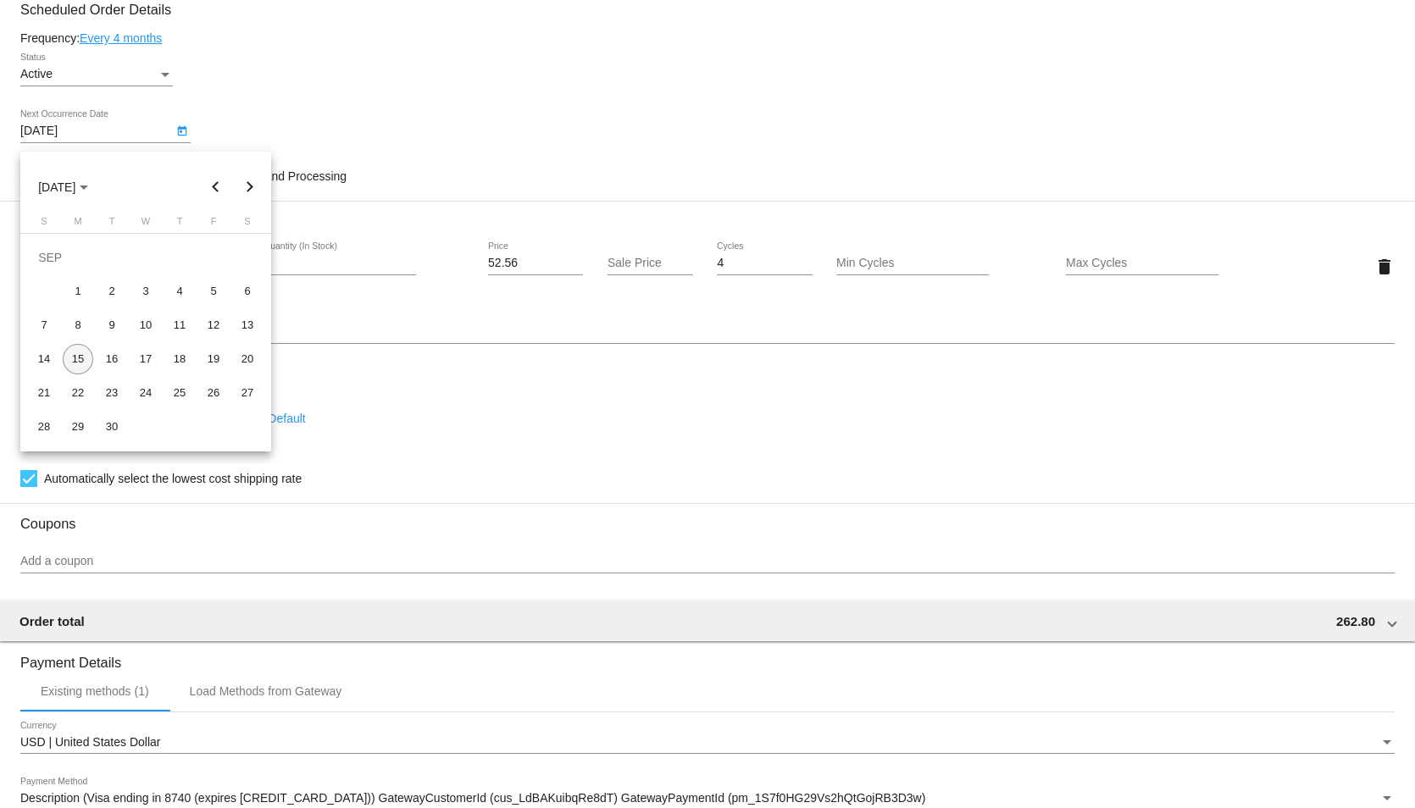
type input "9/15/2025"
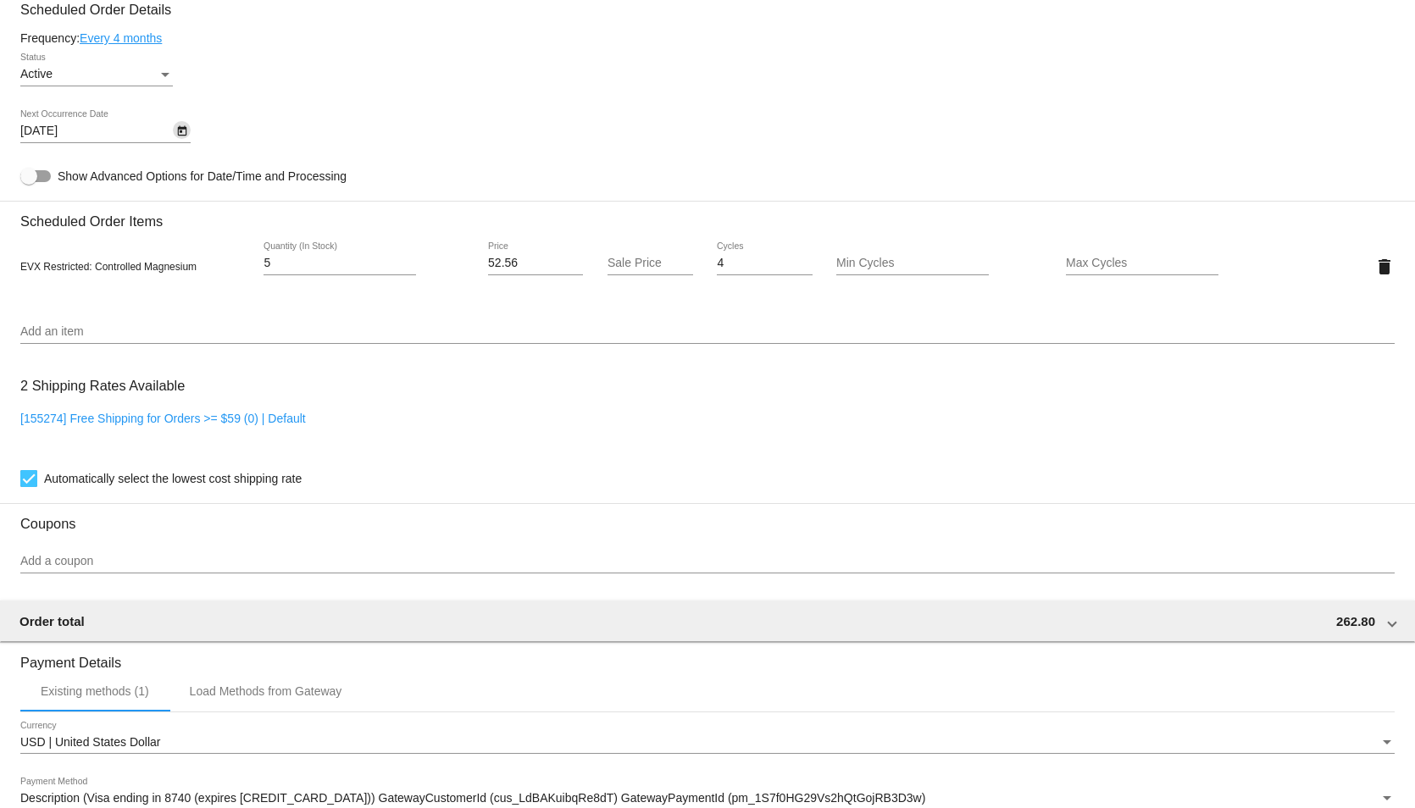
scroll to position [1294, 0]
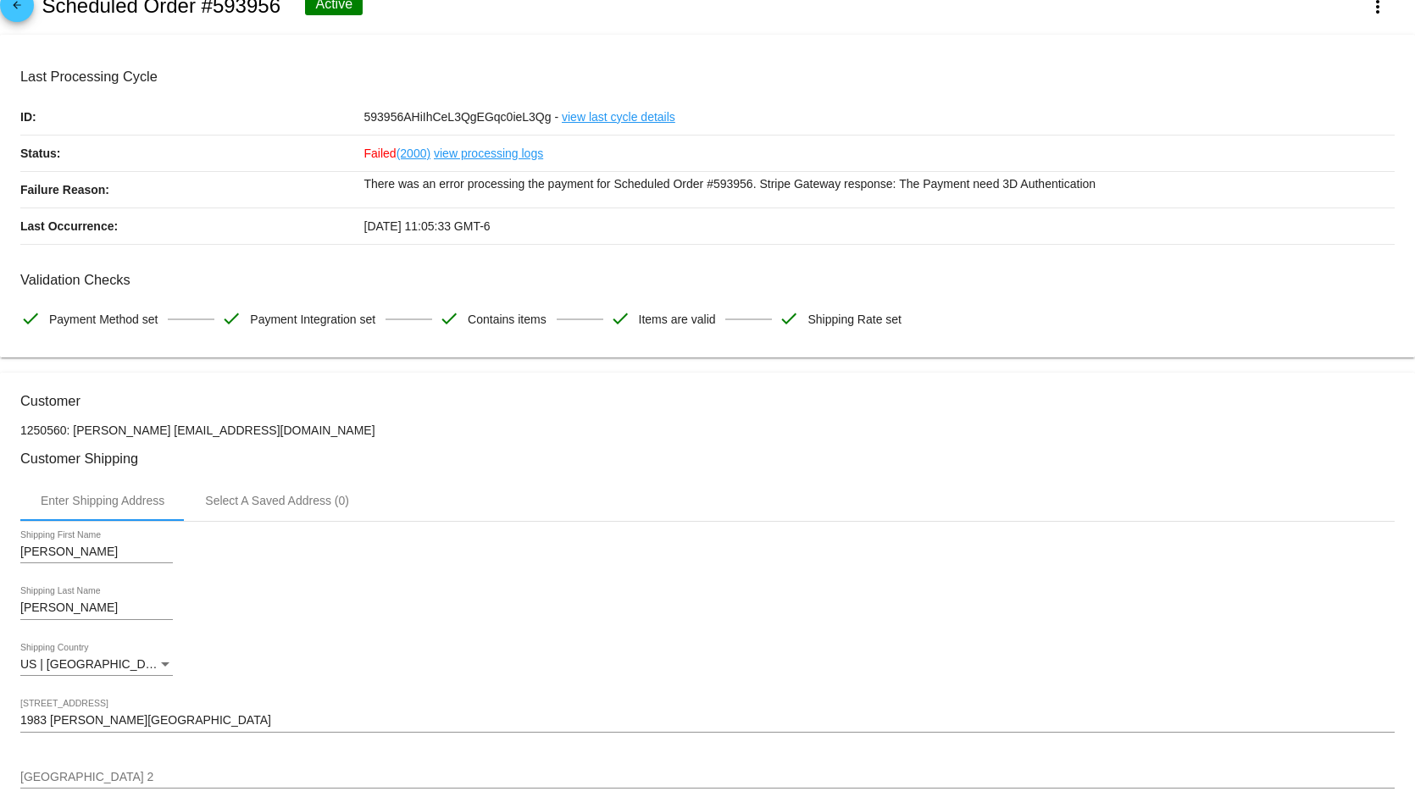
scroll to position [0, 0]
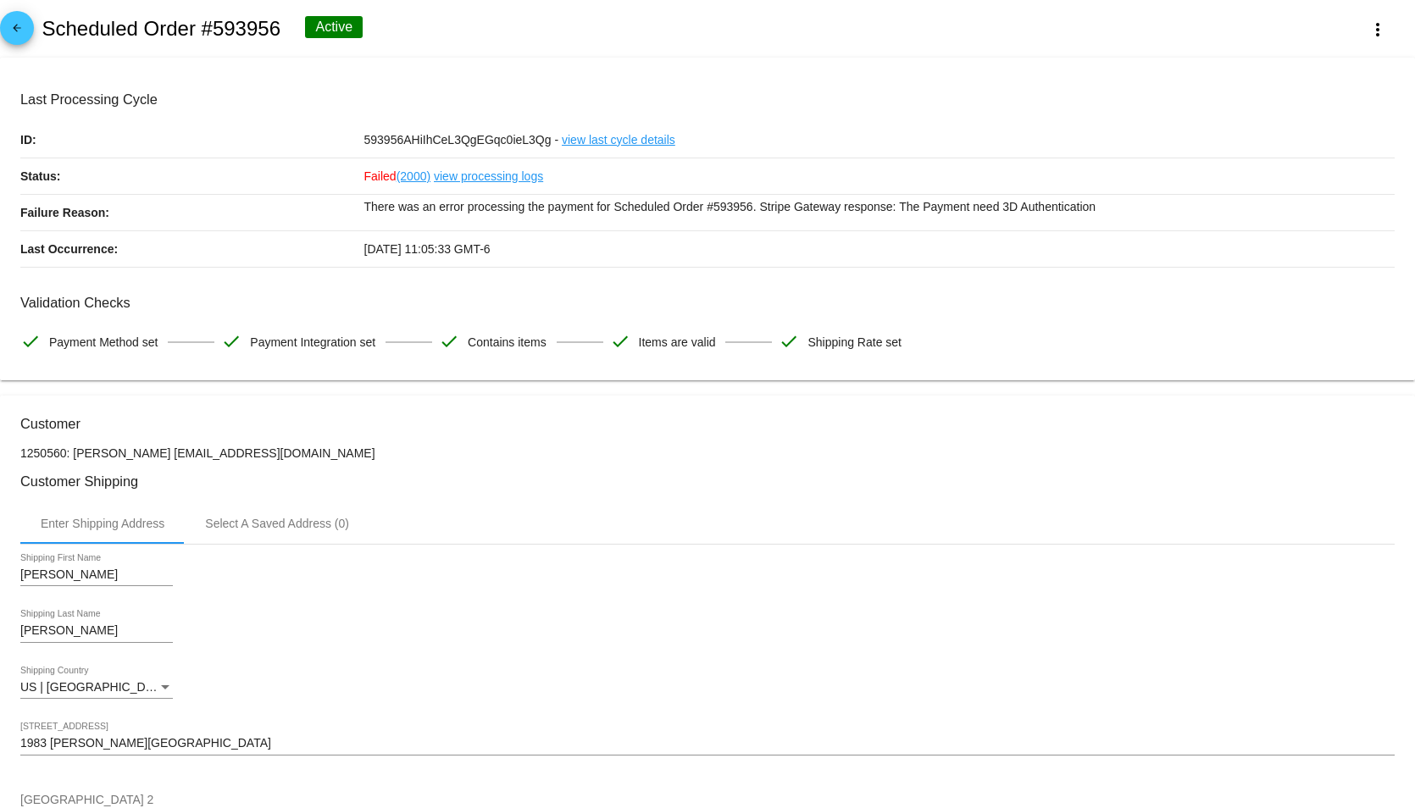
click at [20, 23] on mat-icon "arrow_back" at bounding box center [17, 32] width 20 height 20
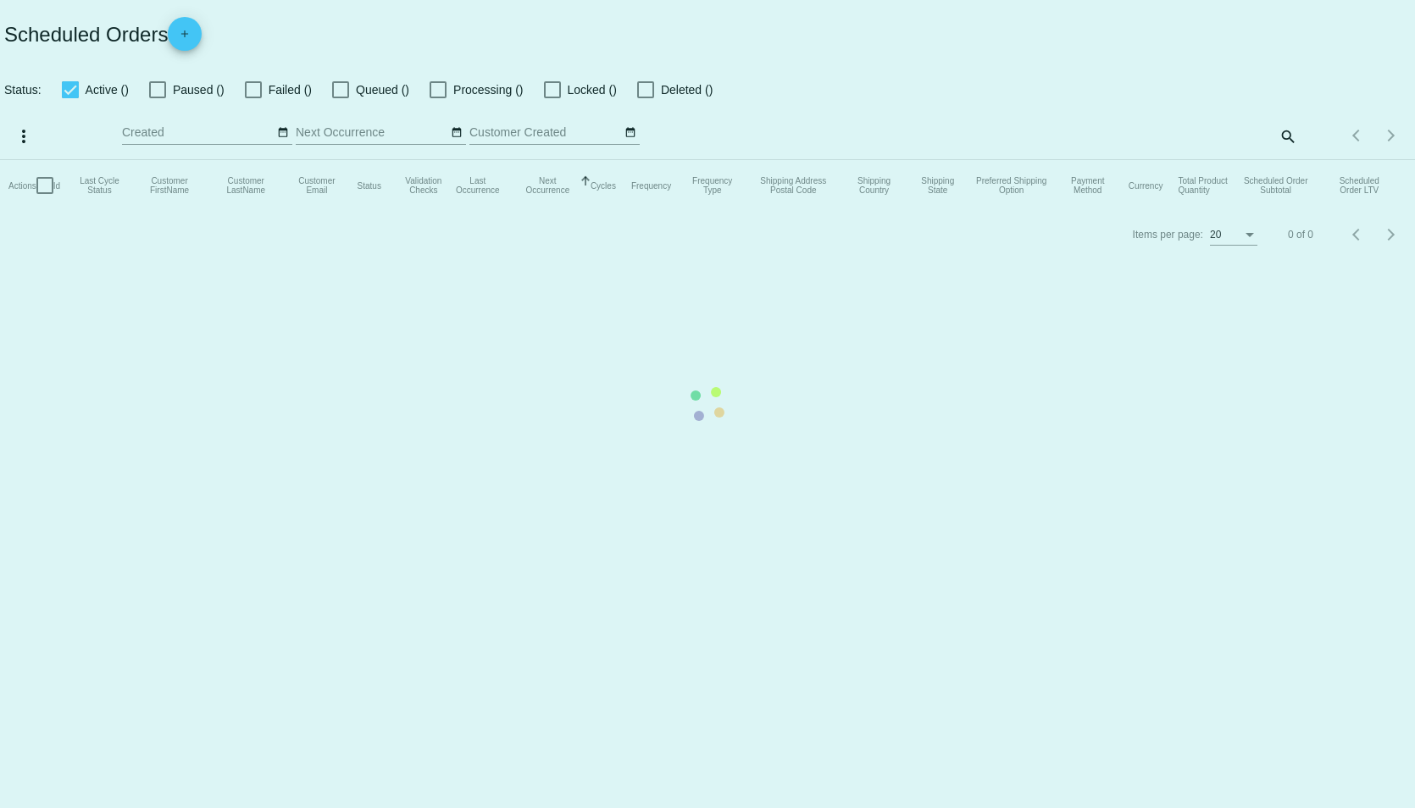
checkbox input "true"
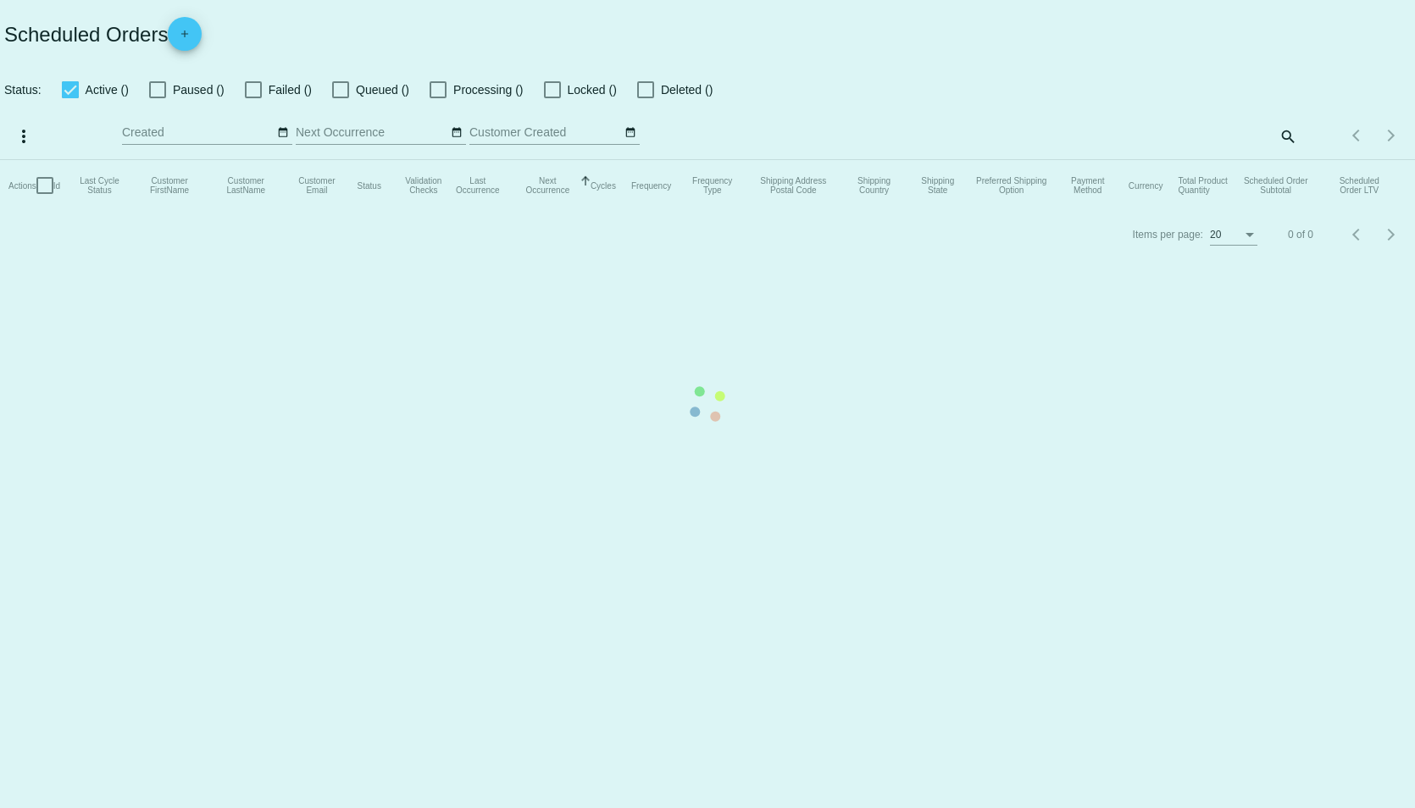
checkbox input "true"
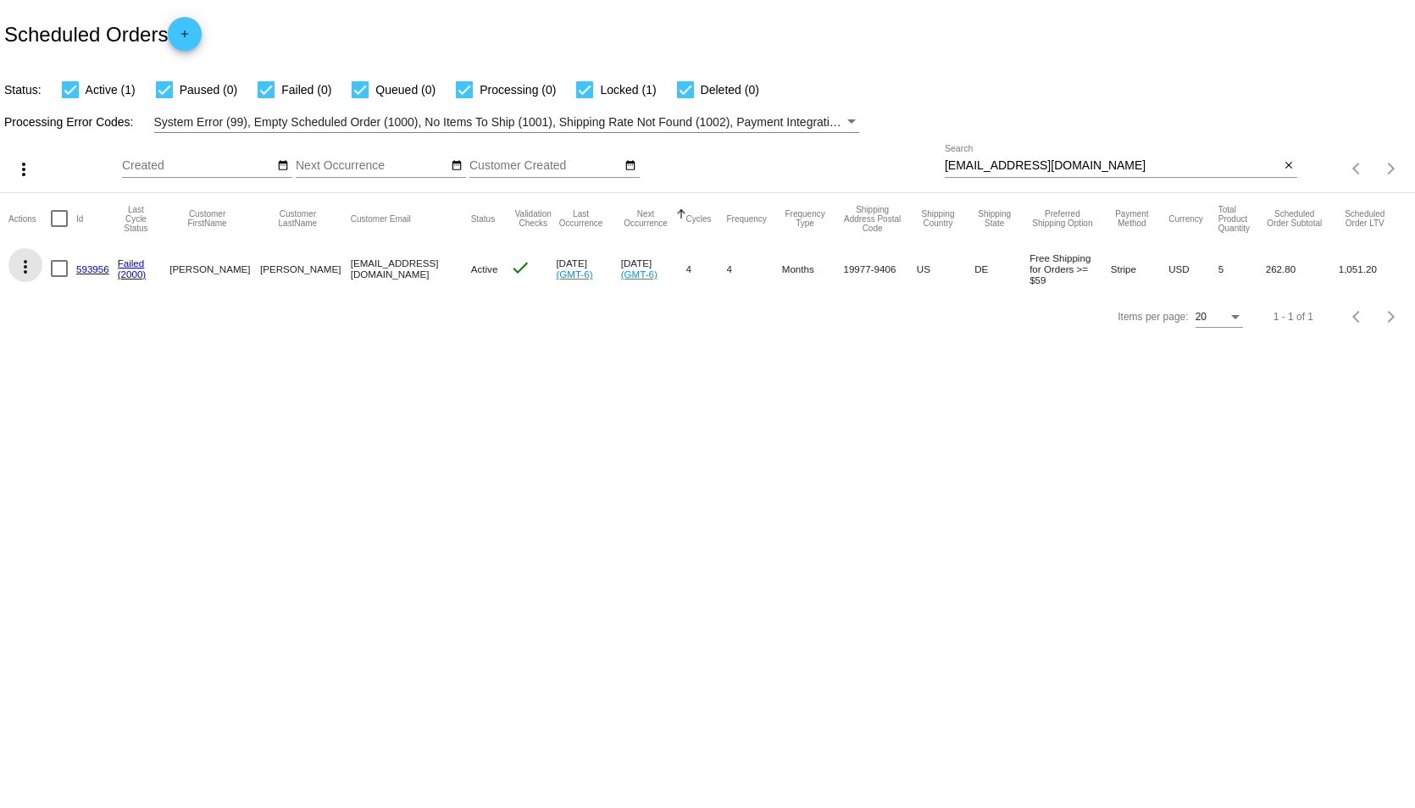
click at [27, 261] on mat-icon "more_vert" at bounding box center [25, 267] width 20 height 20
click at [107, 392] on span "Process Now" at bounding box center [93, 389] width 69 height 14
click at [92, 268] on link "593956" at bounding box center [92, 269] width 33 height 11
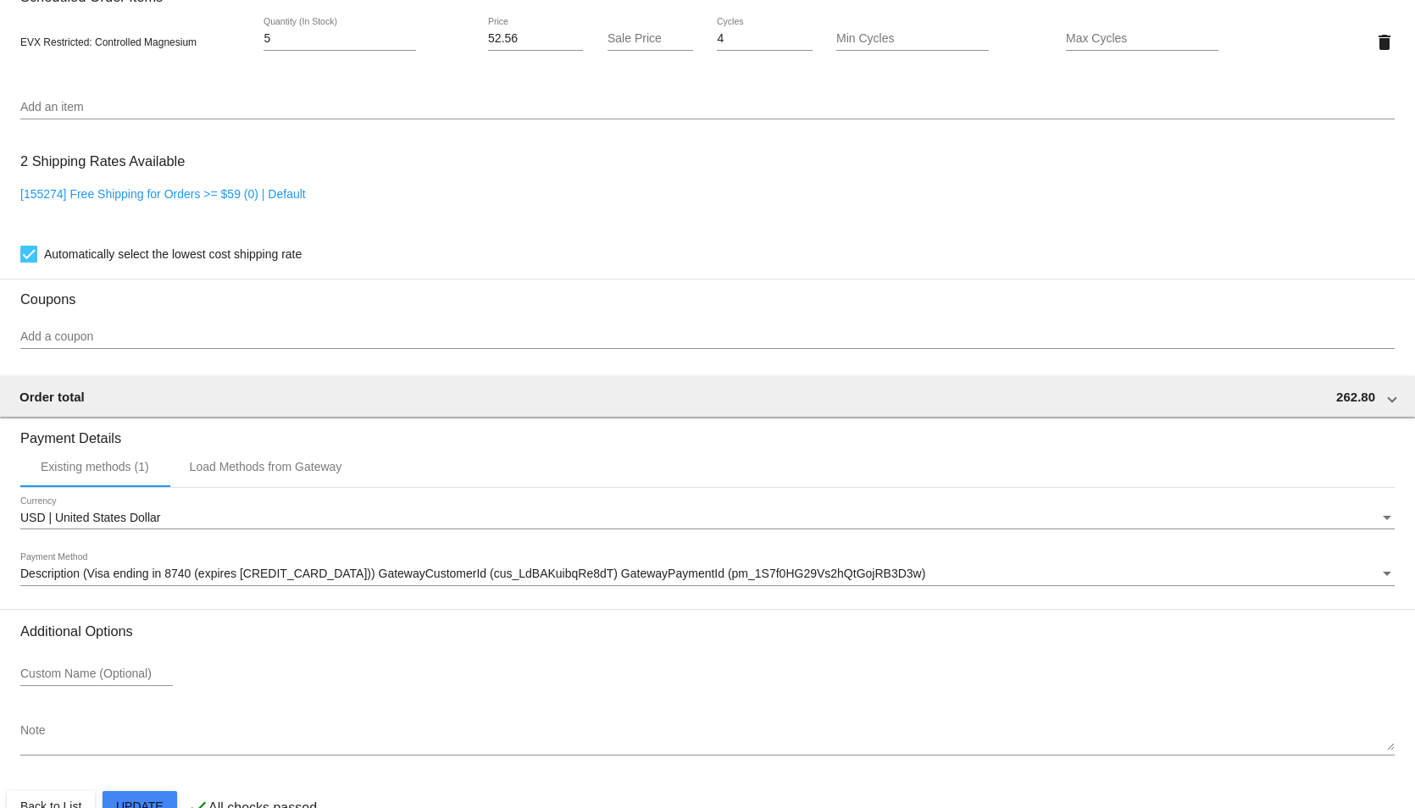
scroll to position [1294, 0]
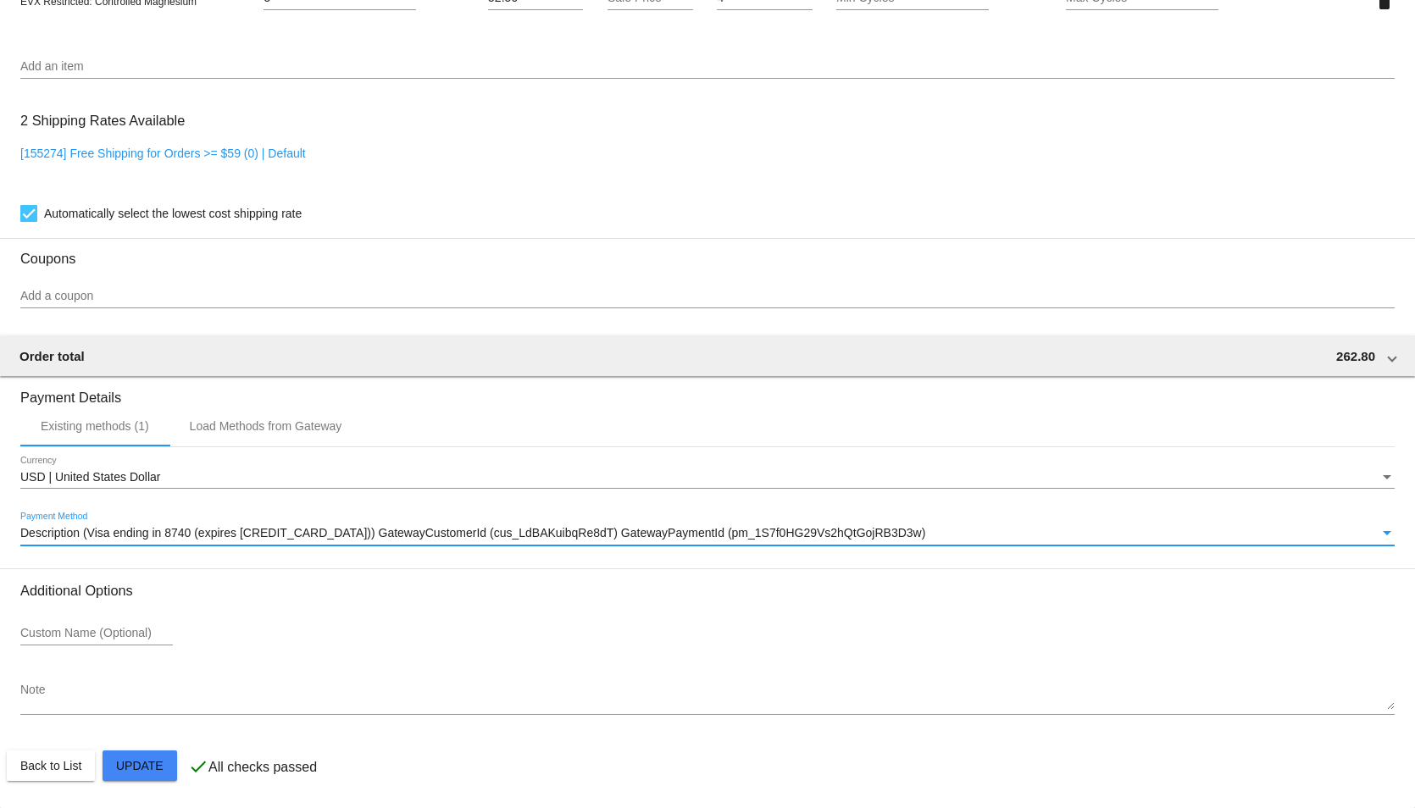
click at [1380, 535] on div "Payment Method" at bounding box center [1387, 534] width 15 height 14
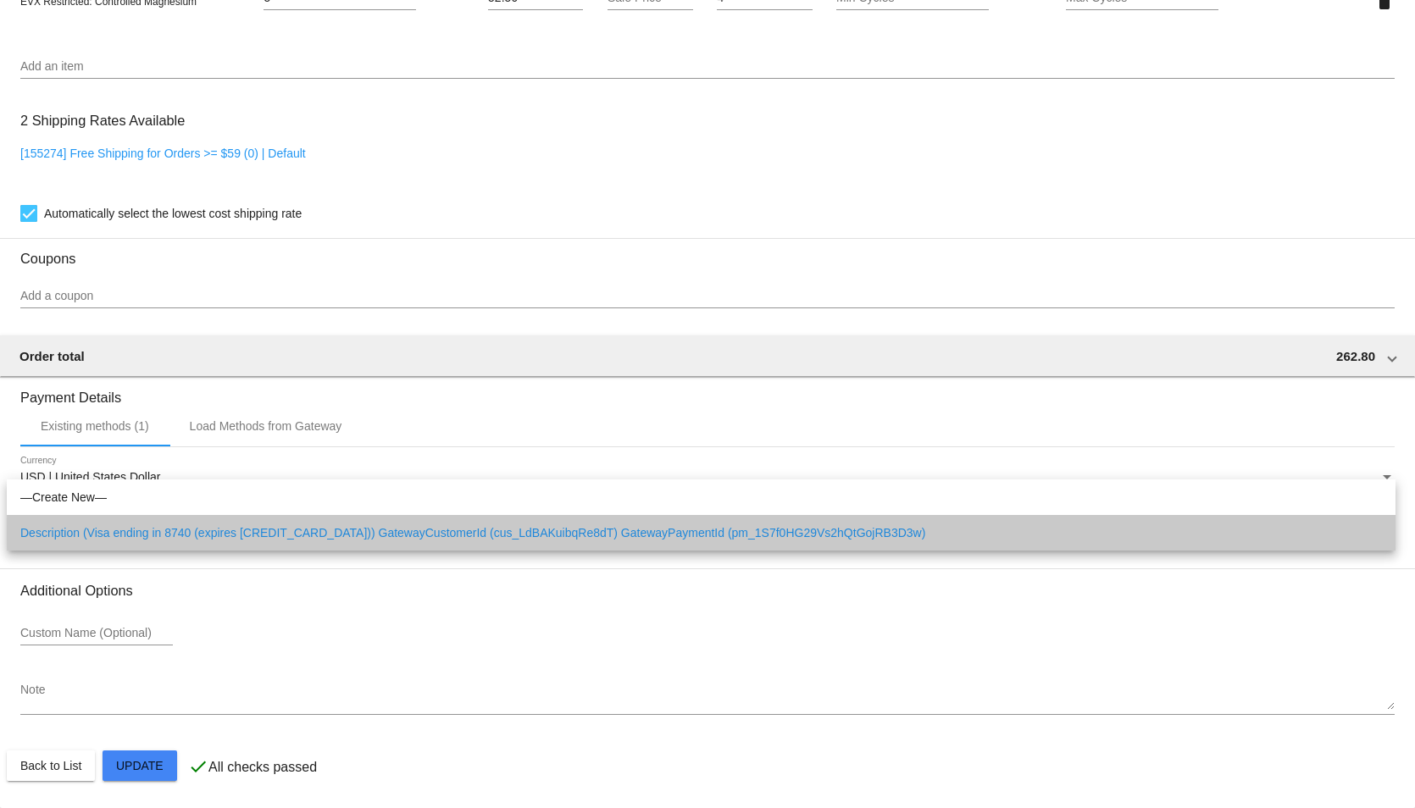
click at [1372, 533] on span "Description (Visa ending in 8740 (expires [CREDIT_CARD_DATA])) GatewayCustomerI…" at bounding box center [701, 533] width 1362 height 36
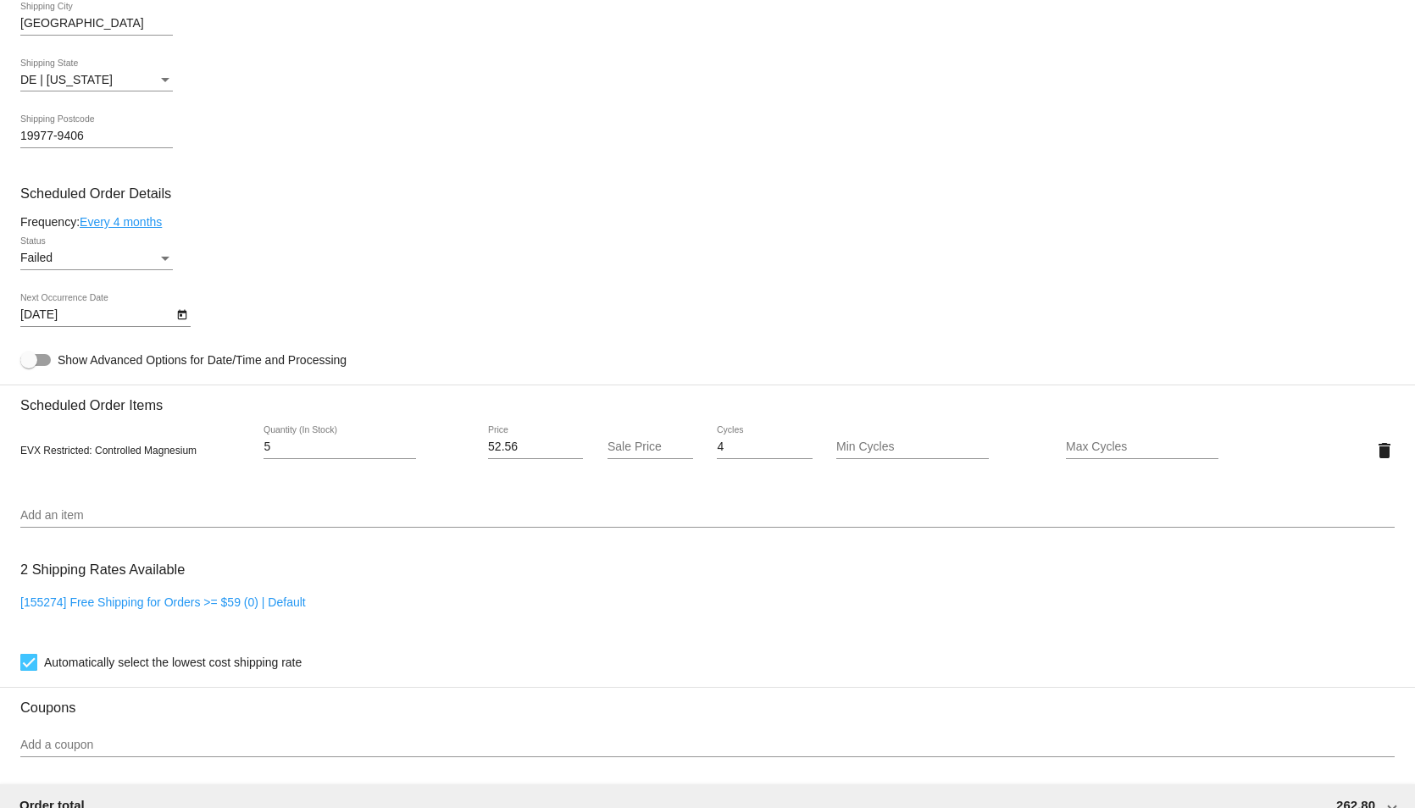
scroll to position [847, 0]
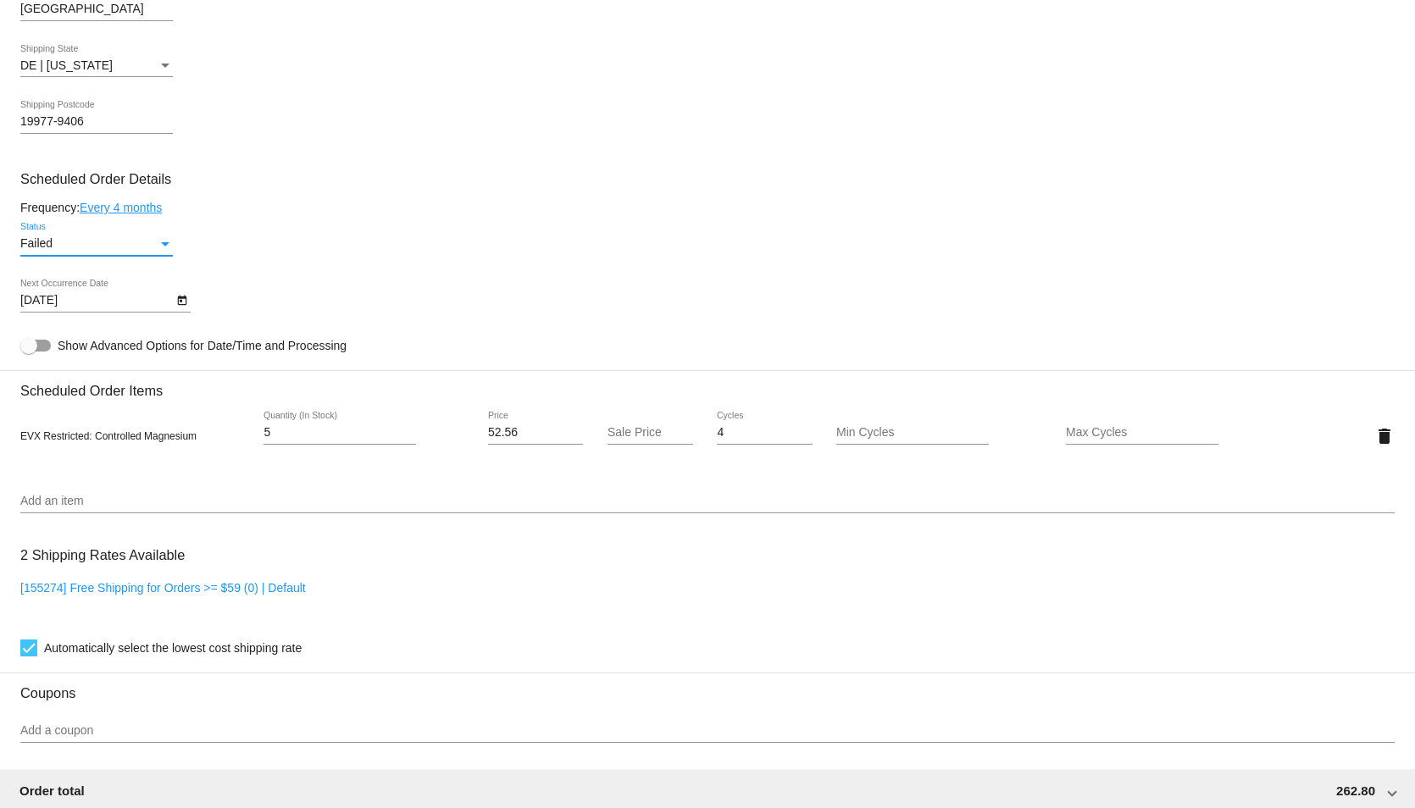
click at [164, 247] on div "Status" at bounding box center [165, 244] width 8 height 4
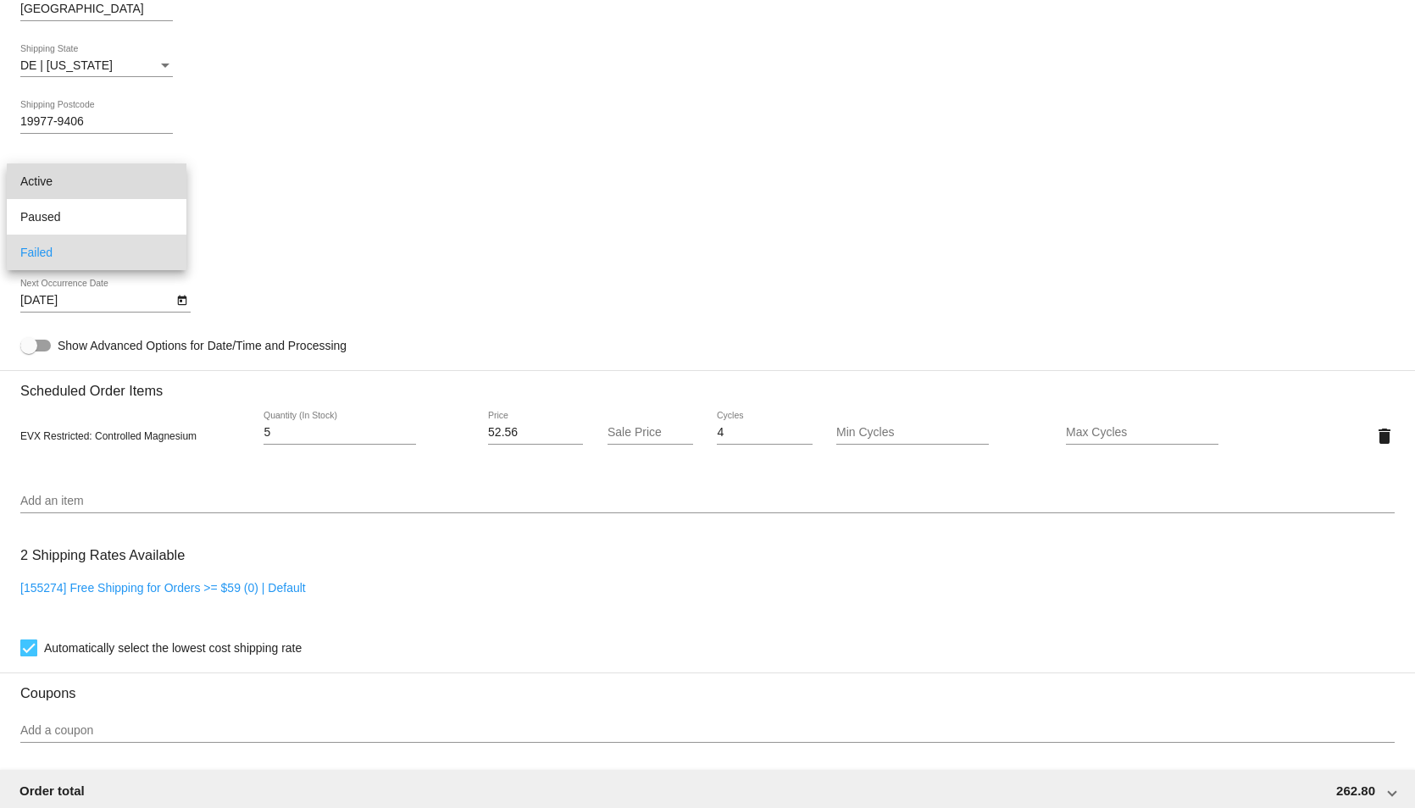
click at [114, 184] on span "Active" at bounding box center [96, 182] width 153 height 36
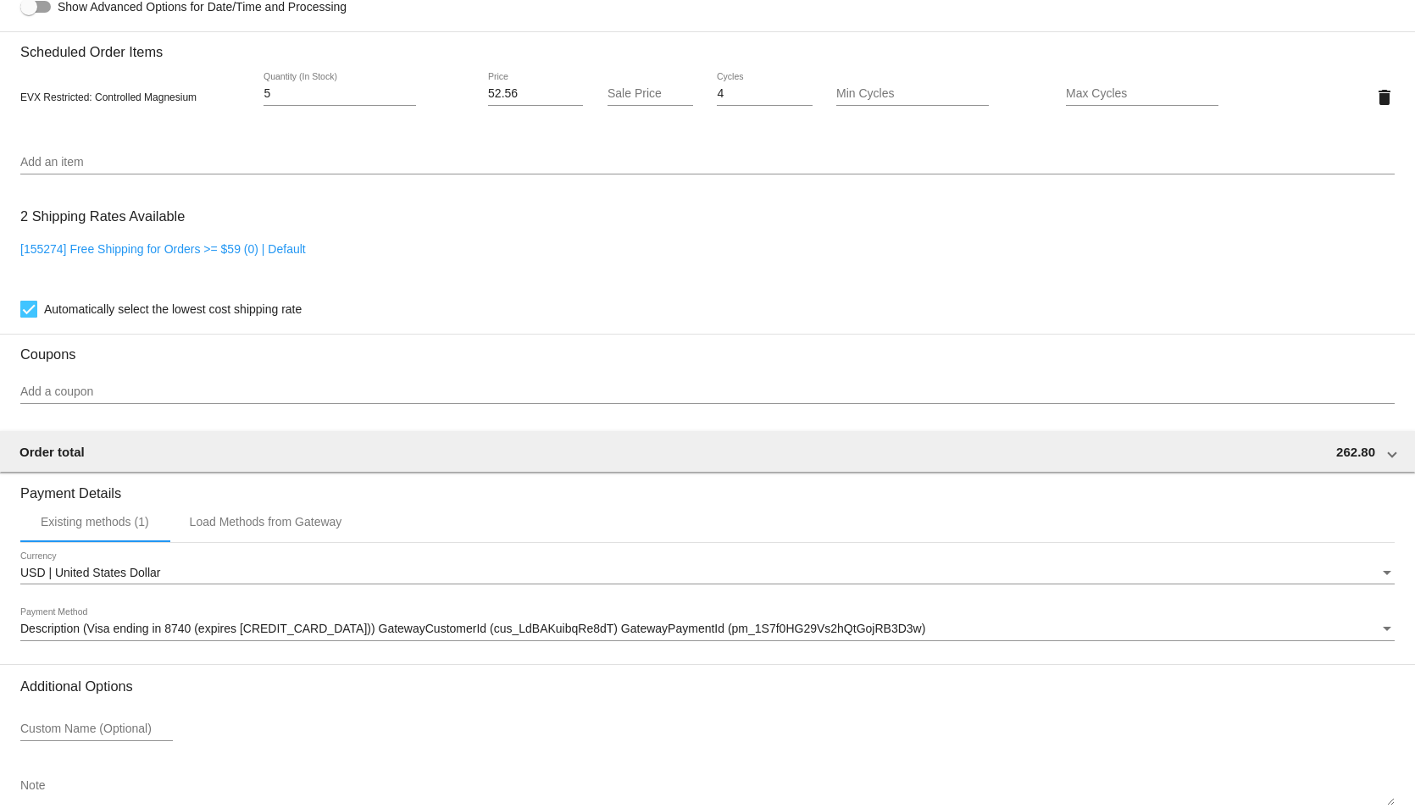
scroll to position [1294, 0]
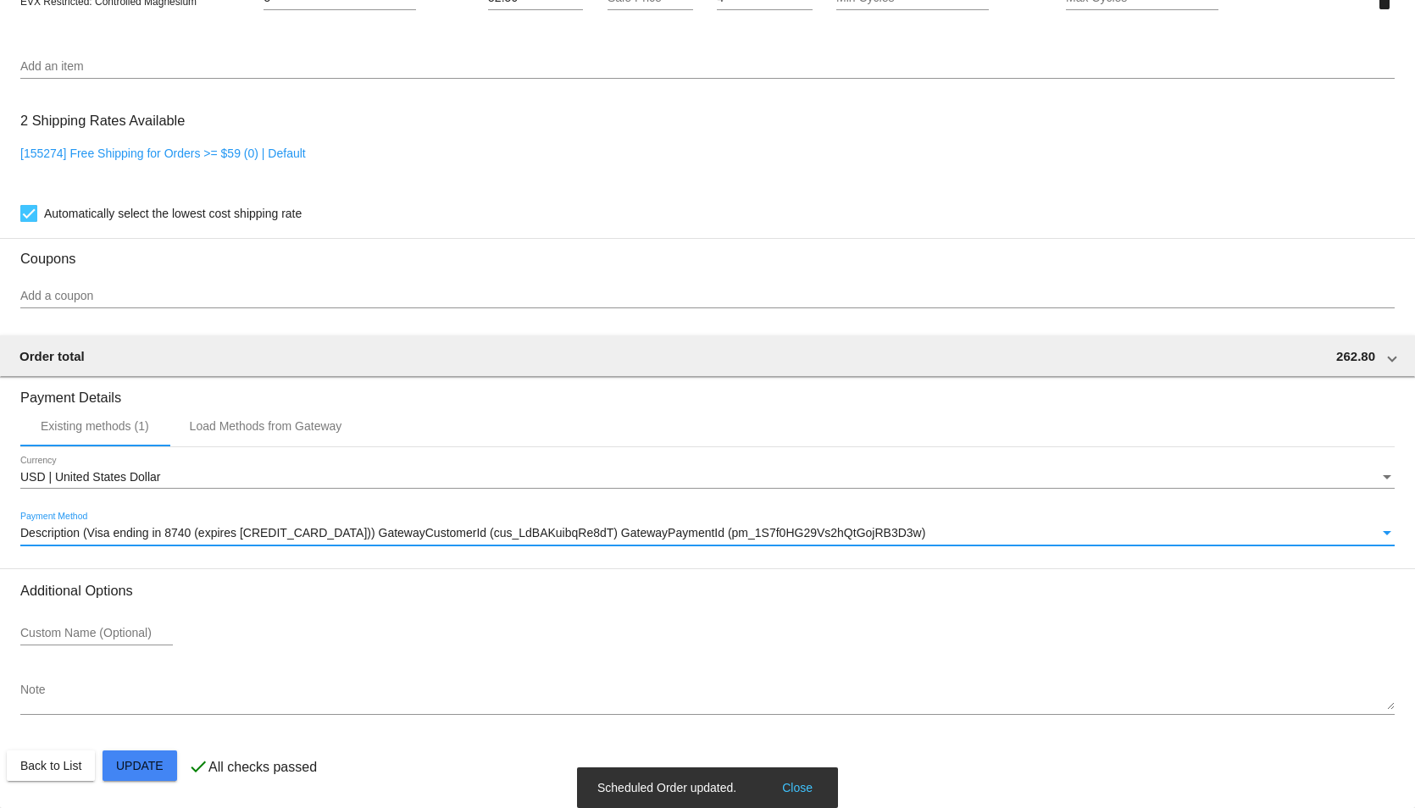
click at [222, 528] on span "Description (Visa ending in 8740 (expires [CREDIT_CARD_DATA])) GatewayCustomerI…" at bounding box center [472, 533] width 905 height 14
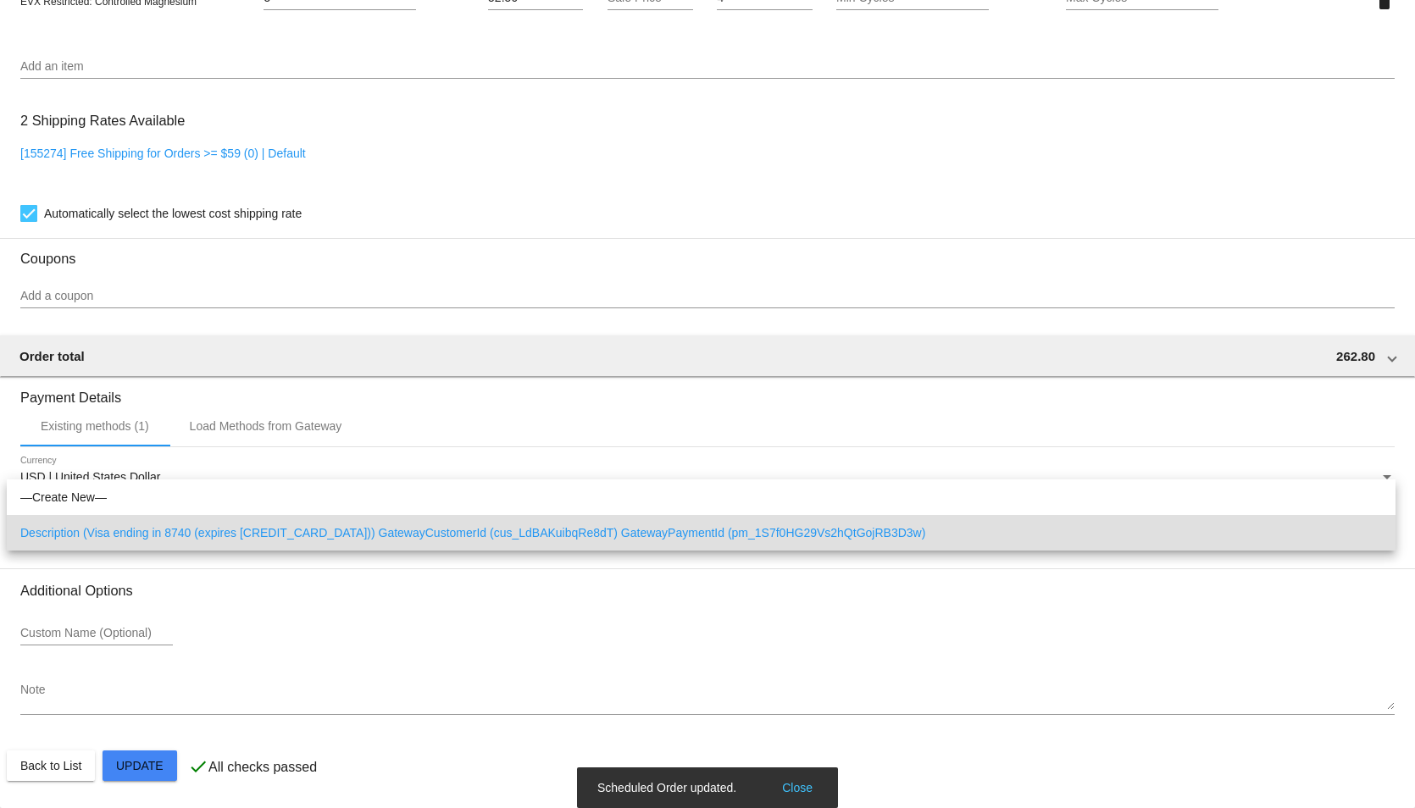
click at [222, 528] on span "Description (Visa ending in 8740 (expires [CREDIT_CARD_DATA])) GatewayCustomerI…" at bounding box center [701, 533] width 1362 height 36
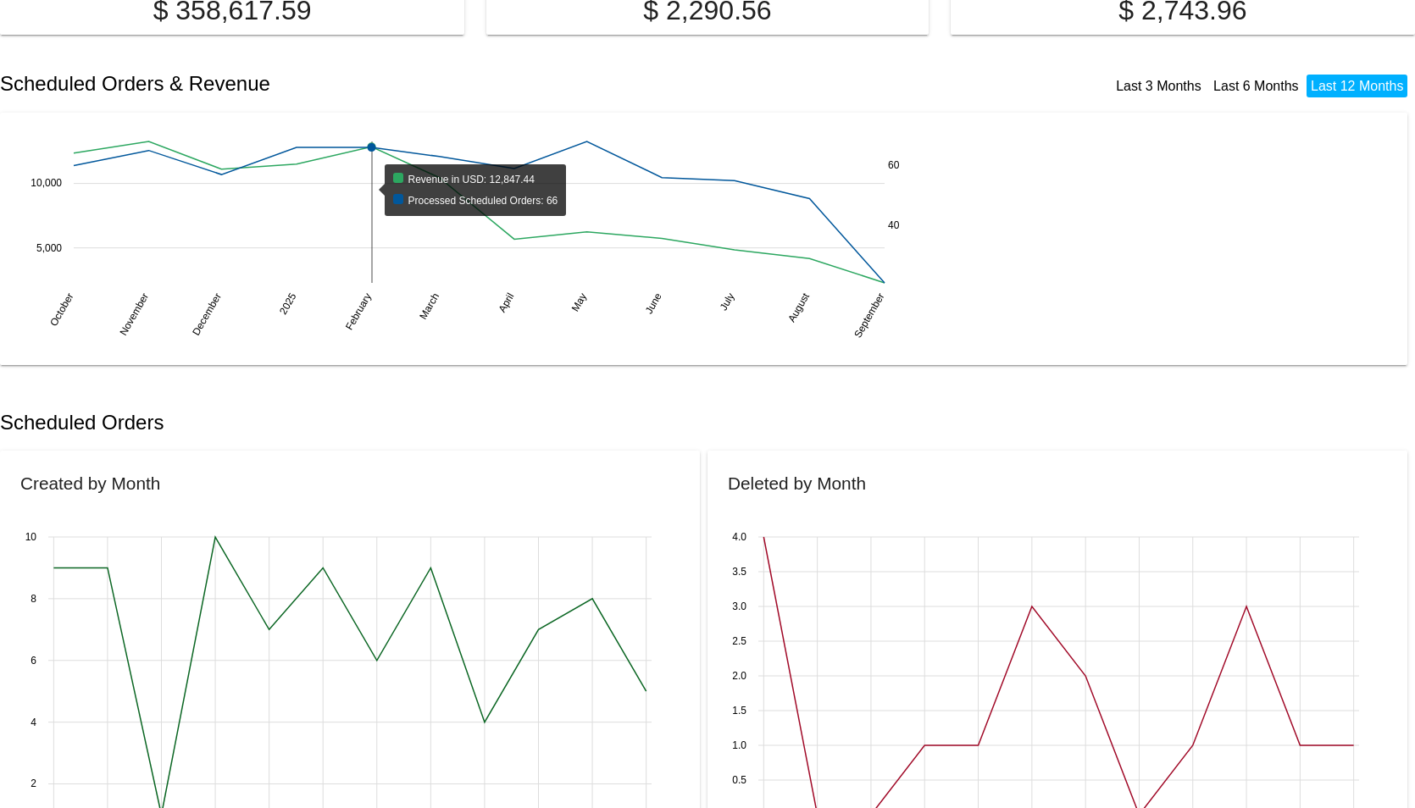
scroll to position [169, 0]
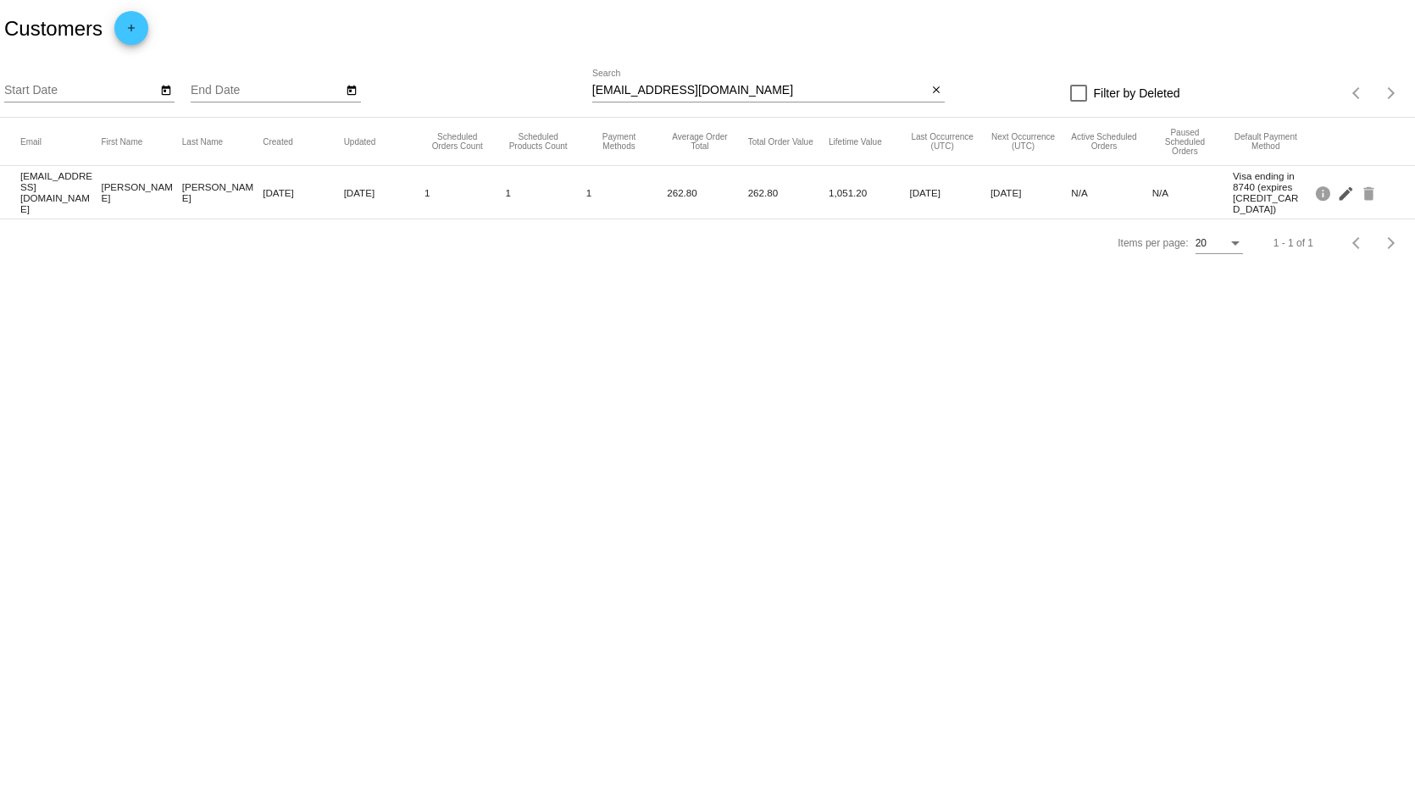
click at [1342, 191] on mat-icon "edit" at bounding box center [1347, 193] width 20 height 26
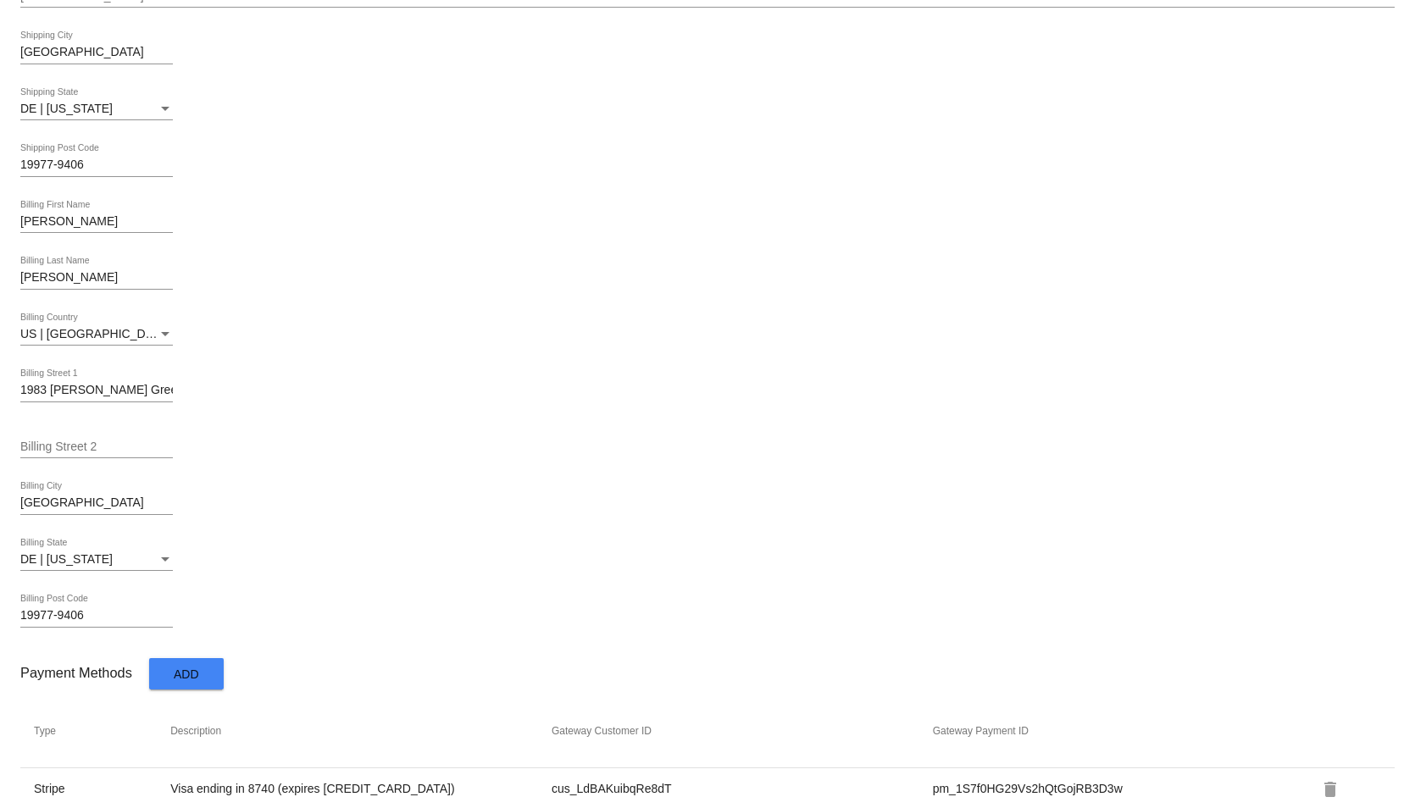
scroll to position [706, 0]
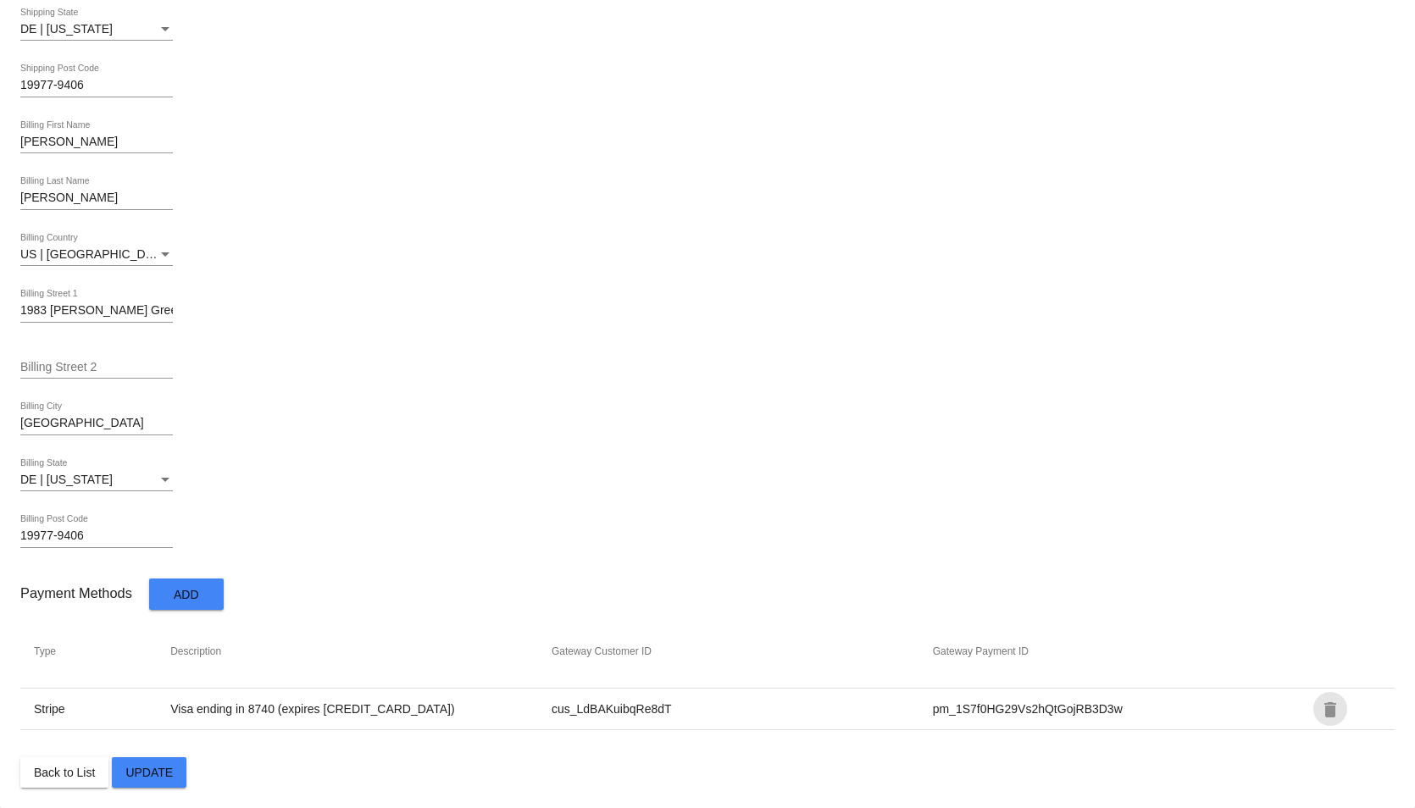
click at [1325, 710] on mat-icon "delete" at bounding box center [1330, 710] width 20 height 20
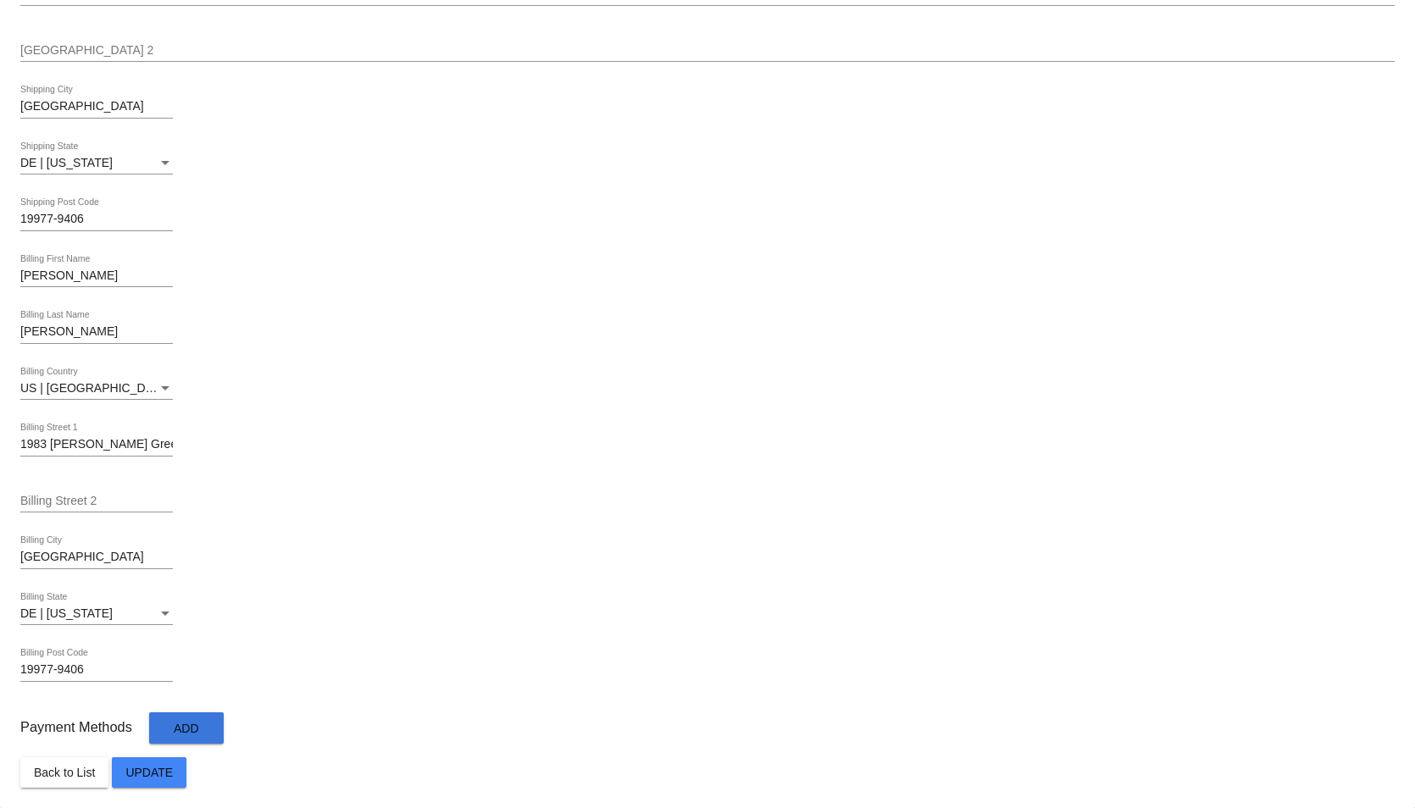
click at [191, 727] on span "Add" at bounding box center [186, 729] width 25 height 14
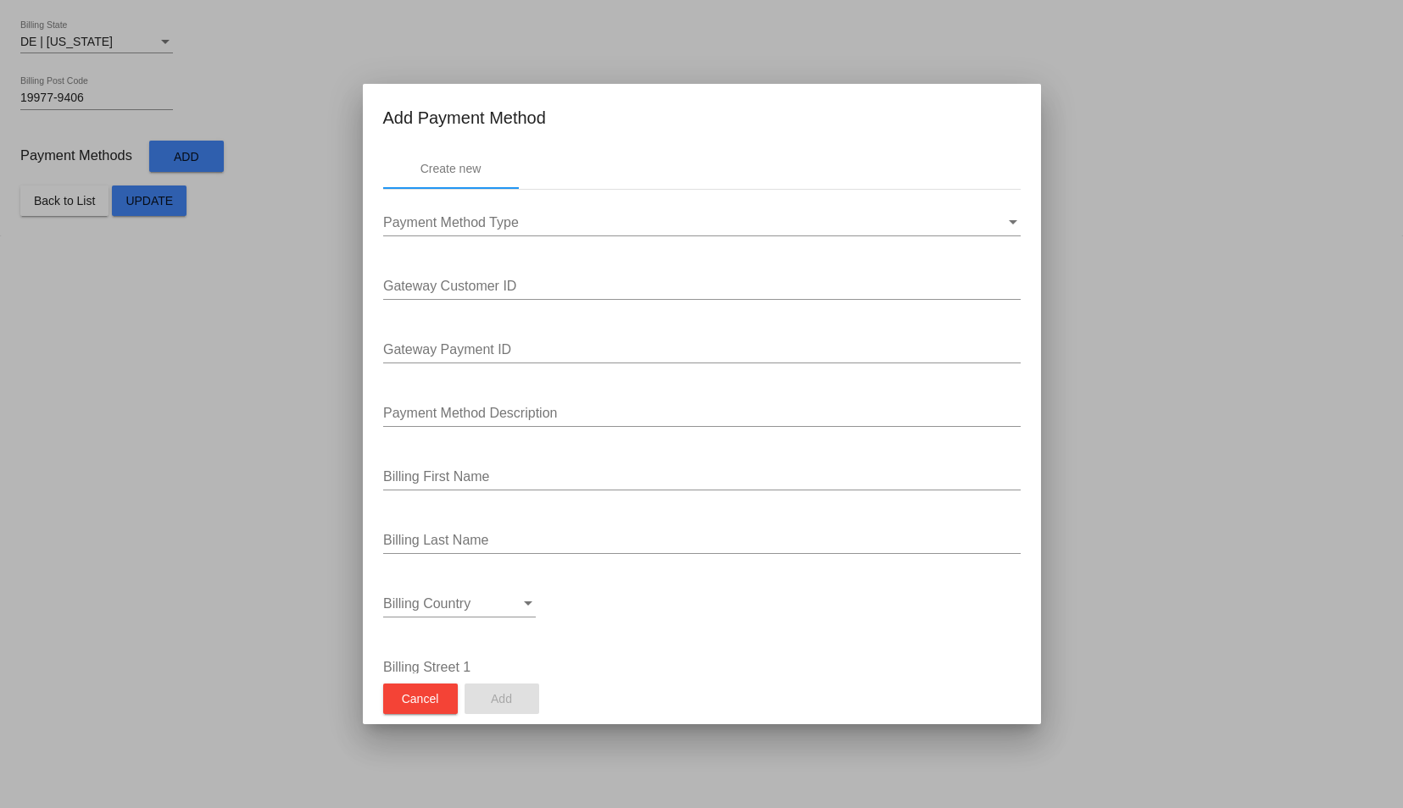
click at [429, 699] on span "Cancel" at bounding box center [420, 699] width 37 height 14
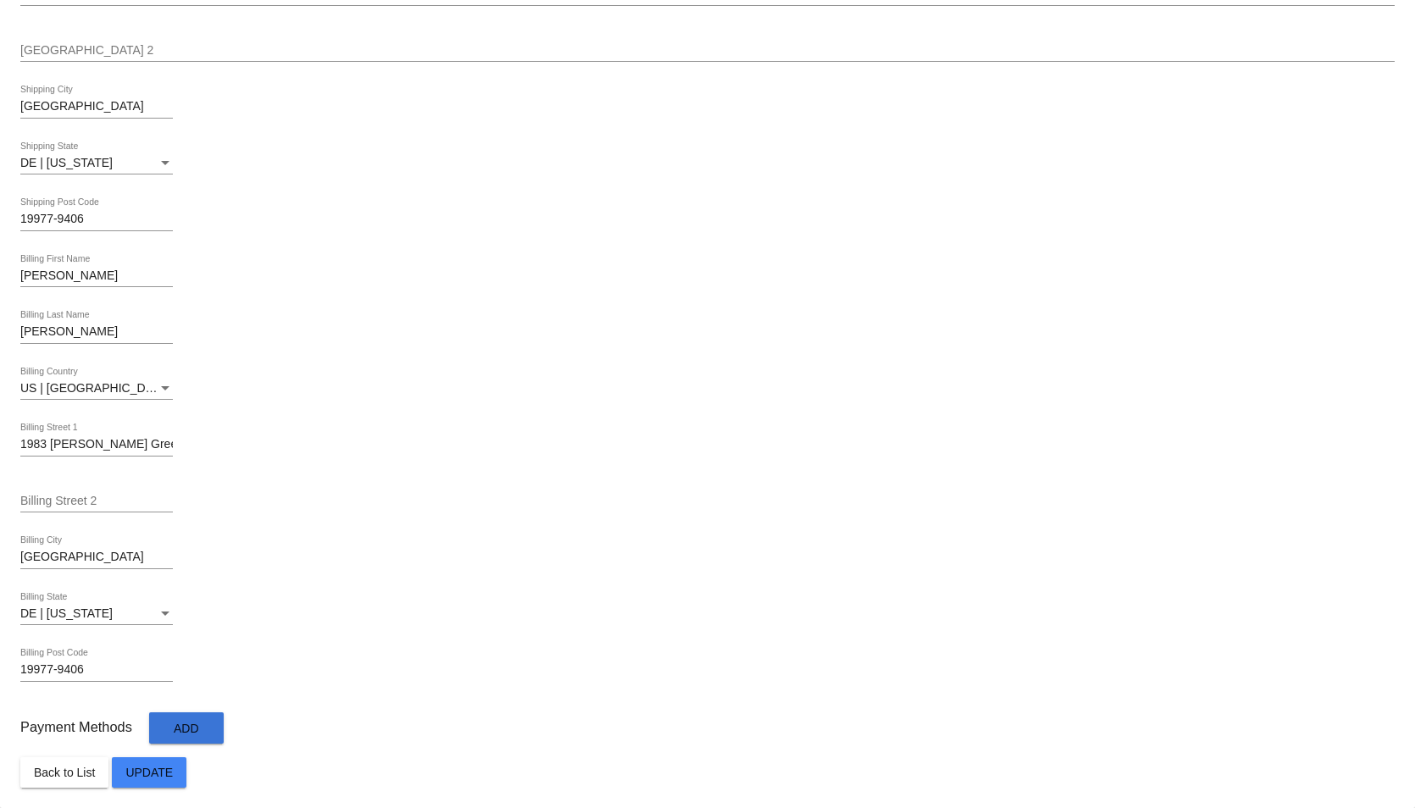
click at [61, 762] on button "Back to List" at bounding box center [64, 773] width 88 height 31
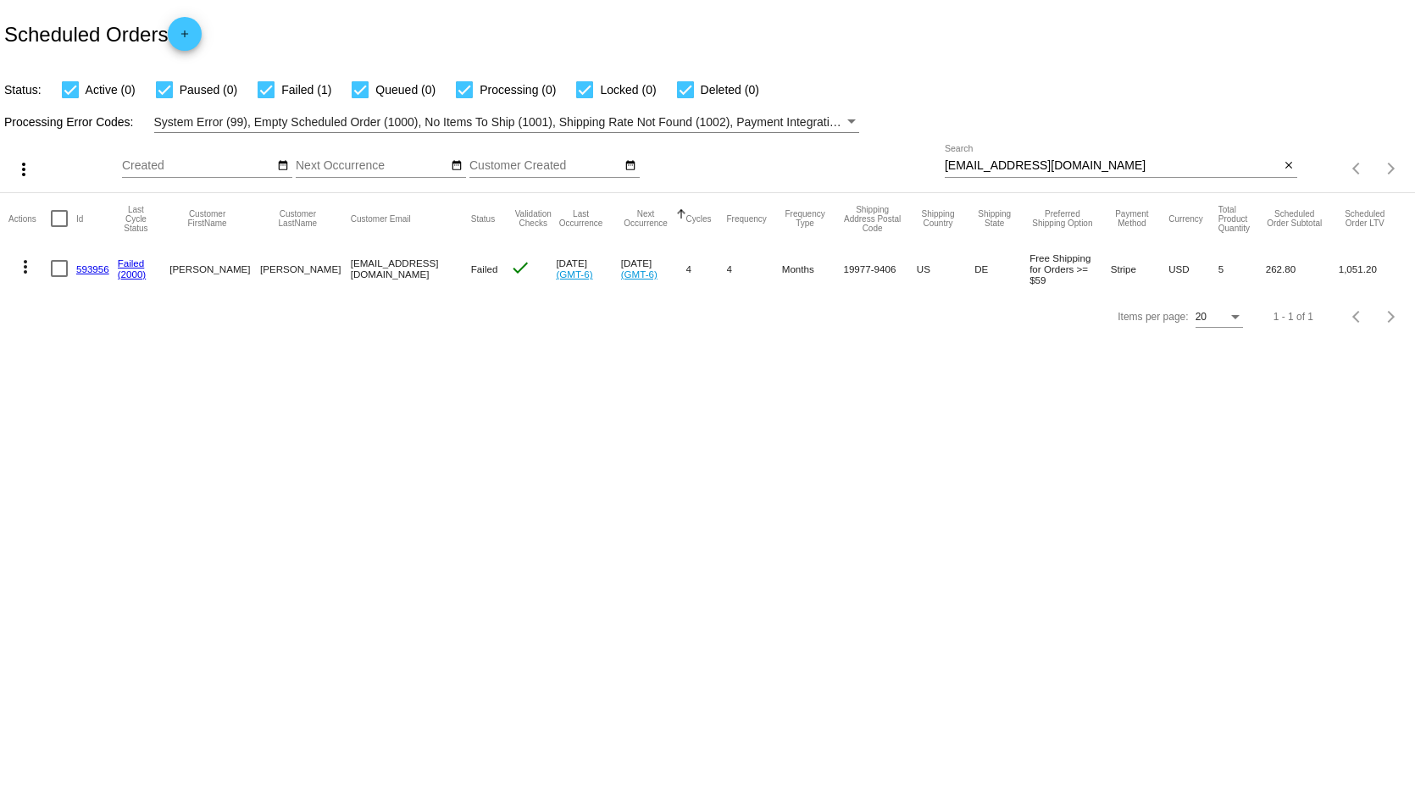
click at [91, 268] on link "593956" at bounding box center [92, 269] width 33 height 11
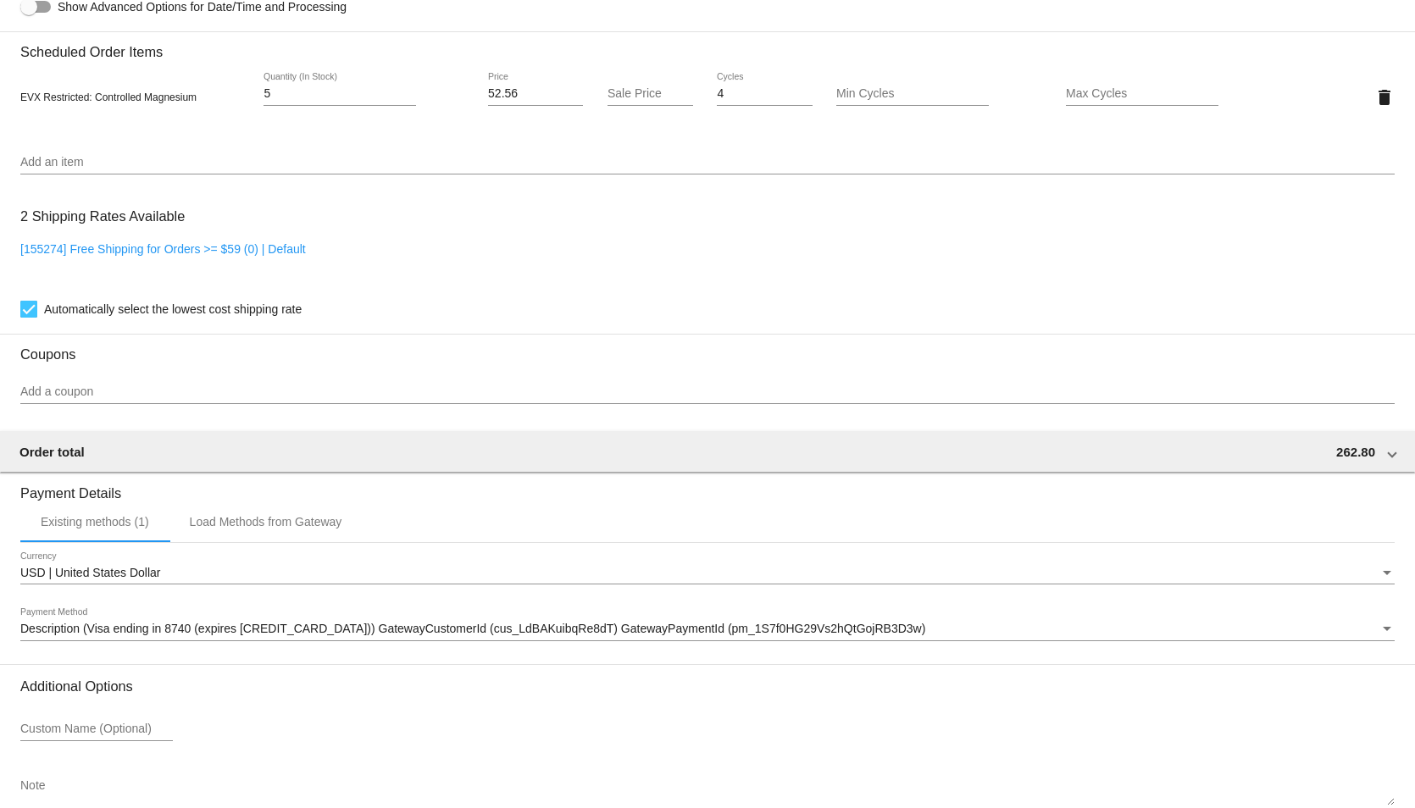
scroll to position [1294, 0]
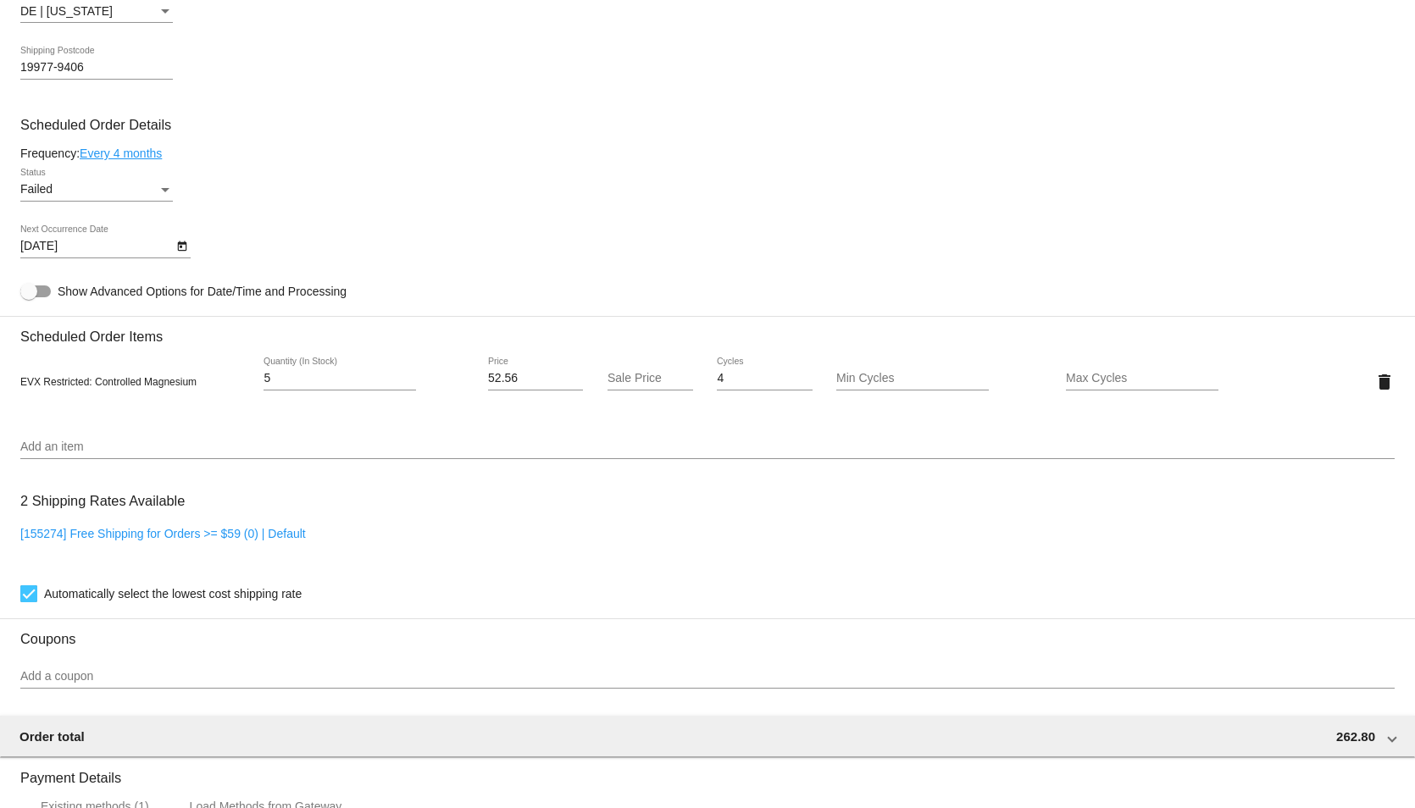
scroll to position [1017, 0]
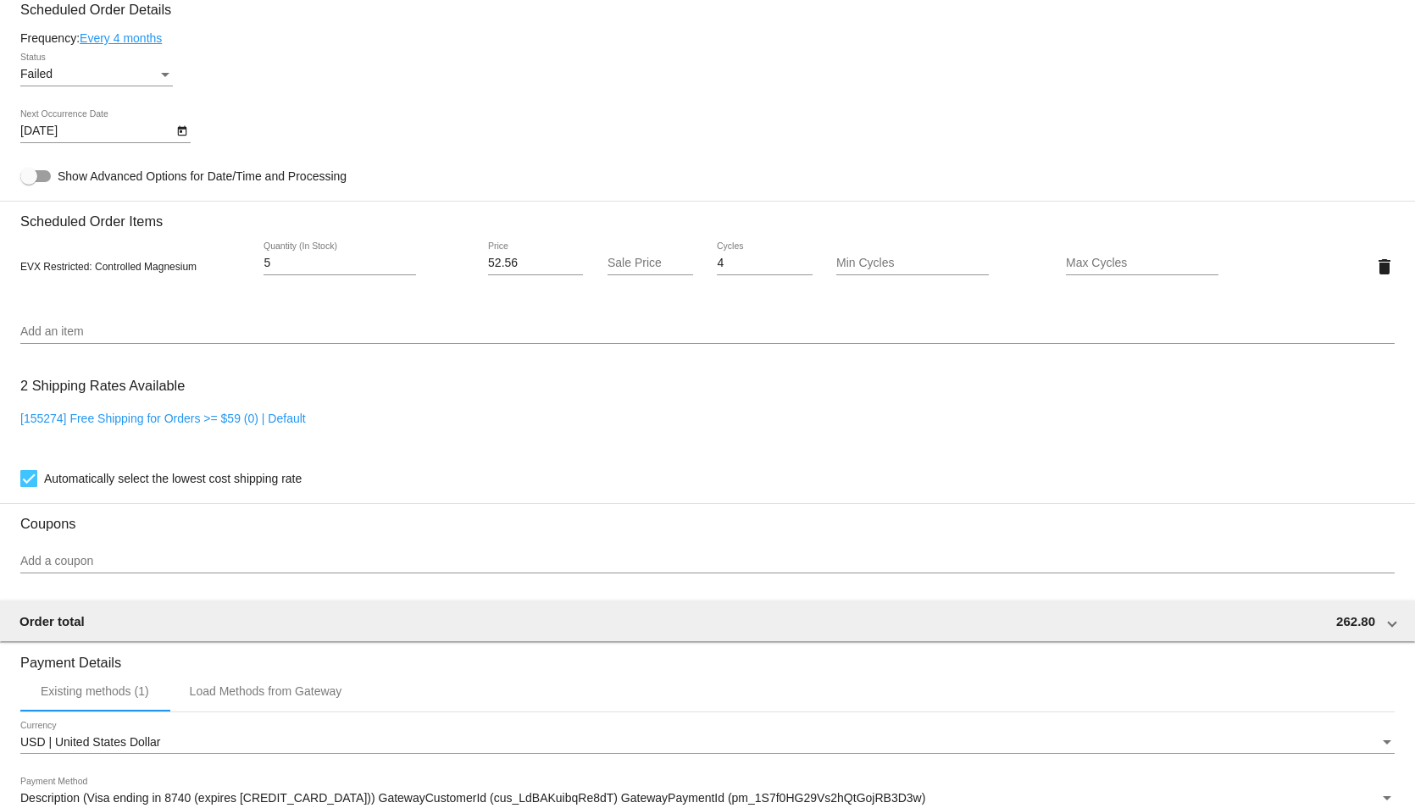
click at [157, 73] on div "Failed Status" at bounding box center [96, 69] width 153 height 33
click at [92, 108] on span "Active" at bounding box center [96, 94] width 153 height 36
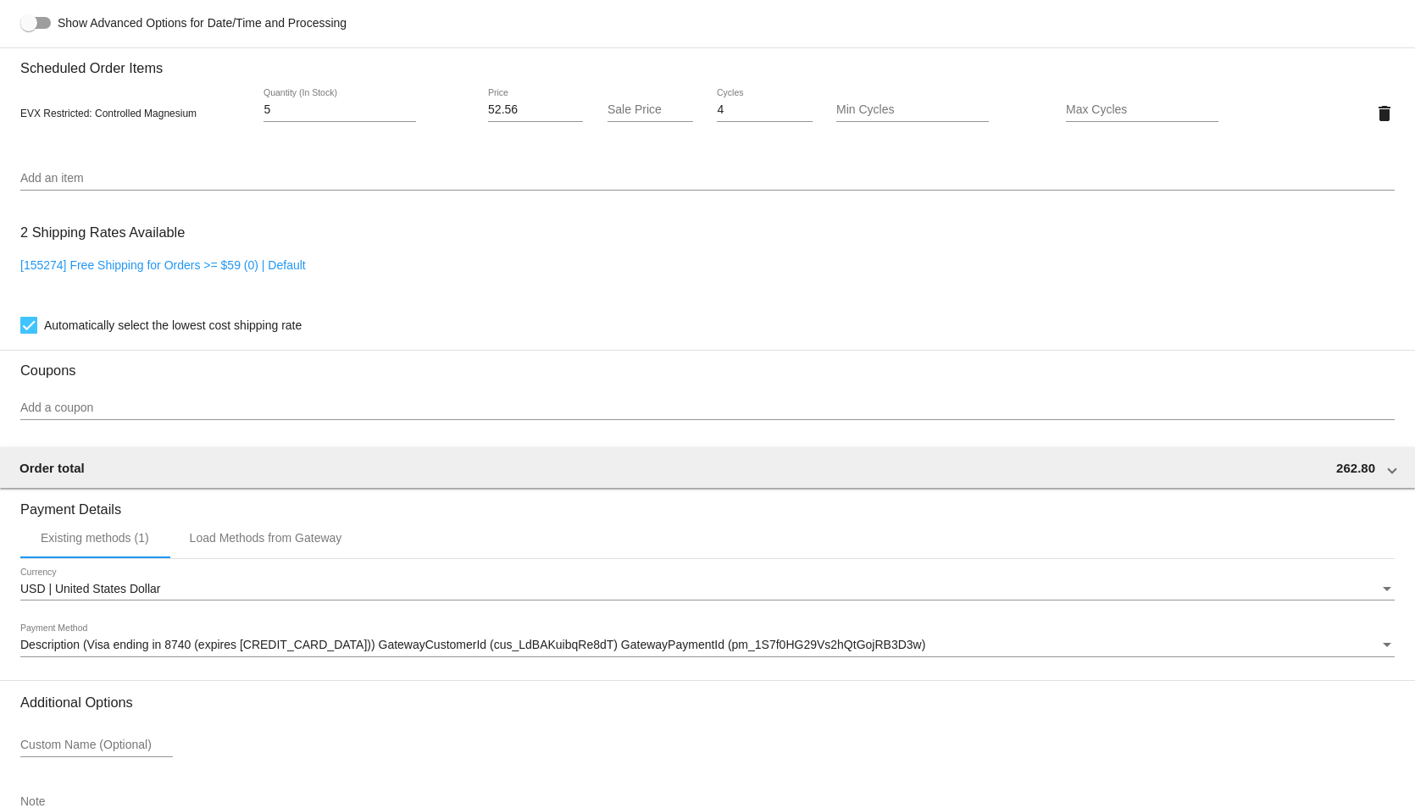
scroll to position [1294, 0]
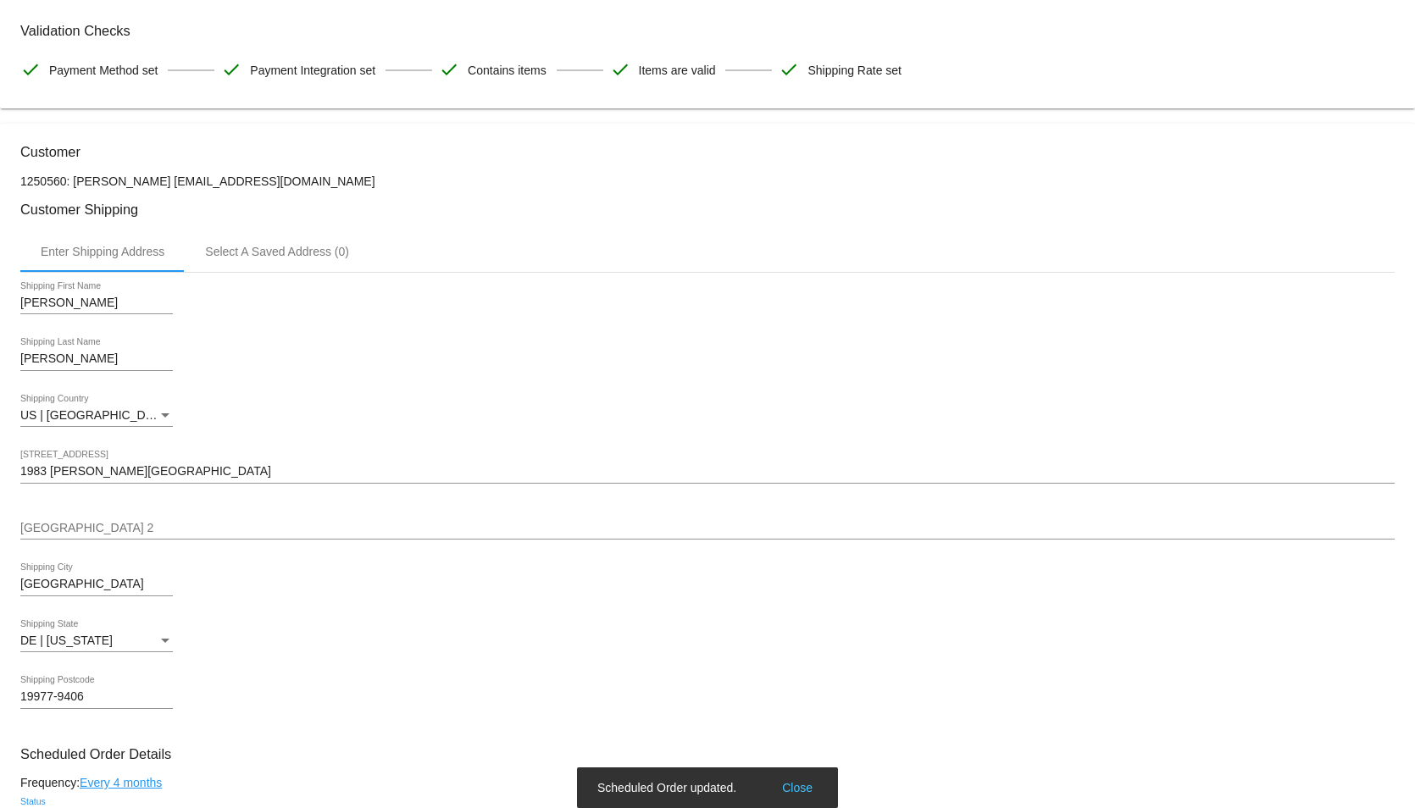
scroll to position [0, 0]
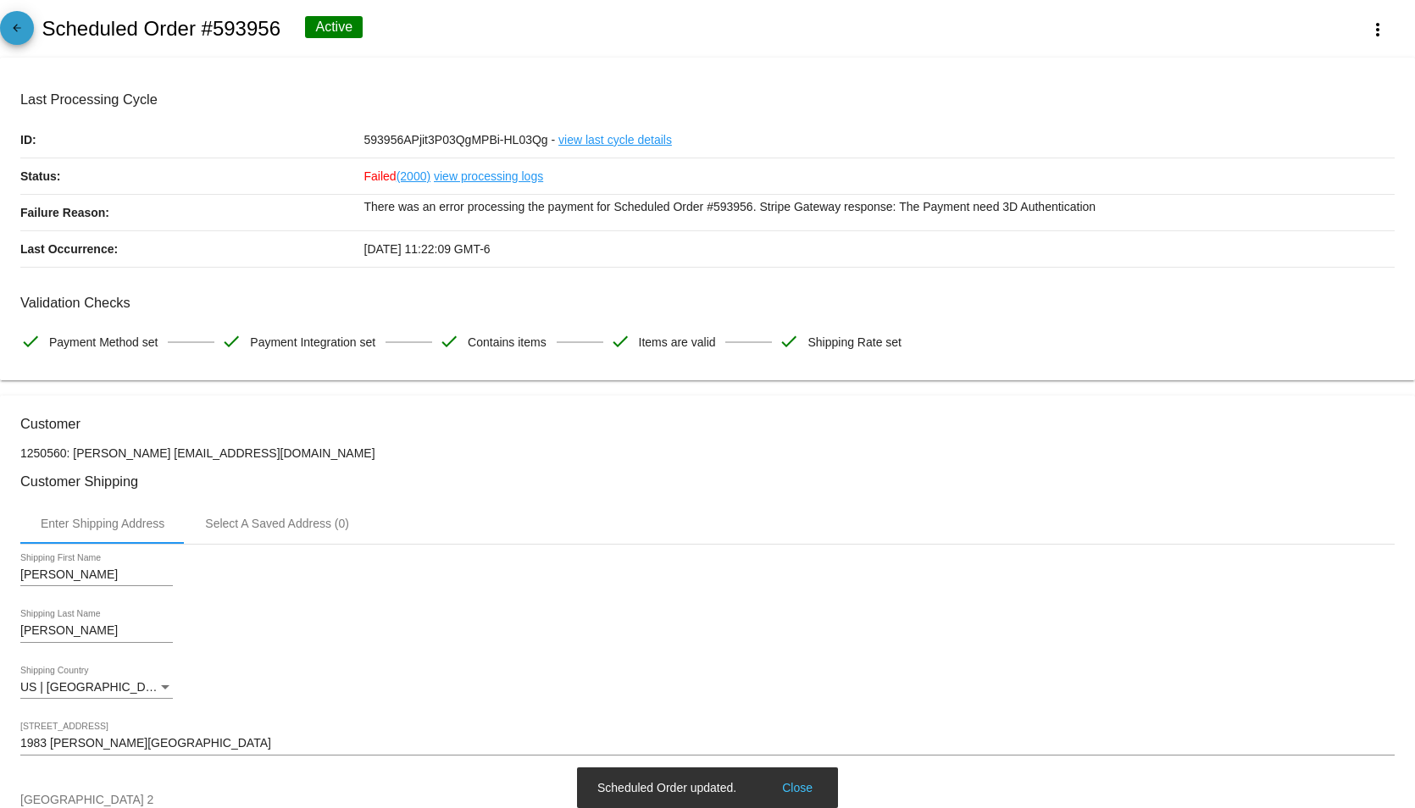
click at [25, 36] on mat-icon "arrow_back" at bounding box center [17, 32] width 20 height 20
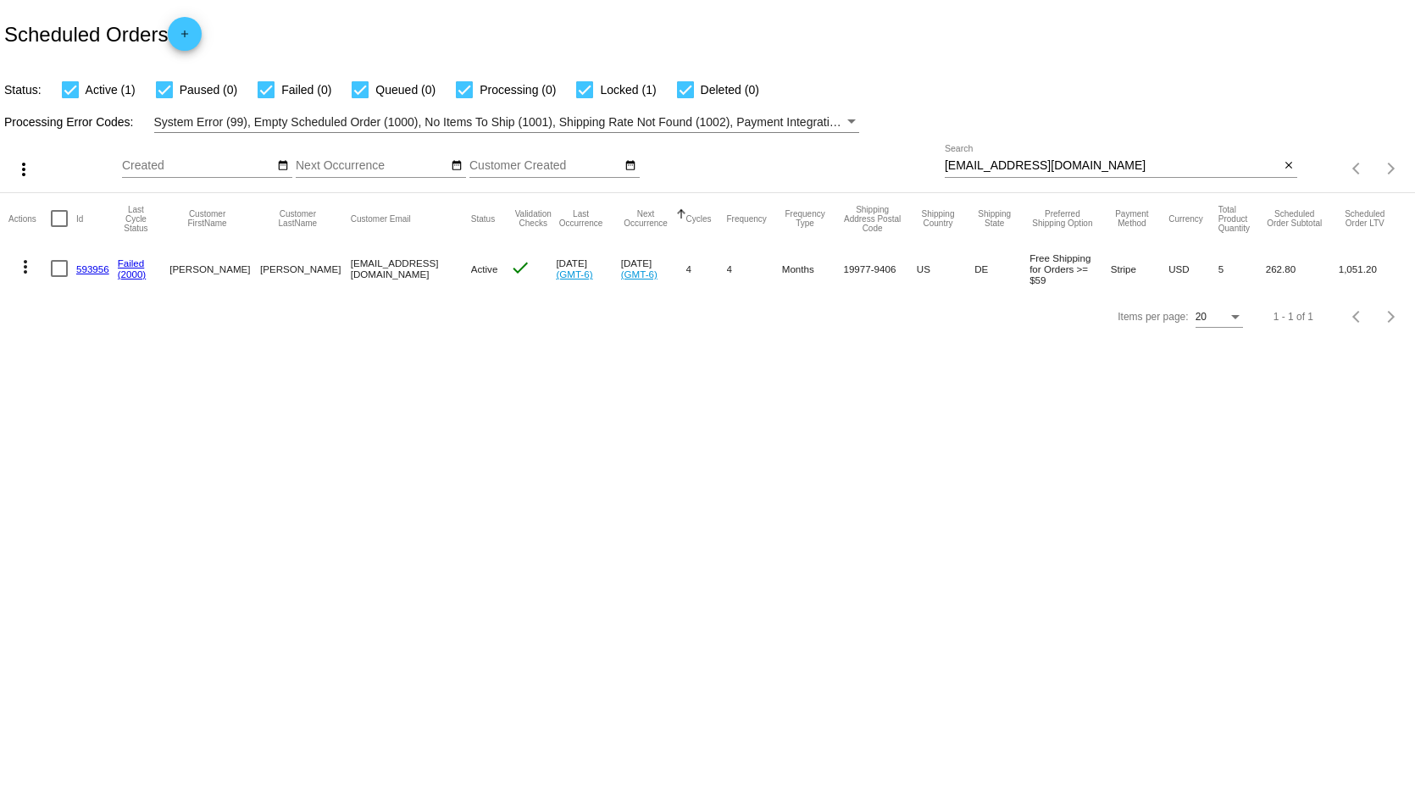
click at [23, 257] on mat-icon "more_vert" at bounding box center [25, 267] width 20 height 20
click at [108, 392] on span "Process Now" at bounding box center [93, 389] width 69 height 14
